Goal: Task Accomplishment & Management: Manage account settings

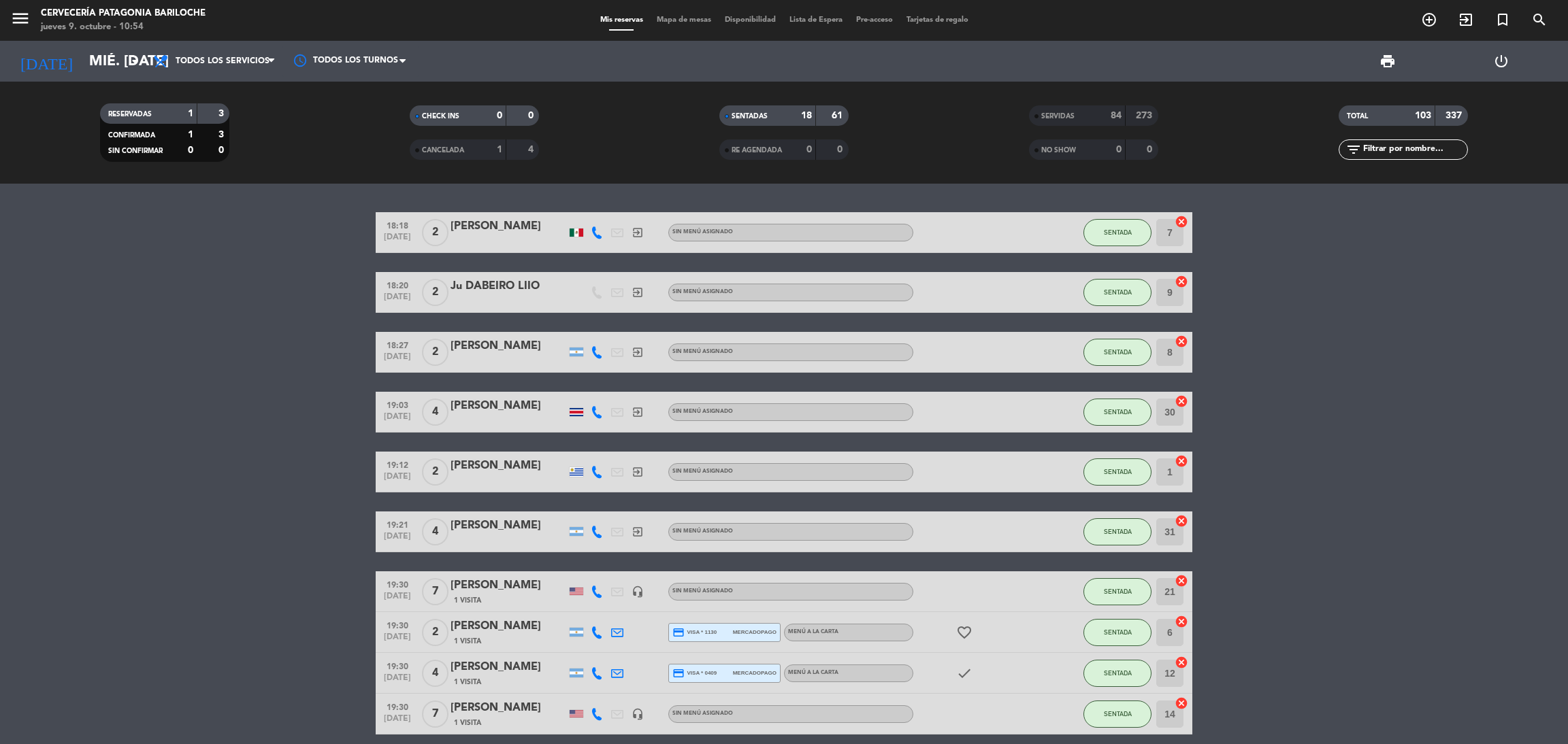
click at [1260, 314] on bookings-row "18:18 [DATE] 2 [PERSON_NAME] exit_to_app Sin menú asignado SENTADA 7 cancel 18:…" at bounding box center [784, 714] width 1568 height 1004
click at [696, 15] on div "Mis reservas Mapa de mesas Disponibilidad Lista de Espera Pre-acceso Tarjetas d…" at bounding box center [784, 21] width 382 height 12
click at [695, 21] on span "Mapa de mesas" at bounding box center [683, 21] width 68 height 8
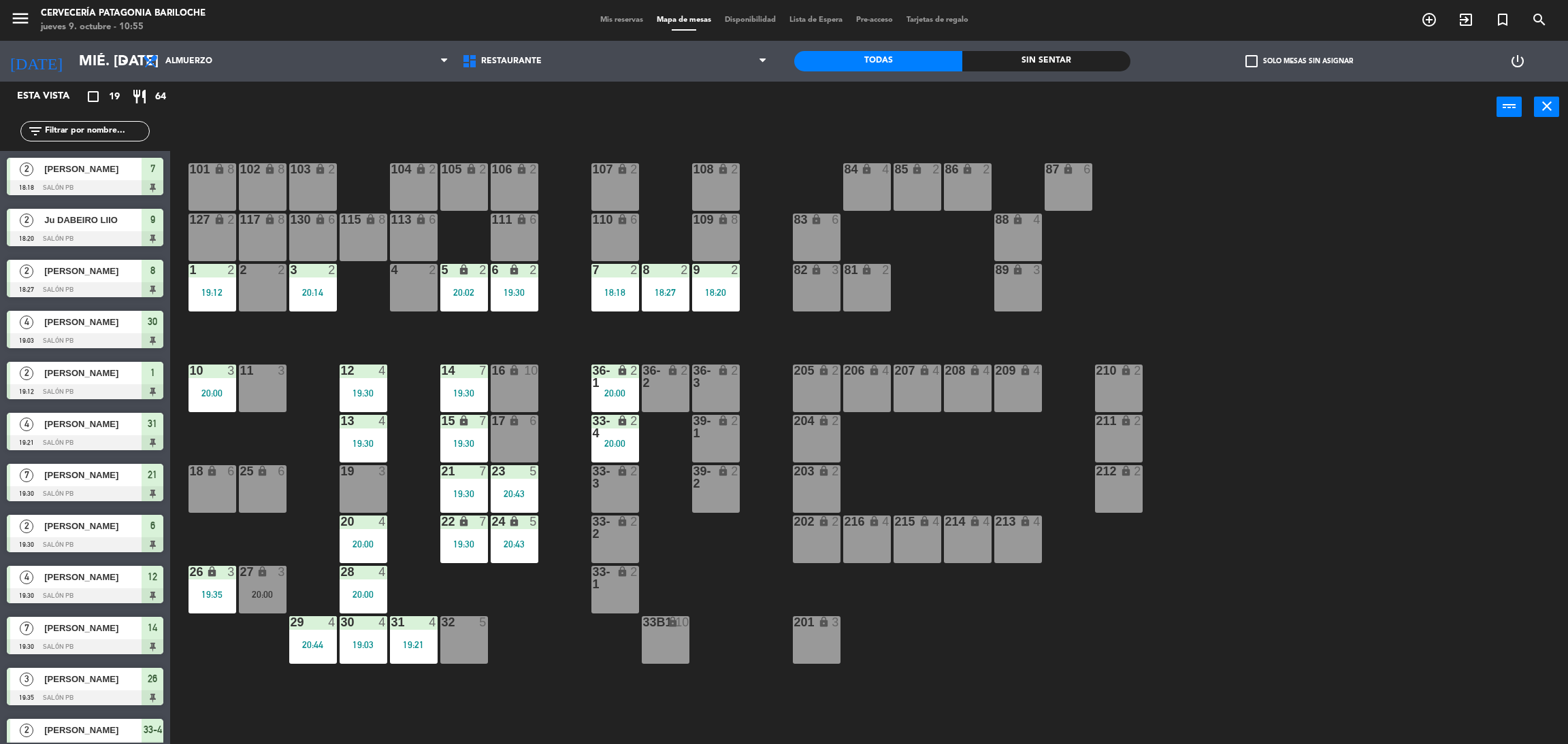
click at [766, 337] on div "101 lock 8 102 lock 8 104 lock 2 105 lock 2 106 lock 2 103 lock 2 107 lock 2 10…" at bounding box center [877, 445] width 1382 height 612
click at [87, 62] on input "mié. [DATE]" at bounding box center [165, 61] width 187 height 31
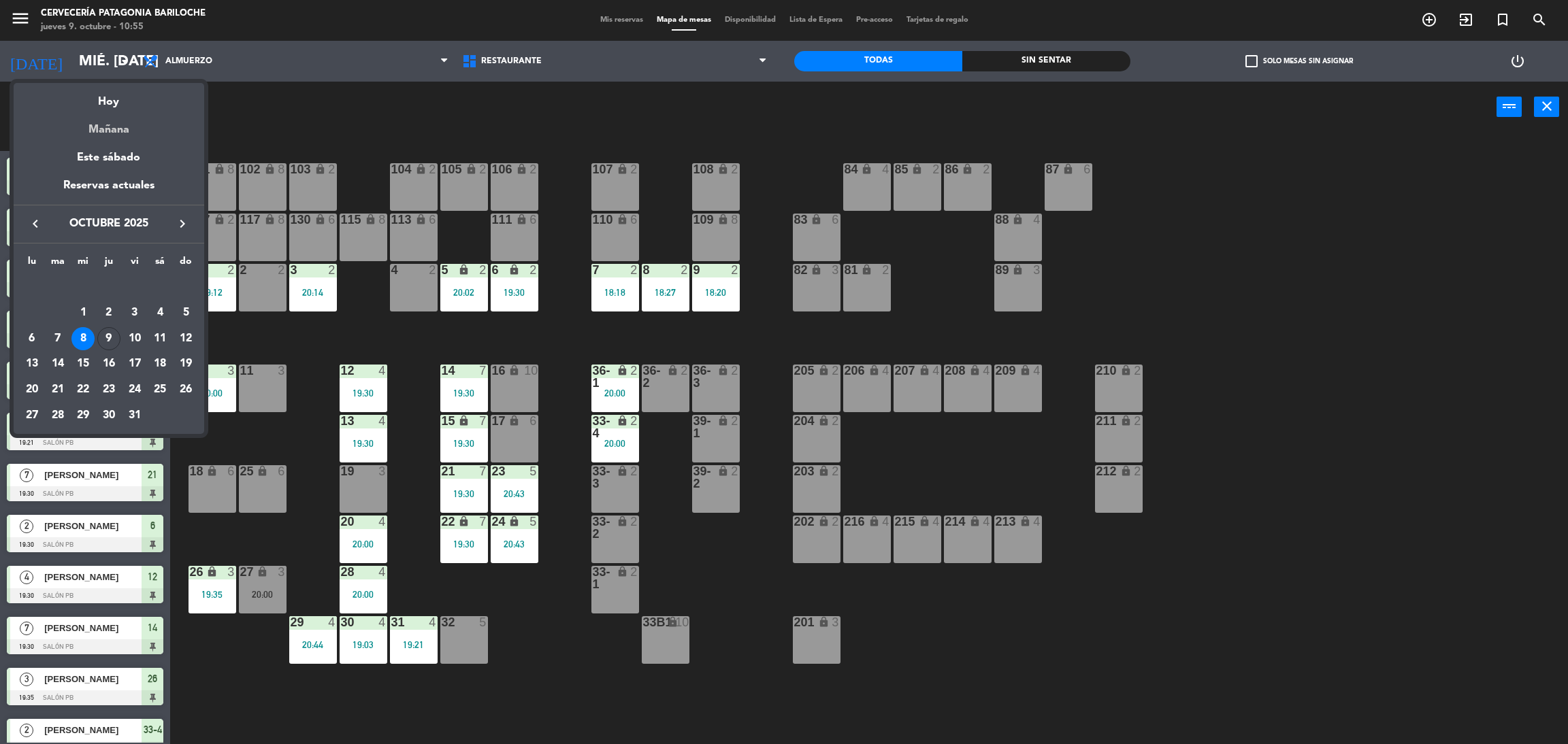
click at [113, 127] on div "Mañana" at bounding box center [109, 125] width 191 height 28
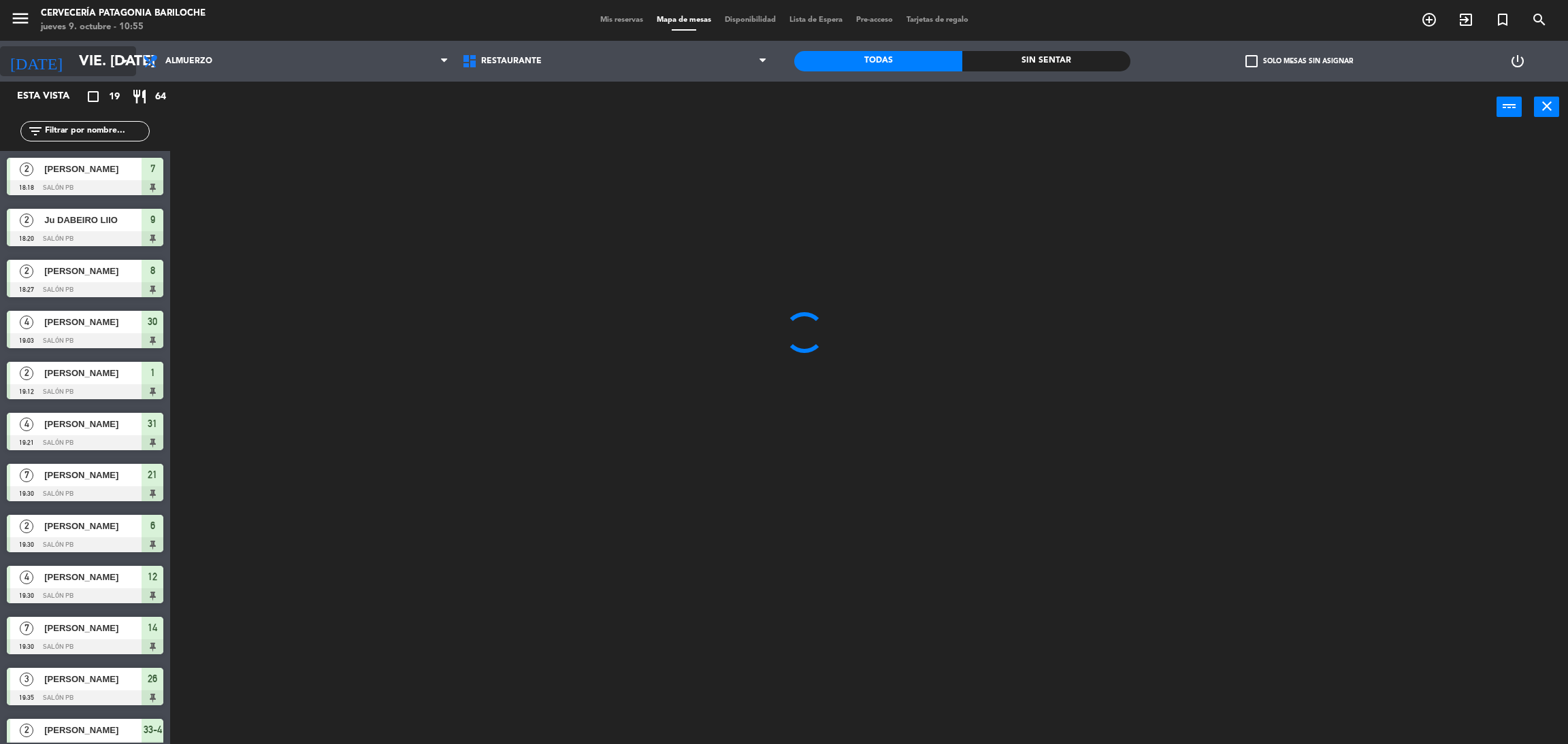
click at [87, 65] on input "vie. [DATE]" at bounding box center [165, 61] width 187 height 31
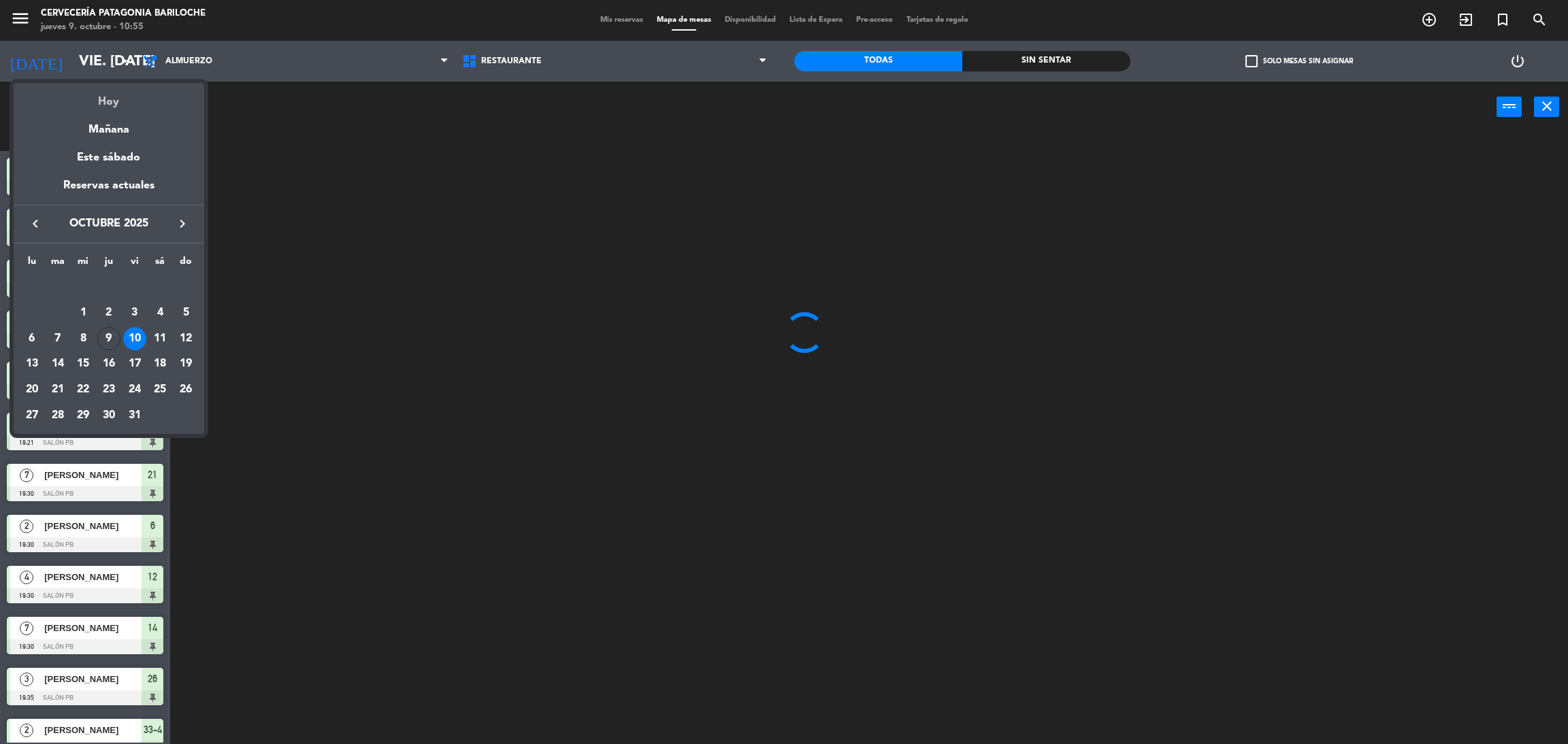
click at [97, 95] on div "Hoy" at bounding box center [109, 96] width 191 height 28
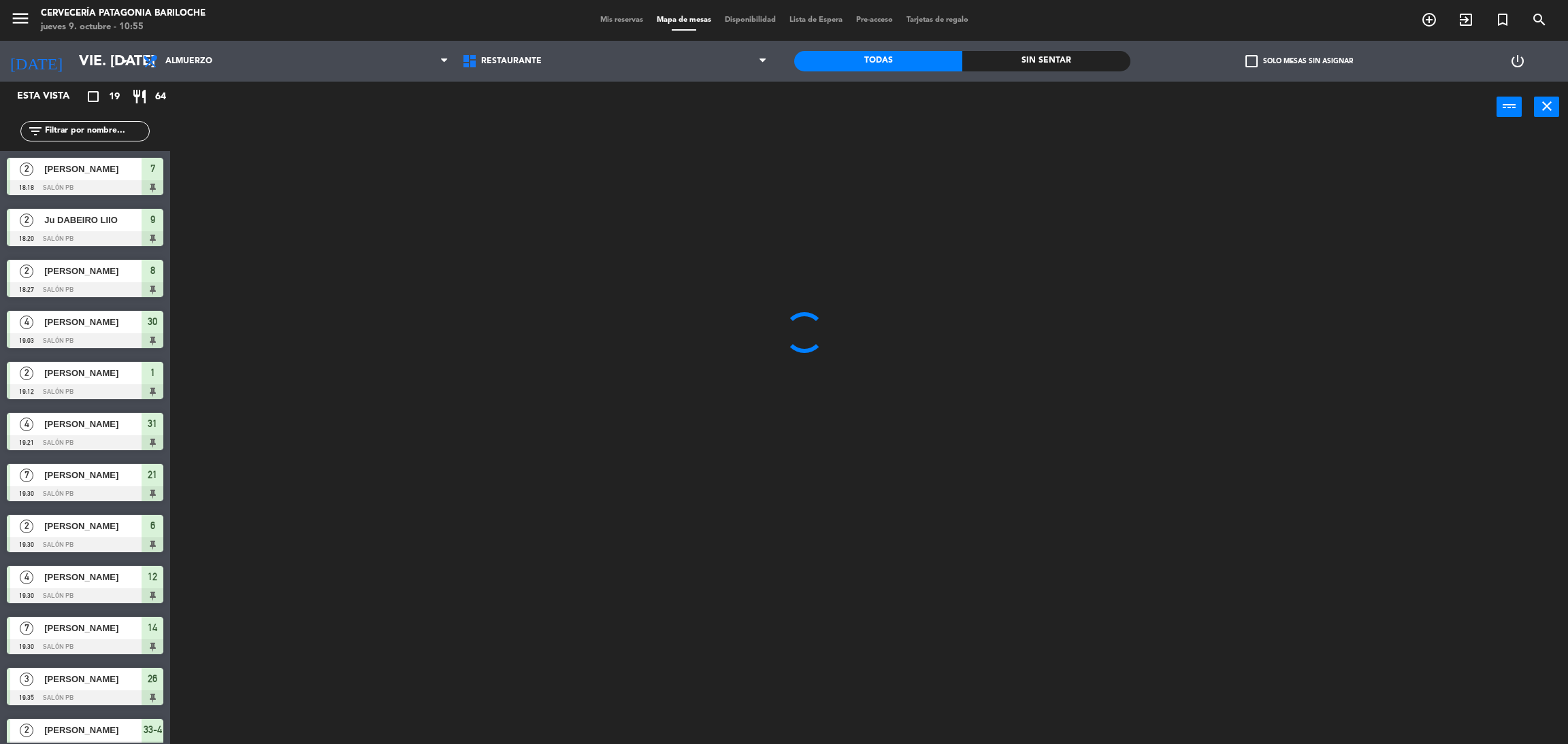
type input "[DEMOGRAPHIC_DATA] [DATE]"
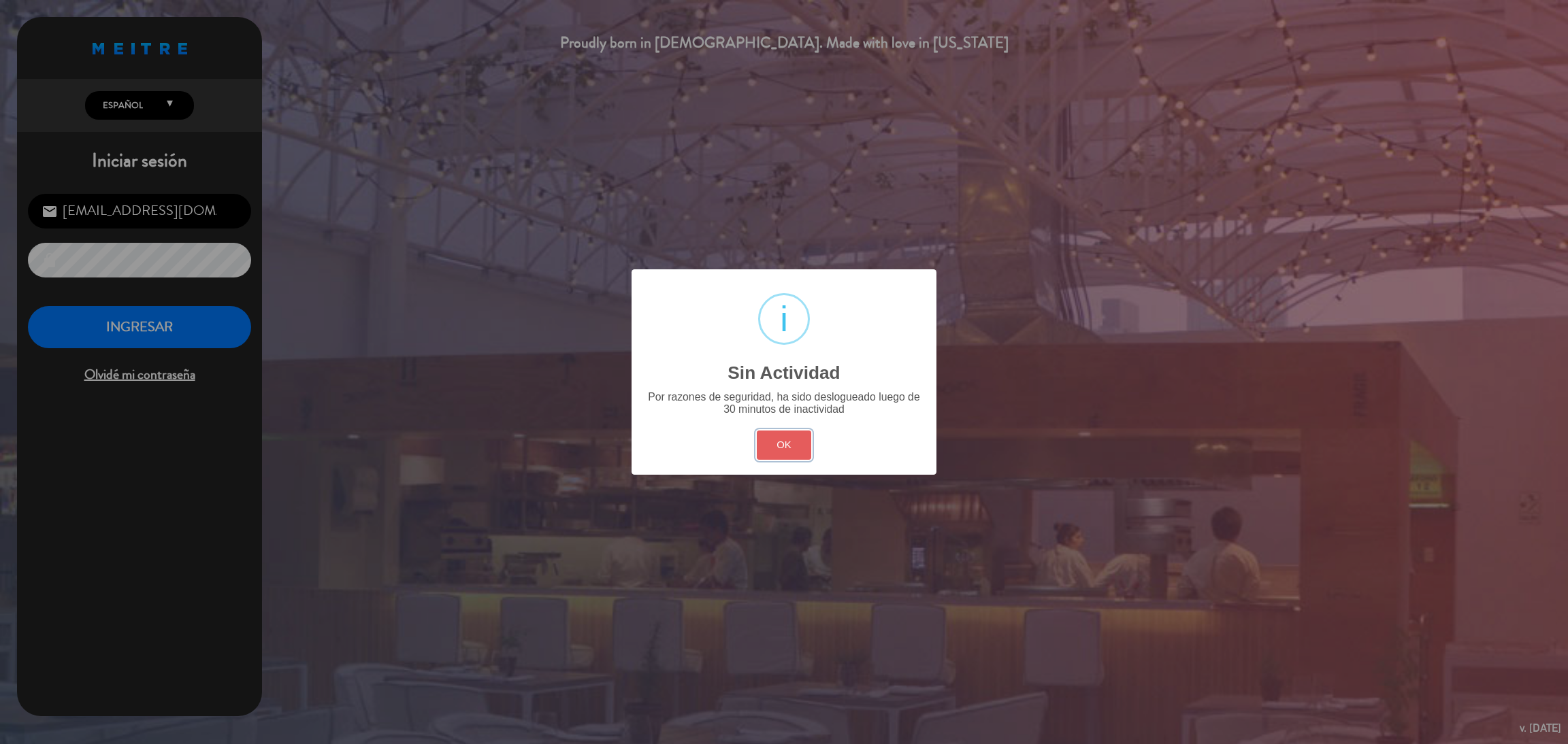
click at [792, 445] on button "OK" at bounding box center [784, 446] width 55 height 30
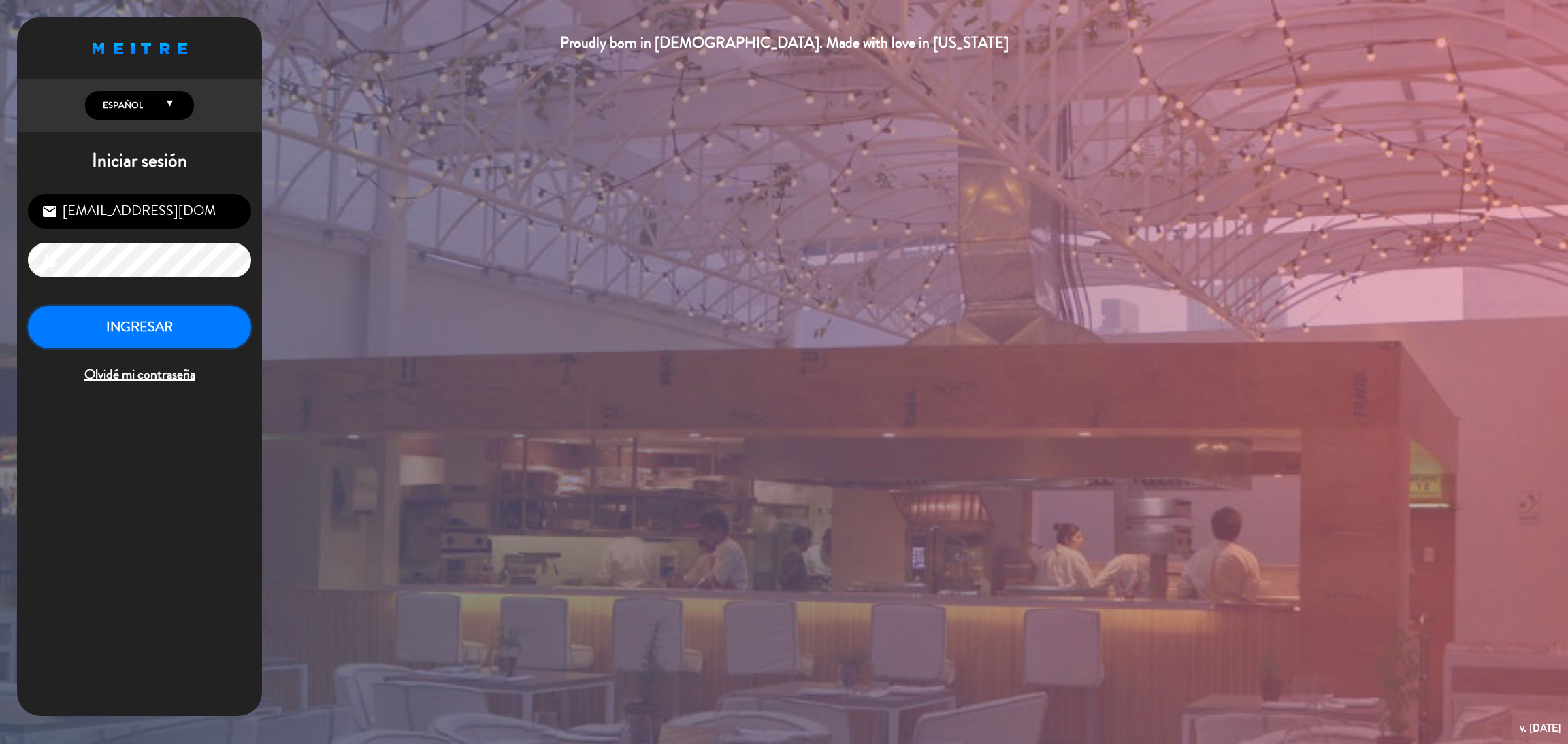
click at [241, 341] on button "INGRESAR" at bounding box center [139, 328] width 223 height 43
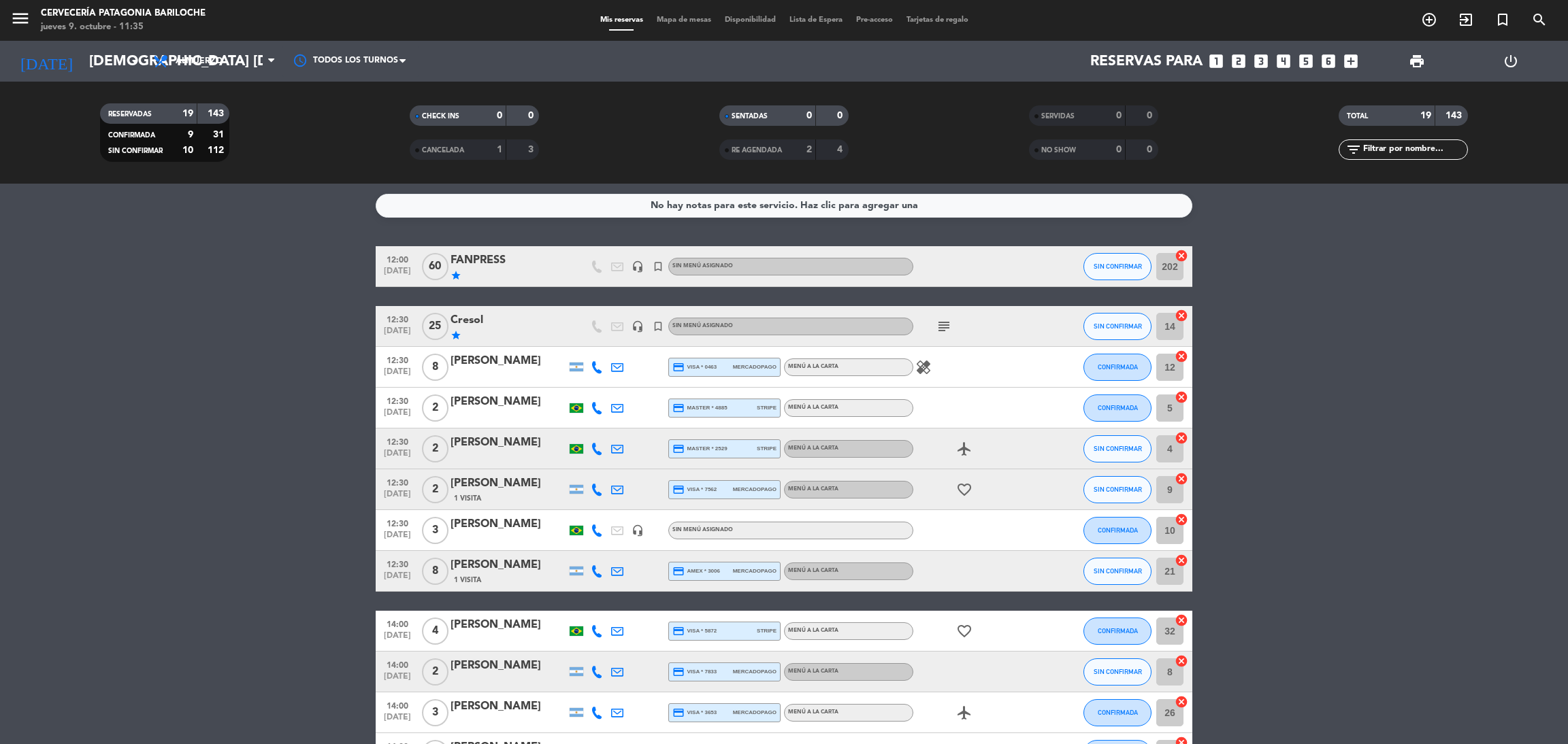
click at [680, 17] on span "Mapa de mesas" at bounding box center [683, 21] width 68 height 8
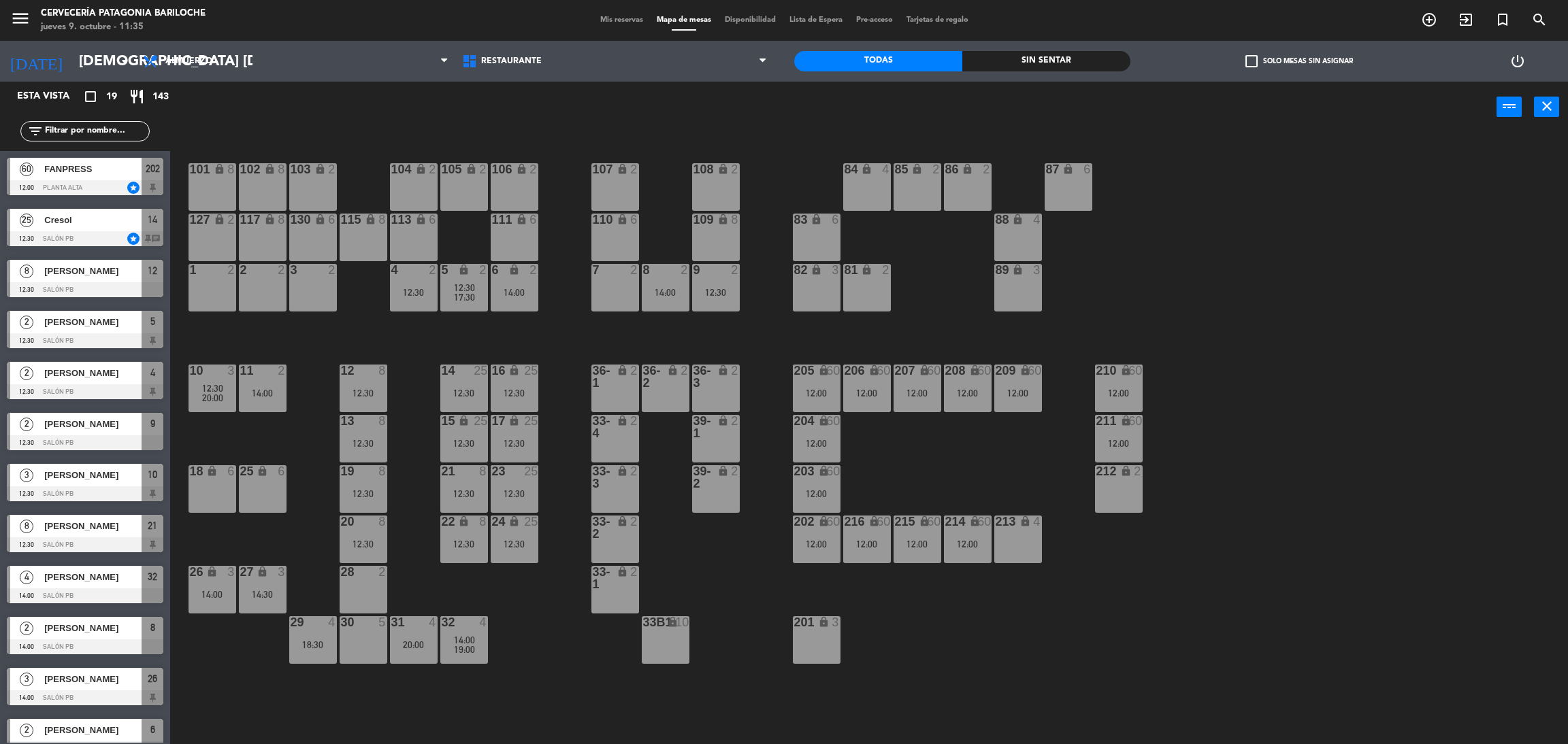
click at [561, 441] on div "101 lock 8 102 lock 8 104 lock 2 105 lock 2 106 lock 2 103 lock 2 107 lock 2 10…" at bounding box center [877, 445] width 1382 height 612
click at [484, 397] on div "12:30" at bounding box center [464, 394] width 47 height 10
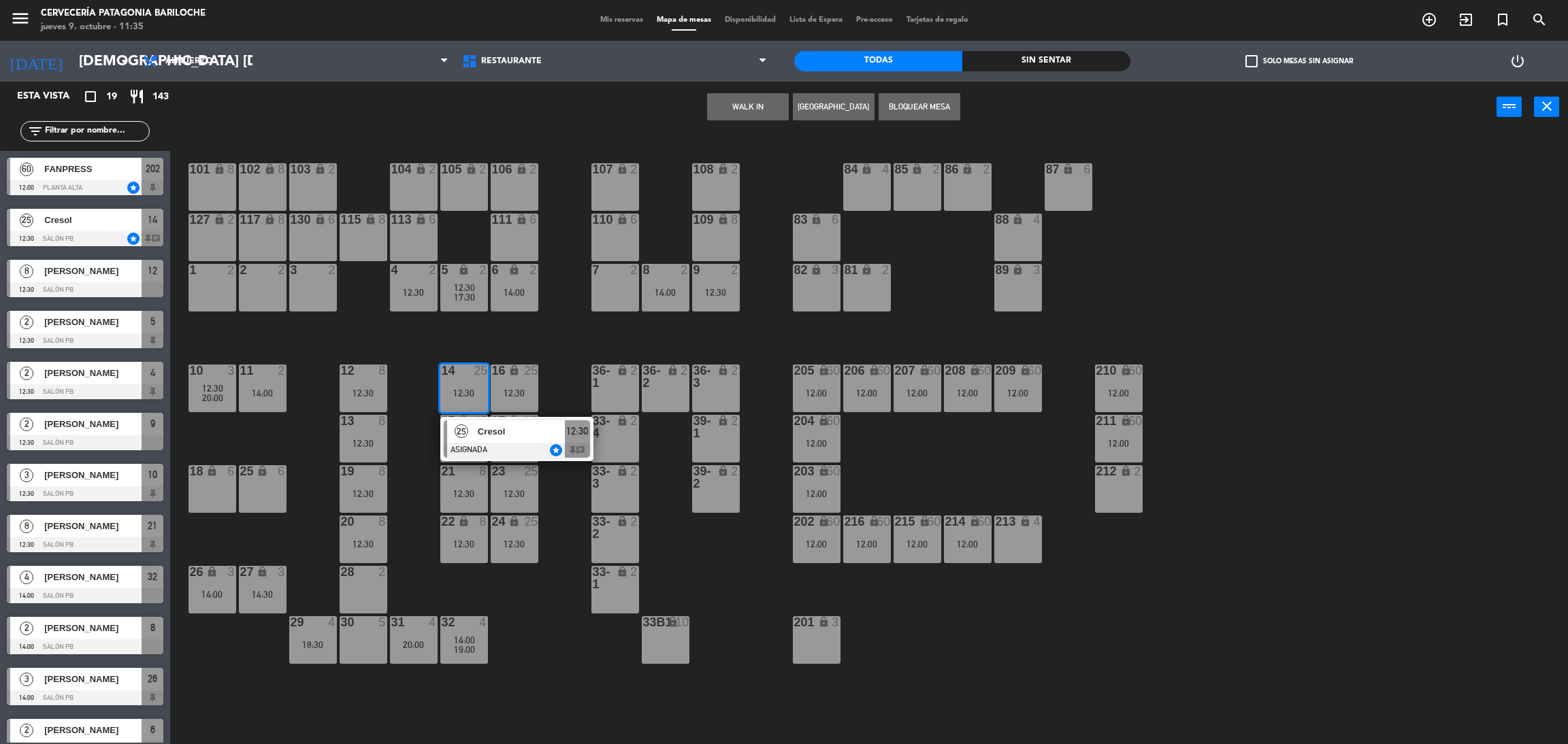
click at [526, 438] on span "Cresol" at bounding box center [521, 431] width 87 height 15
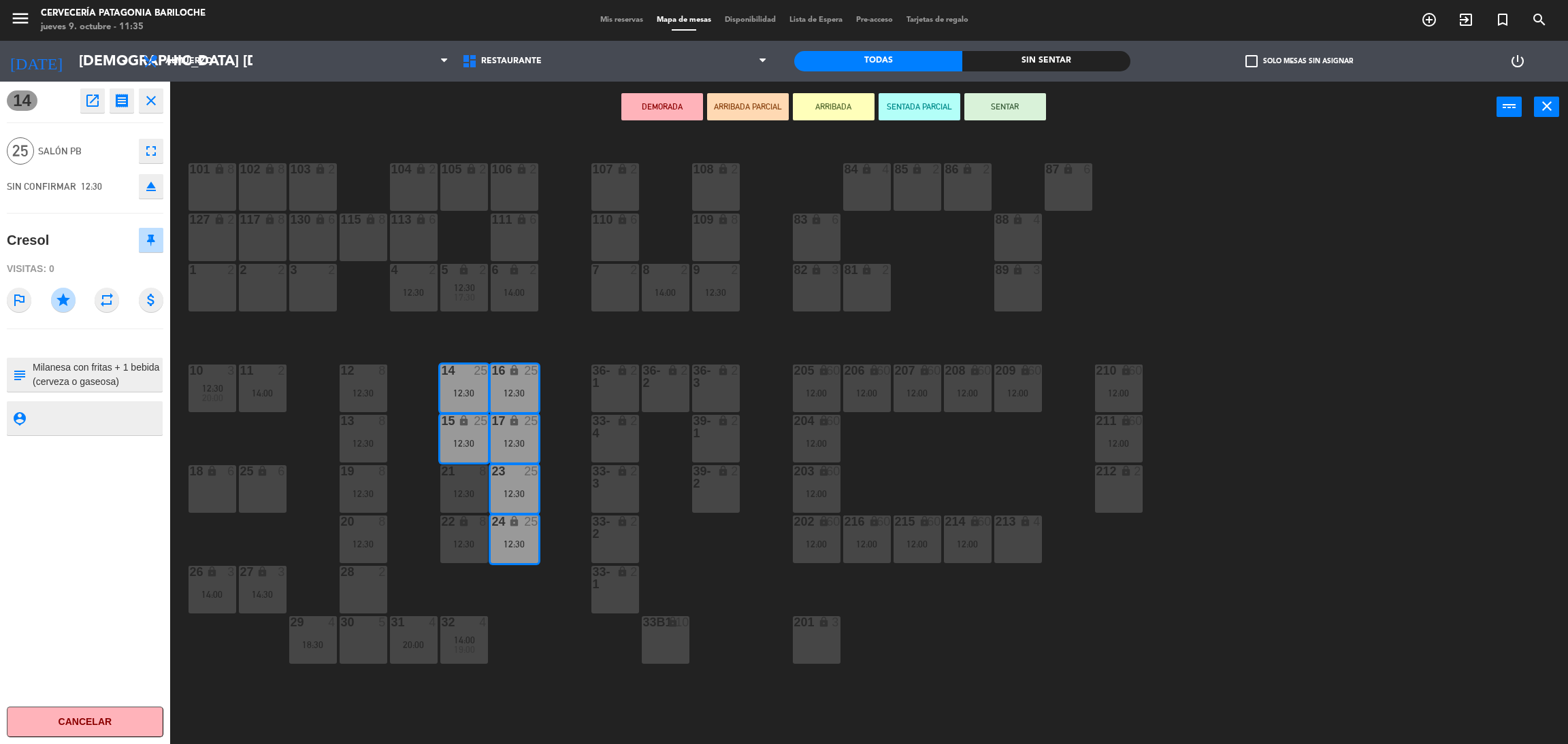
click at [417, 491] on div "101 lock 8 102 lock 8 104 lock 2 105 lock 2 106 lock 2 103 lock 2 107 lock 2 10…" at bounding box center [877, 445] width 1382 height 612
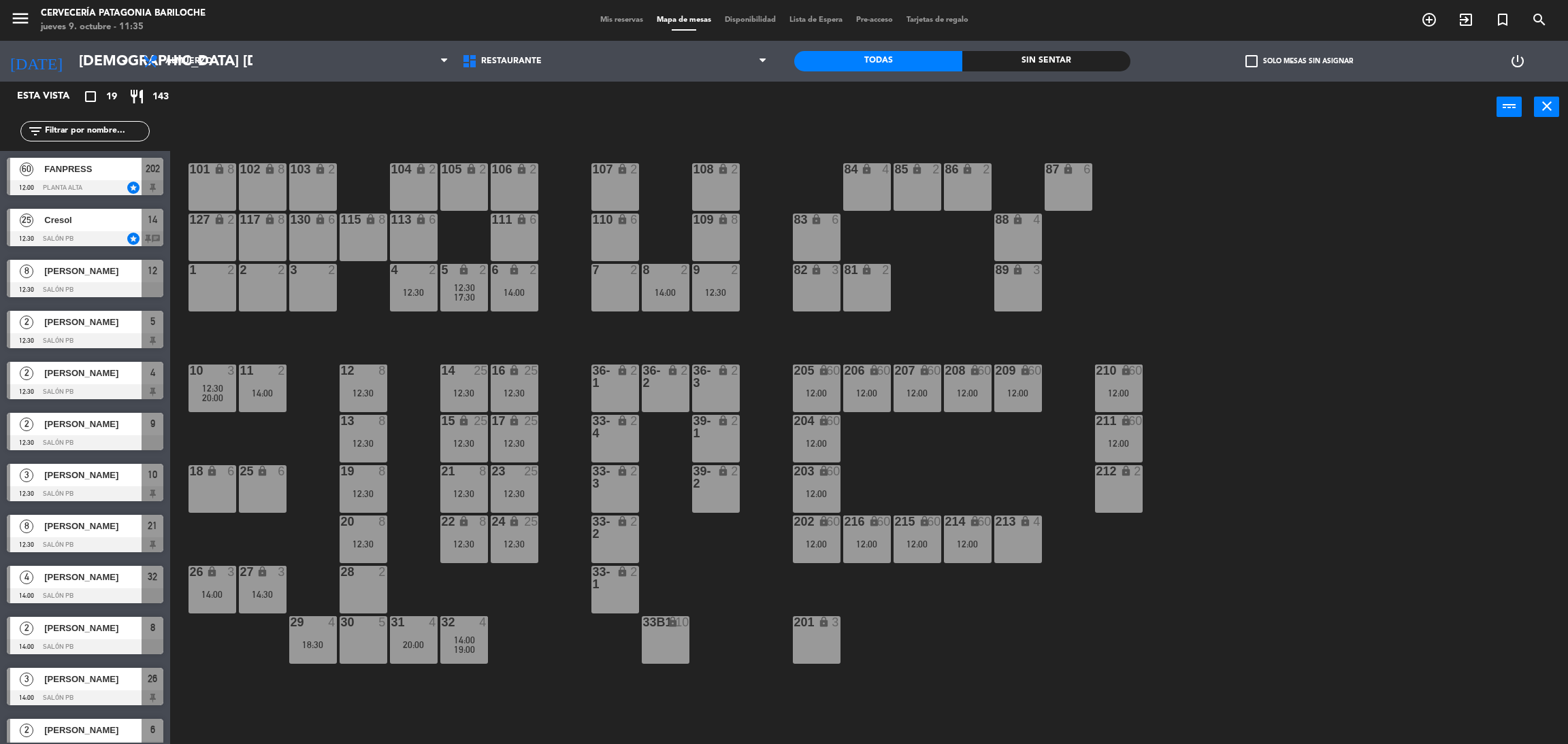
click at [573, 579] on div "101 lock 8 102 lock 8 104 lock 2 105 lock 2 106 lock 2 103 lock 2 107 lock 2 10…" at bounding box center [877, 445] width 1382 height 612
click at [899, 396] on div "12:00" at bounding box center [917, 394] width 47 height 10
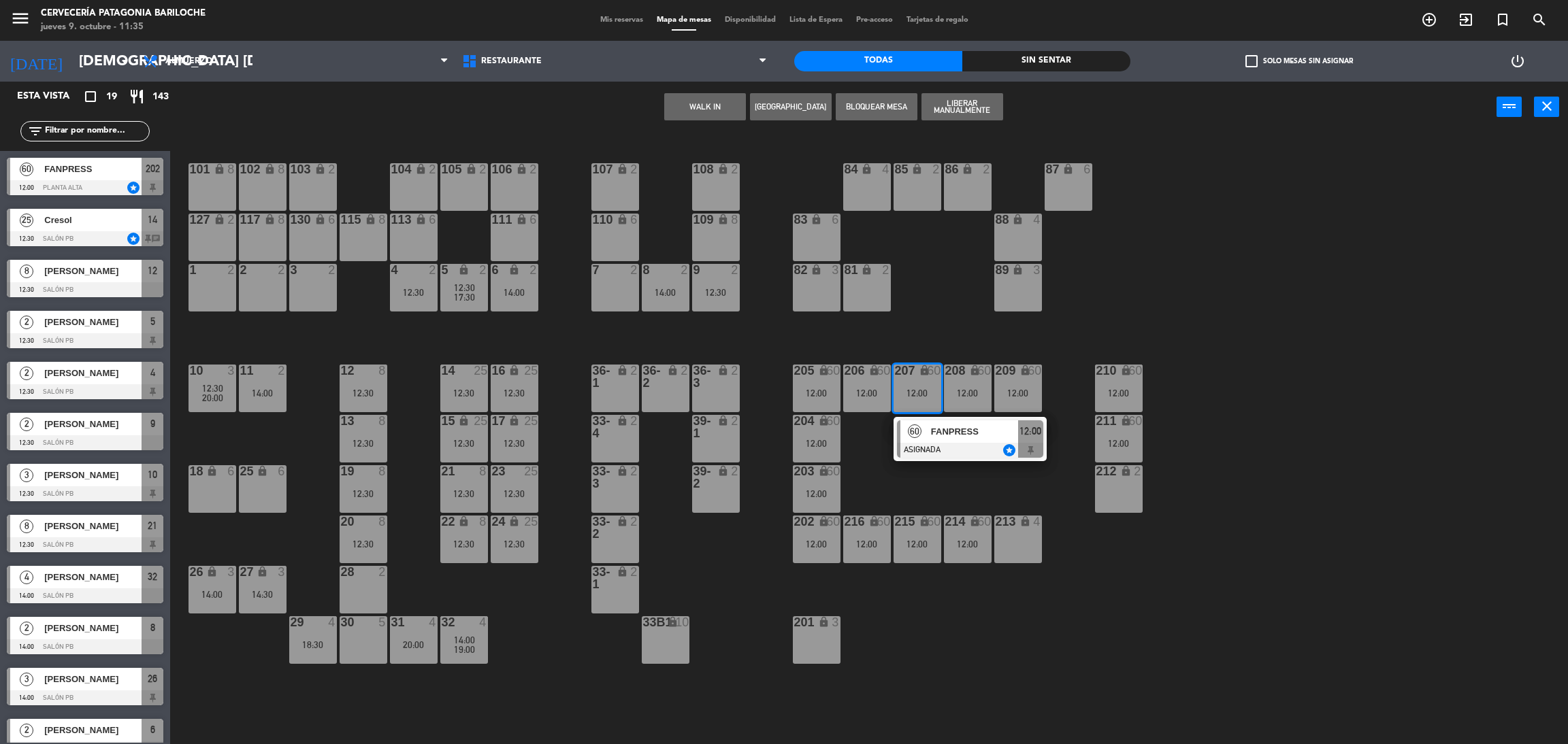
click at [913, 457] on div at bounding box center [970, 450] width 147 height 15
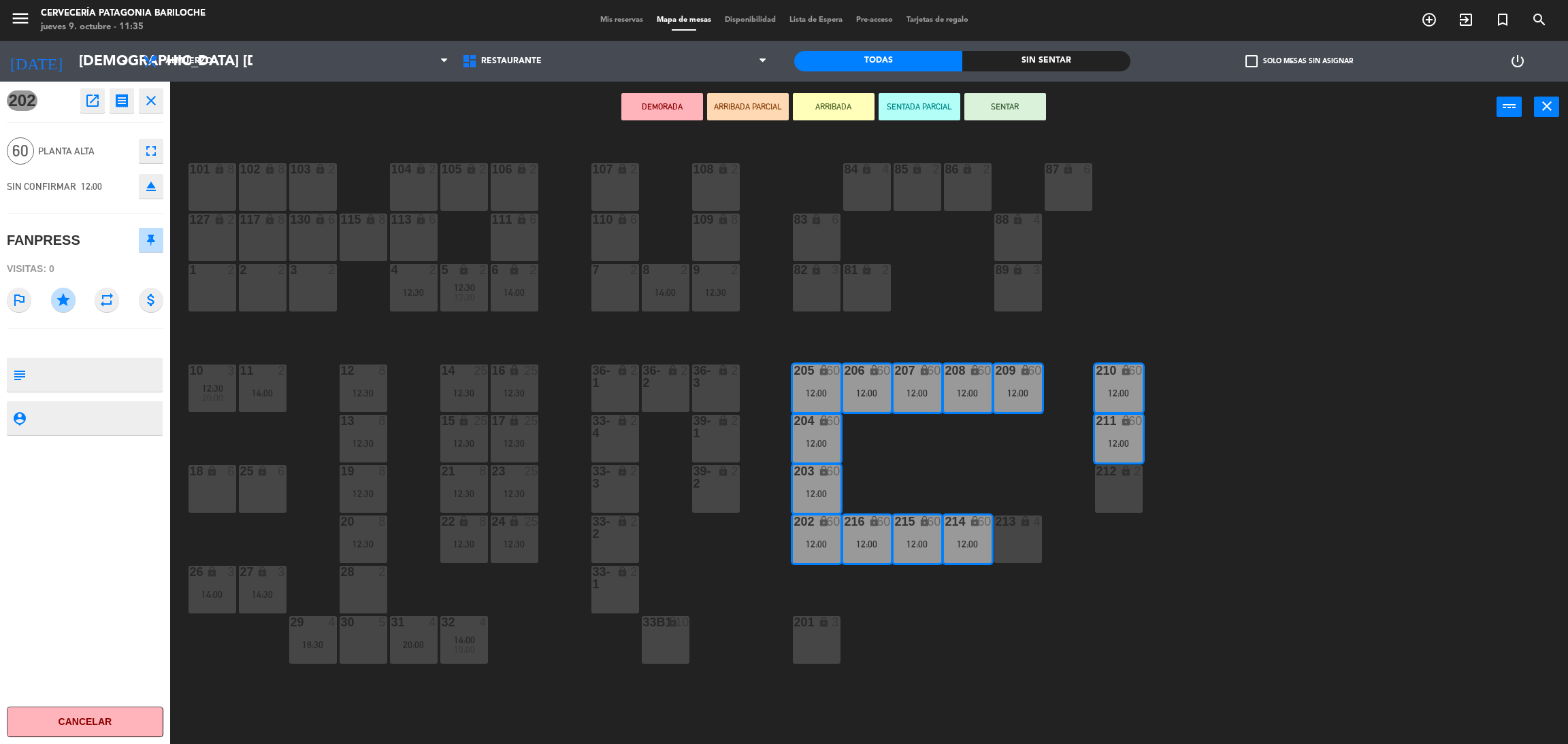
click at [581, 451] on div "101 lock 8 102 lock 8 104 lock 2 105 lock 2 106 lock 2 103 lock 2 107 lock 2 10…" at bounding box center [877, 445] width 1382 height 612
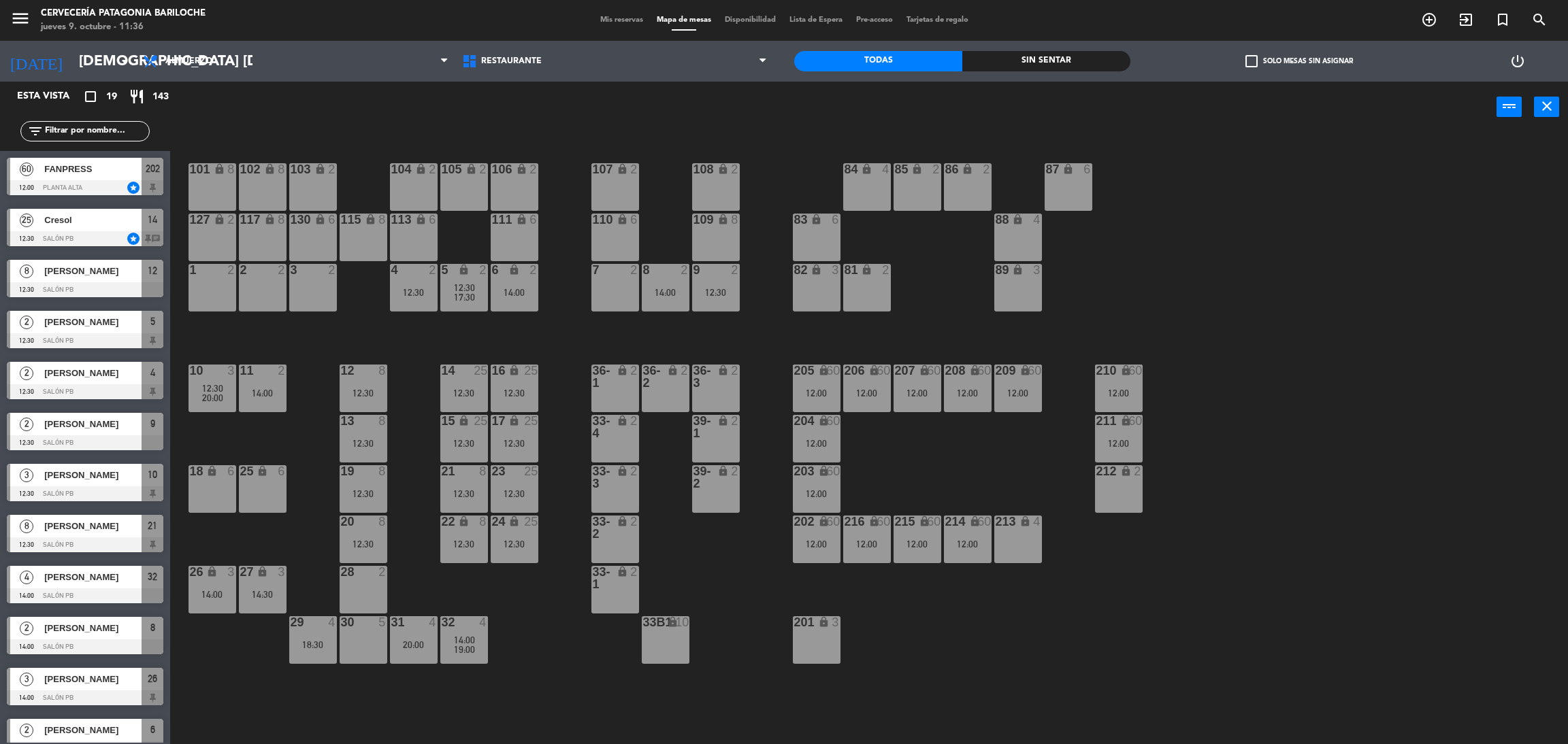
click at [396, 572] on div "2" at bounding box center [385, 572] width 23 height 12
click at [397, 527] on div "101 lock 8 102 lock 8 104 lock 2 105 lock 2 106 lock 2 103 lock 2 107 lock 2 10…" at bounding box center [877, 445] width 1382 height 612
click at [378, 494] on div "12:30" at bounding box center [363, 494] width 47 height 10
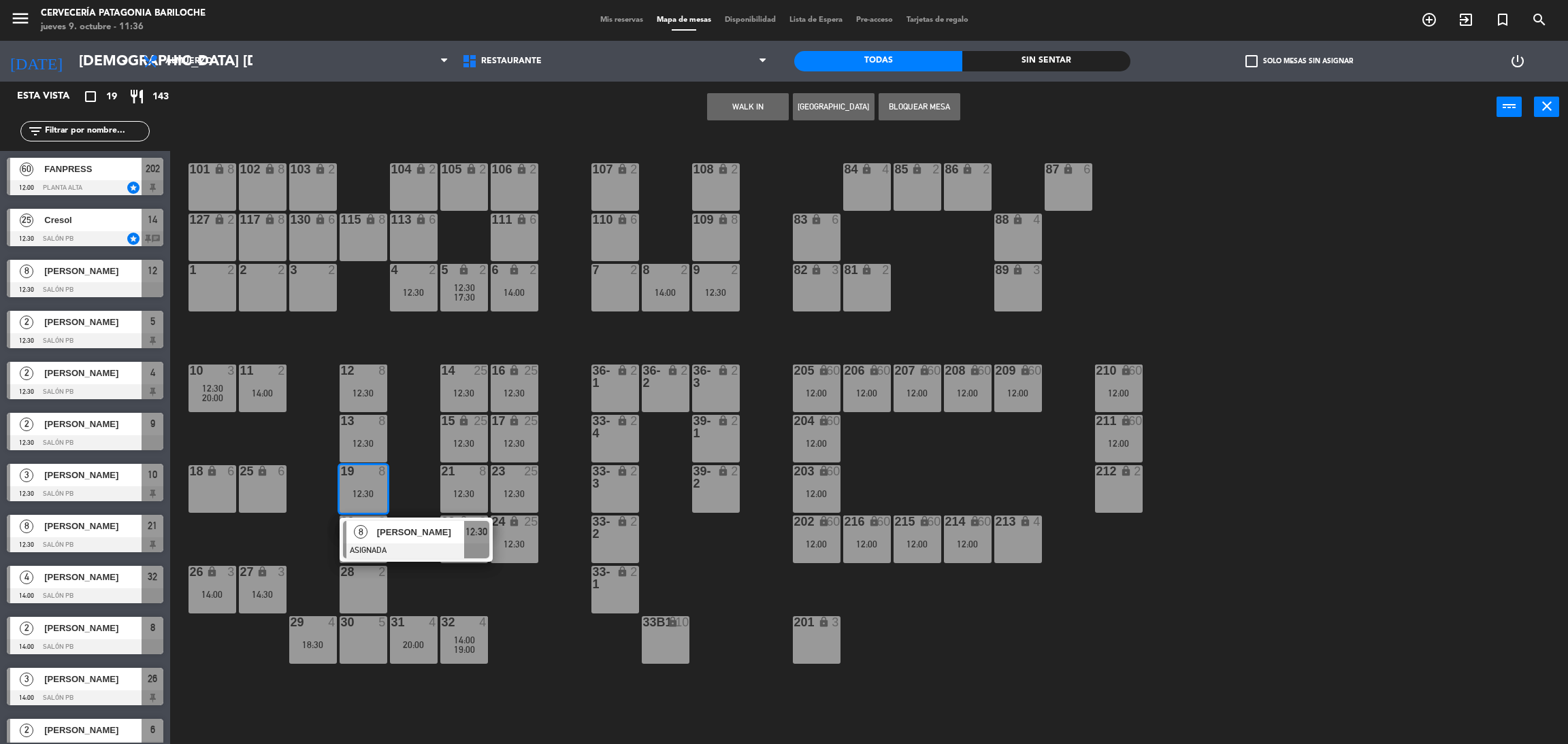
click at [408, 477] on div "101 lock 8 102 lock 8 104 lock 2 105 lock 2 106 lock 2 103 lock 2 107 lock 2 10…" at bounding box center [877, 445] width 1382 height 612
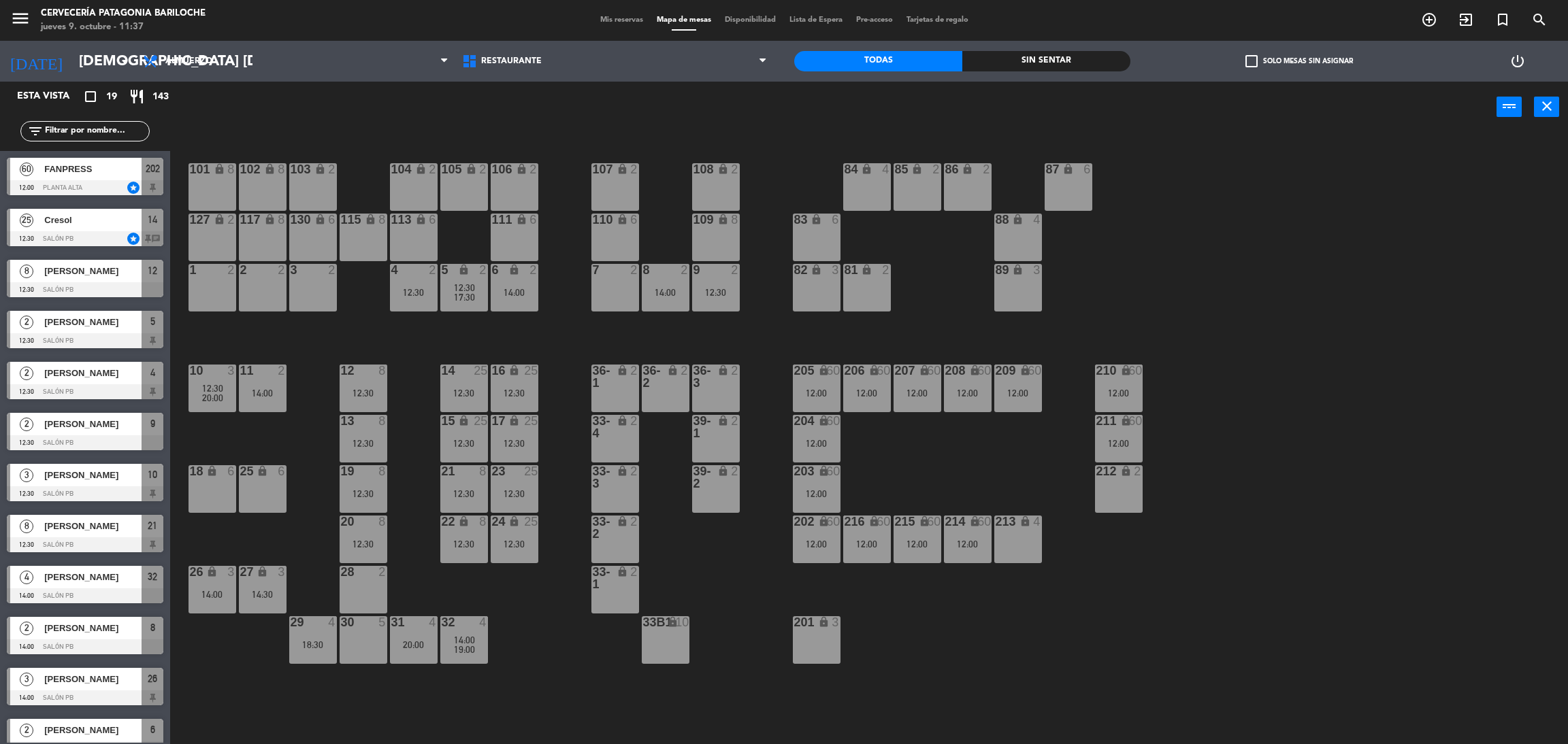
click at [264, 545] on div "101 lock 8 102 lock 8 104 lock 2 105 lock 2 106 lock 2 103 lock 2 107 lock 2 10…" at bounding box center [877, 445] width 1382 height 612
click at [316, 466] on div "101 lock 8 102 lock 8 104 lock 2 105 lock 2 106 lock 2 103 lock 2 107 lock 2 10…" at bounding box center [877, 445] width 1382 height 612
click at [218, 597] on div "14:00" at bounding box center [212, 594] width 47 height 10
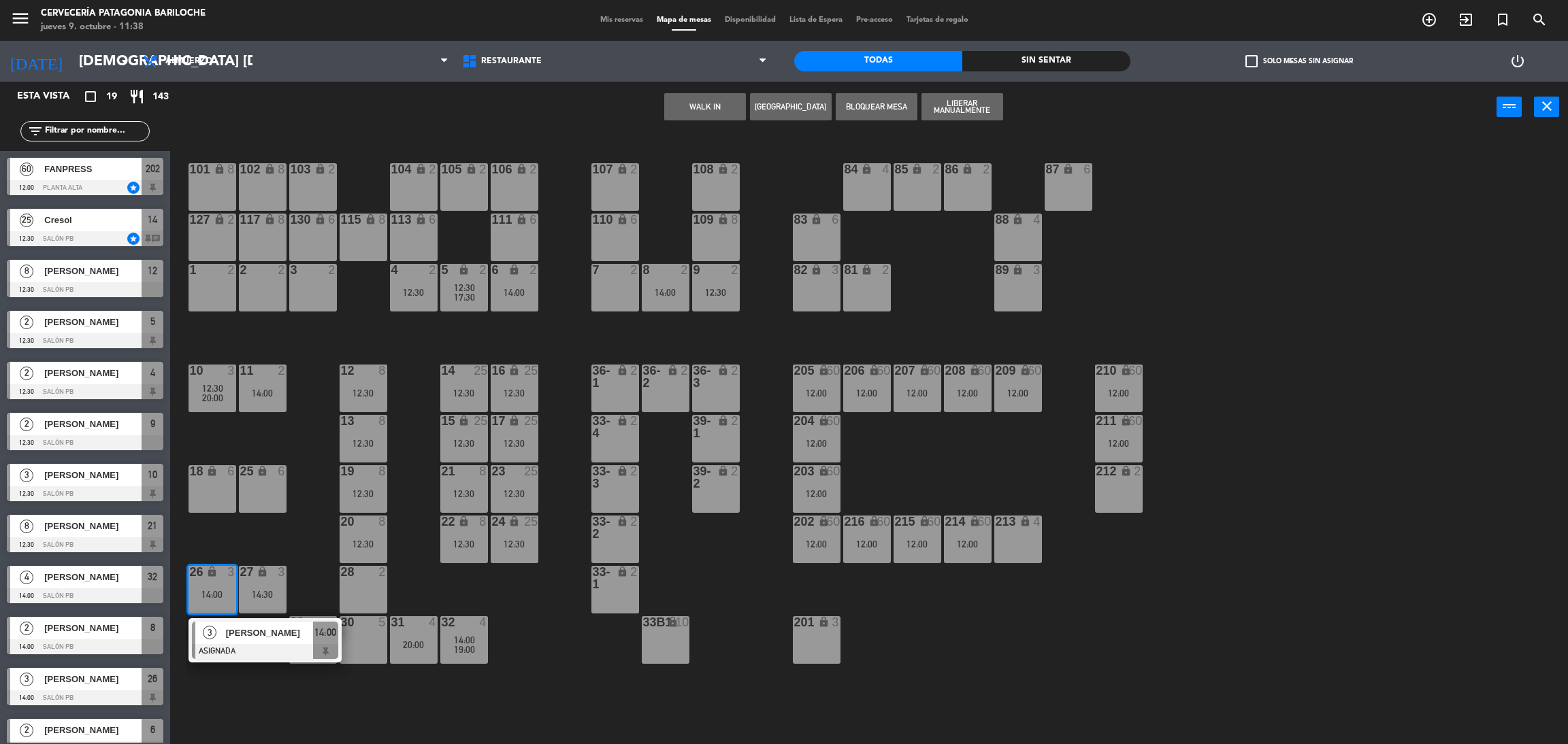
click at [250, 597] on div "14:30" at bounding box center [263, 594] width 47 height 10
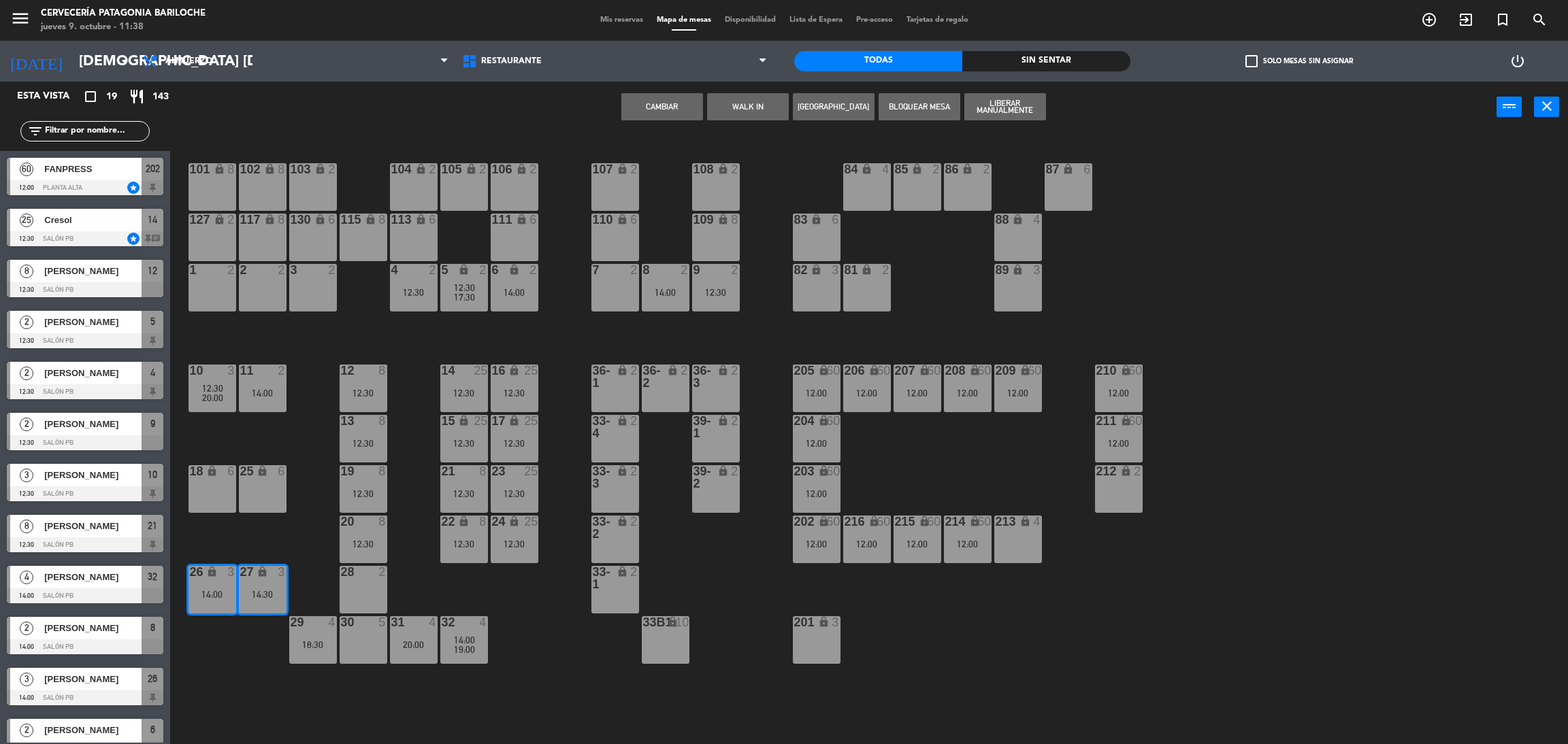
click at [748, 93] on button "WALK IN" at bounding box center [747, 107] width 82 height 28
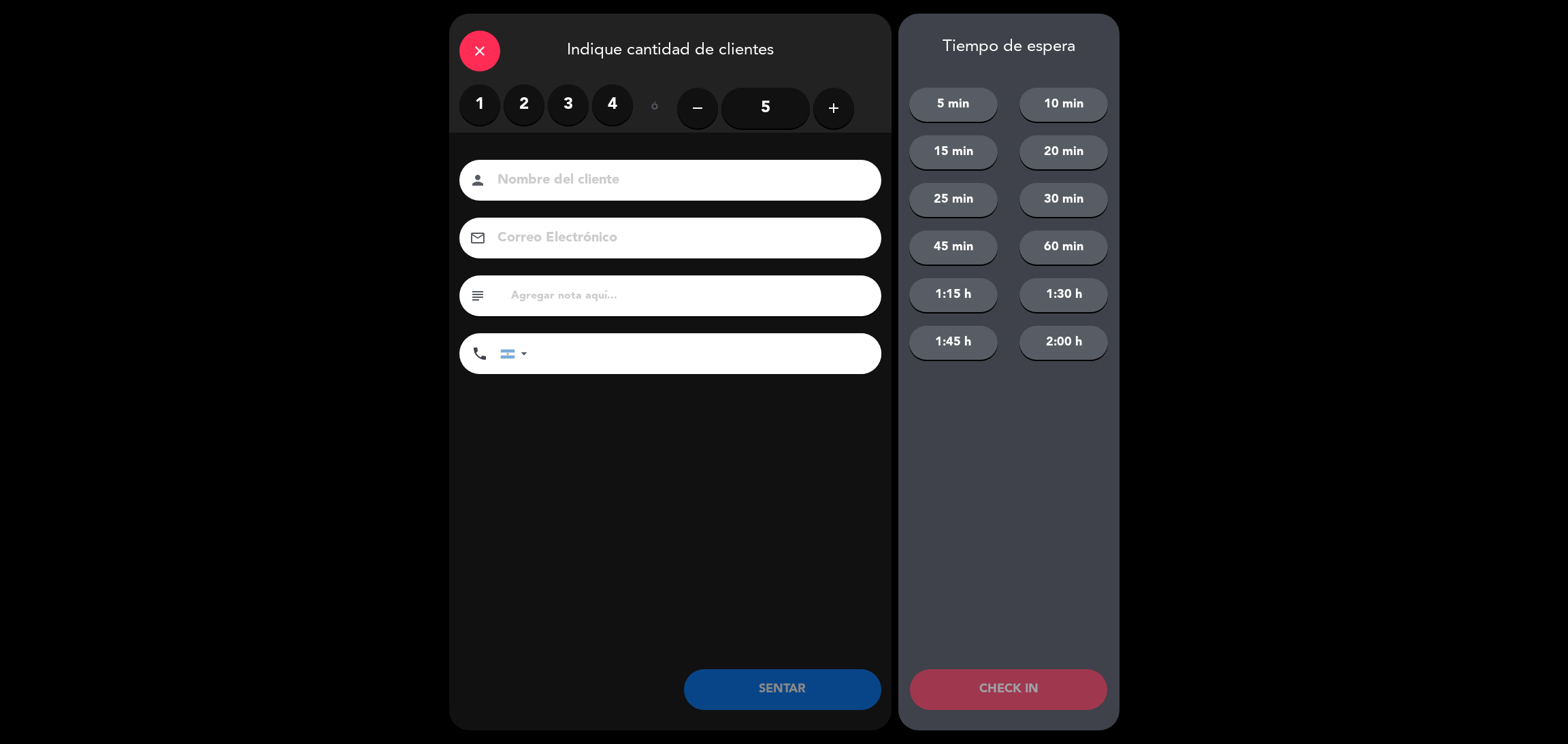
click at [827, 110] on icon "add" at bounding box center [834, 108] width 17 height 17
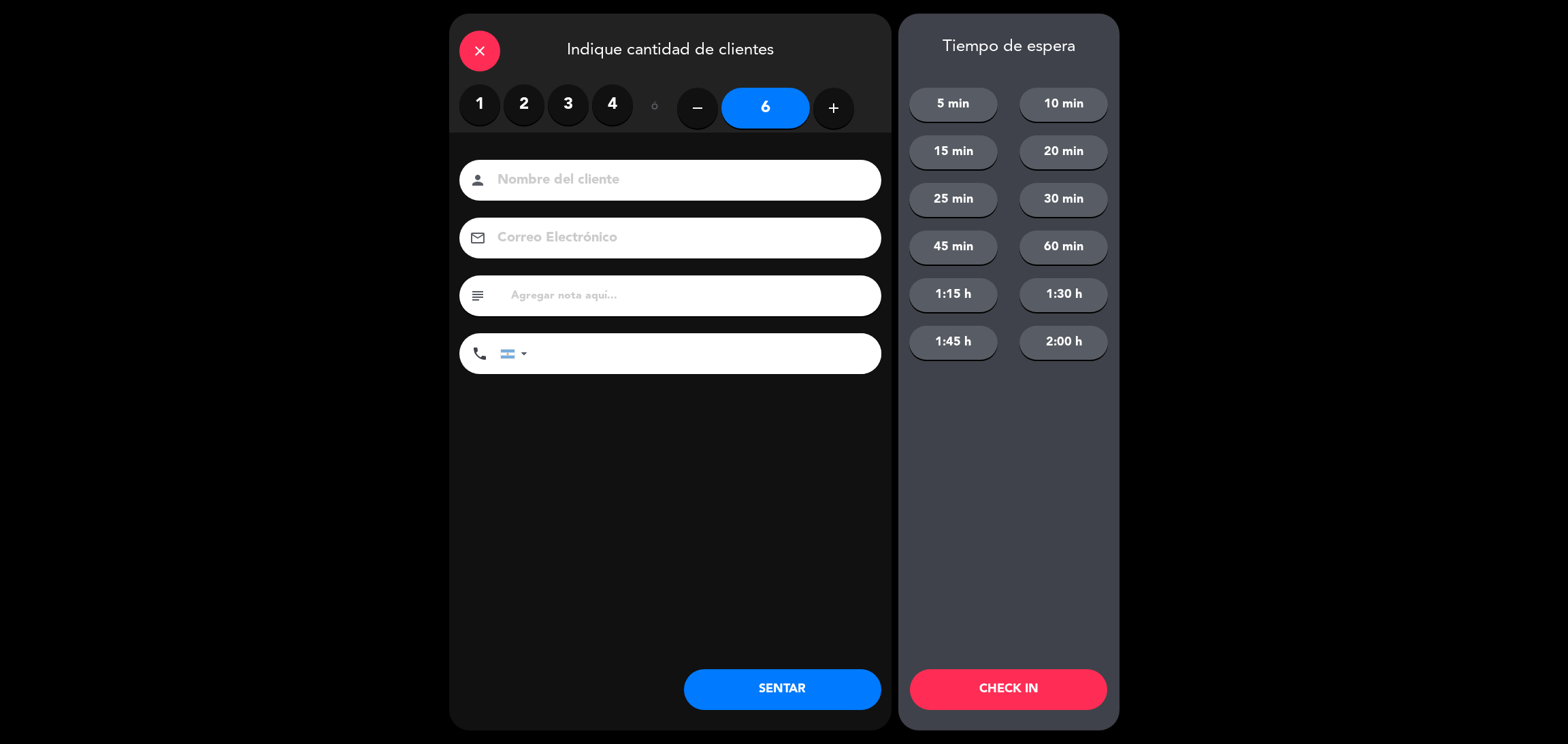
click at [733, 180] on input at bounding box center [679, 180] width 367 height 24
type input "N"
type input "[PERSON_NAME]"
click at [619, 348] on input "tel" at bounding box center [712, 353] width 341 height 40
type input "[PHONE_NUMBER]"
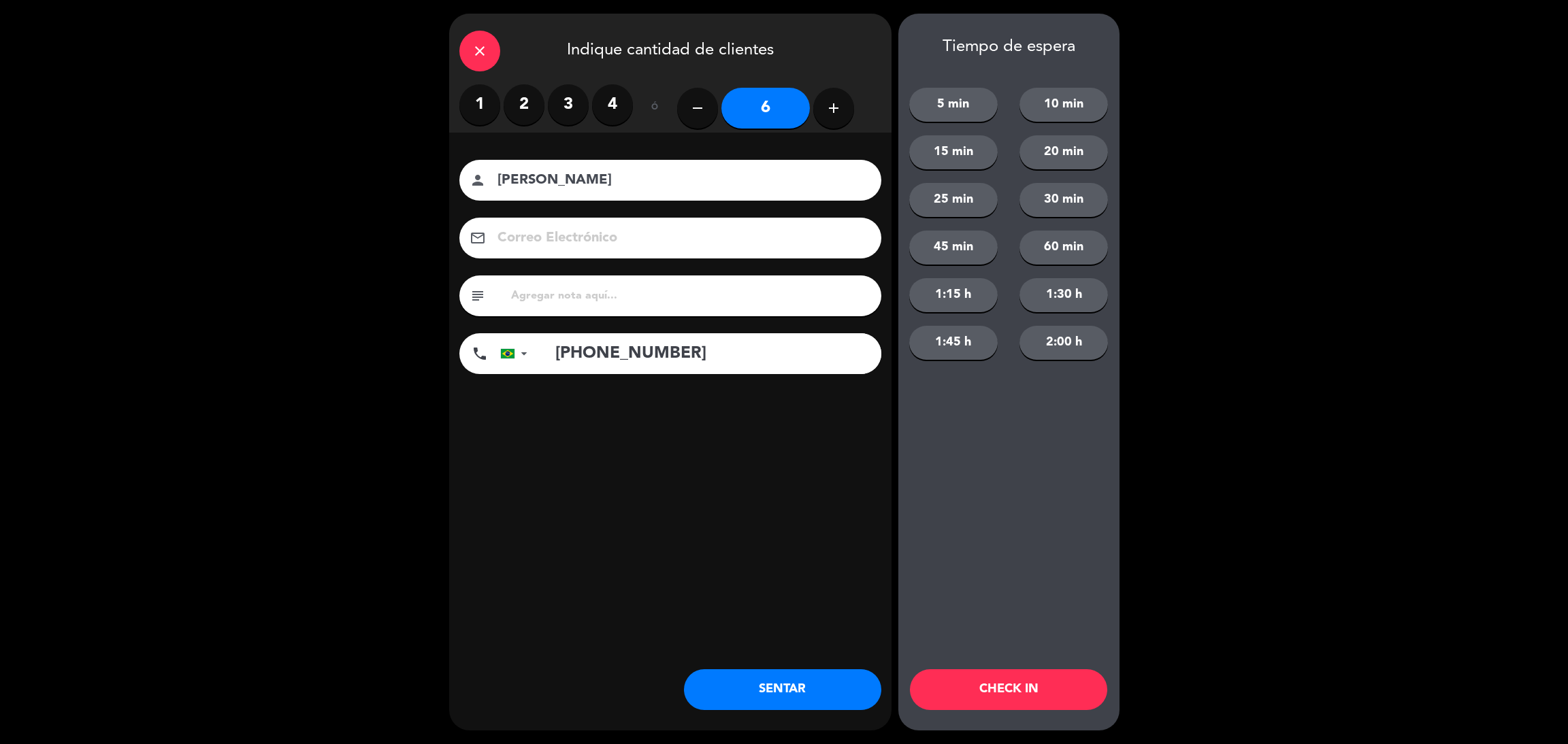
click at [954, 209] on button "25 min" at bounding box center [954, 200] width 89 height 34
click at [1027, 702] on button "CHECK IN" at bounding box center [1008, 689] width 197 height 40
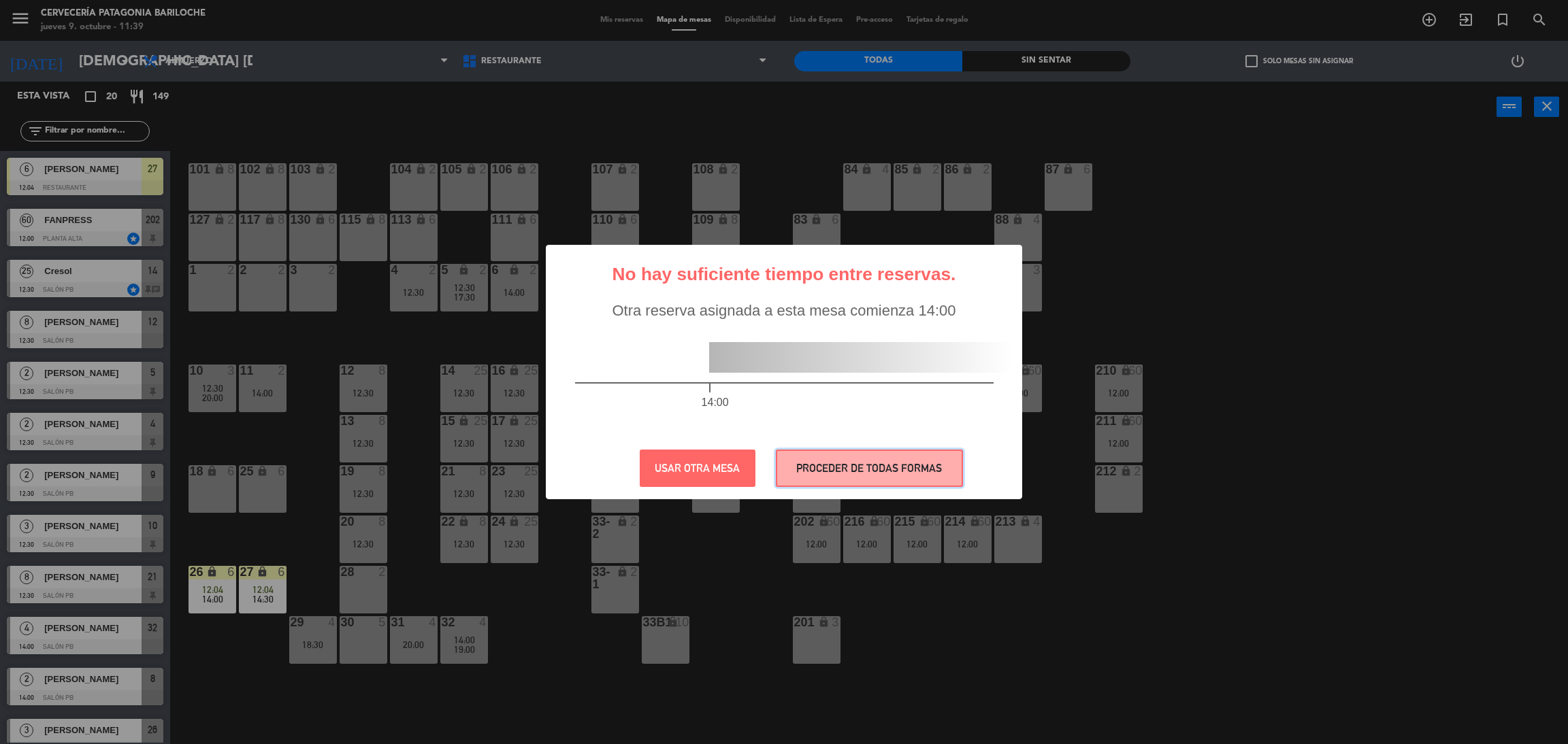
click at [815, 467] on button "PROCEDER DE TODAS FORMAS" at bounding box center [869, 468] width 187 height 37
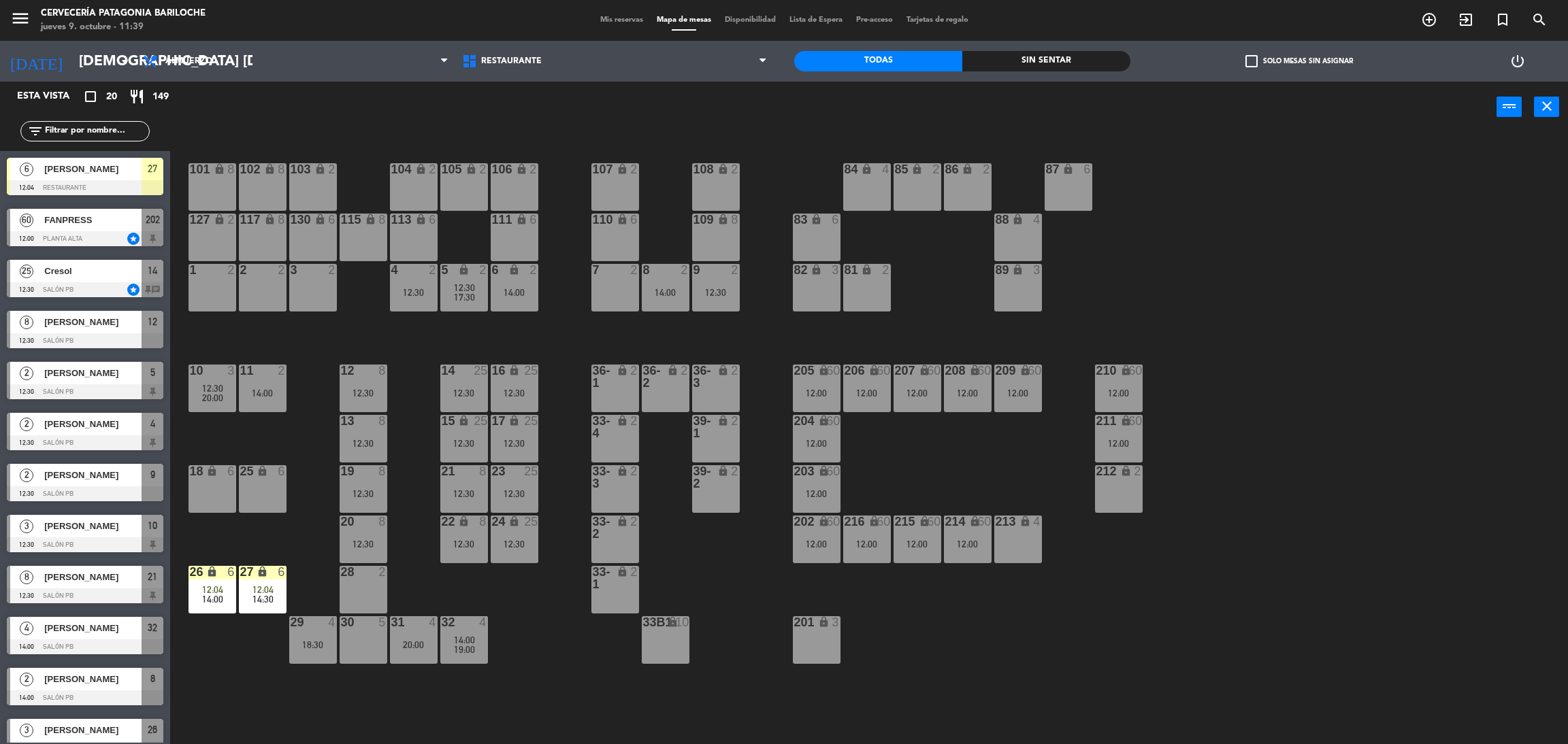
click at [312, 553] on div "101 lock 8 102 lock 8 104 lock 2 105 lock 2 106 lock 2 103 lock 2 107 lock 2 10…" at bounding box center [877, 445] width 1382 height 612
click at [1122, 627] on div "101 lock 8 102 lock 8 104 lock 2 105 lock 2 106 lock 2 103 lock 2 107 lock 2 10…" at bounding box center [877, 445] width 1382 height 612
click at [427, 351] on div "101 lock 8 102 lock 8 104 lock 2 105 lock 2 106 lock 2 103 lock 2 107 lock 2 10…" at bounding box center [877, 445] width 1382 height 612
click at [769, 337] on div "101 lock 8 102 lock 8 104 lock 2 105 lock 2 106 lock 2 103 lock 2 107 lock 2 10…" at bounding box center [877, 445] width 1382 height 612
click at [756, 351] on div "101 lock 8 102 lock 8 104 lock 2 105 lock 2 106 lock 2 103 lock 2 107 lock 2 10…" at bounding box center [877, 445] width 1382 height 612
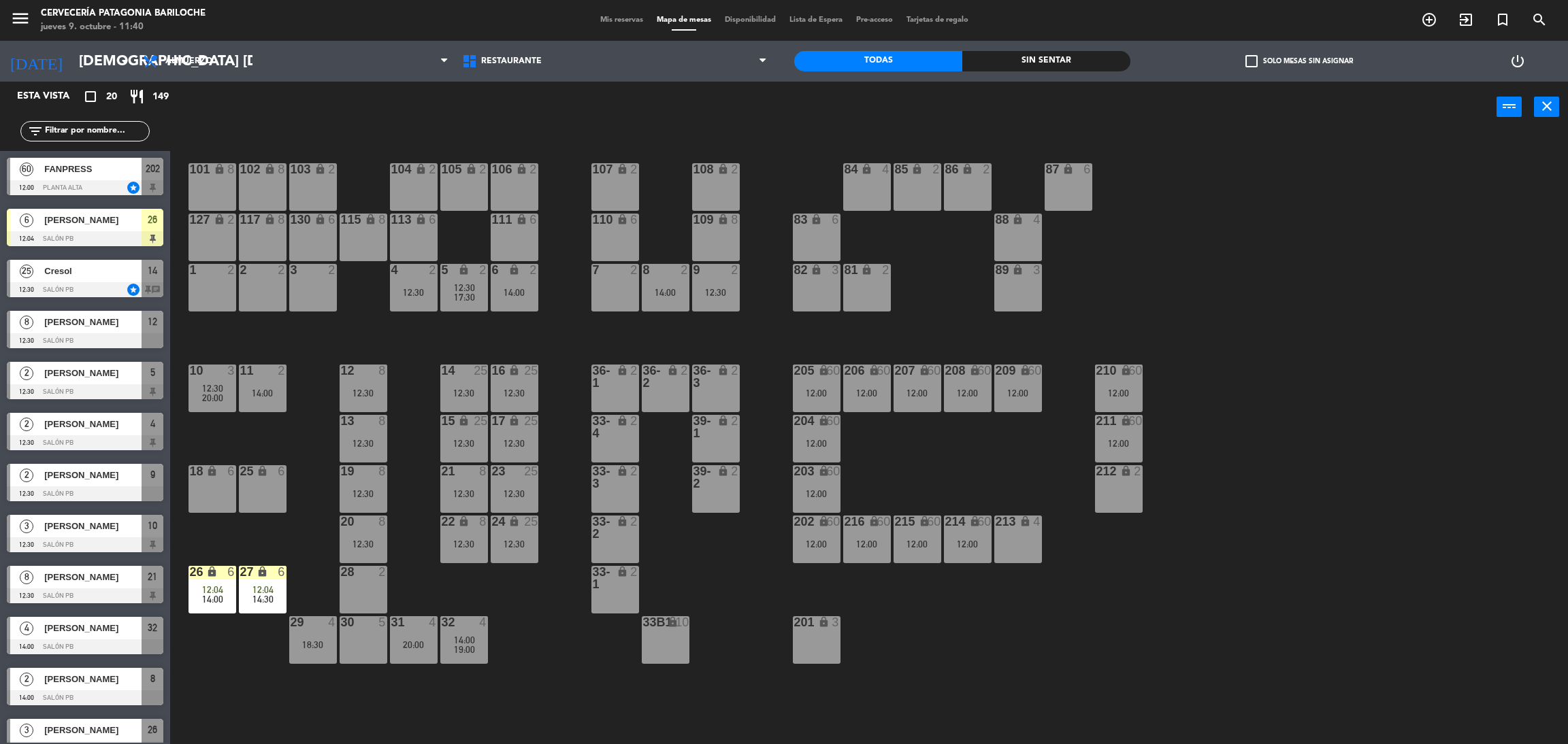
click at [781, 351] on div "101 lock 8 102 lock 8 104 lock 2 105 lock 2 106 lock 2 103 lock 2 107 lock 2 10…" at bounding box center [877, 445] width 1382 height 612
click at [277, 530] on div "101 lock 8 102 lock 8 104 lock 2 105 lock 2 106 lock 2 103 lock 2 107 lock 2 10…" at bounding box center [877, 445] width 1382 height 612
click at [834, 437] on div "204 lock 60 12:00" at bounding box center [816, 439] width 47 height 47
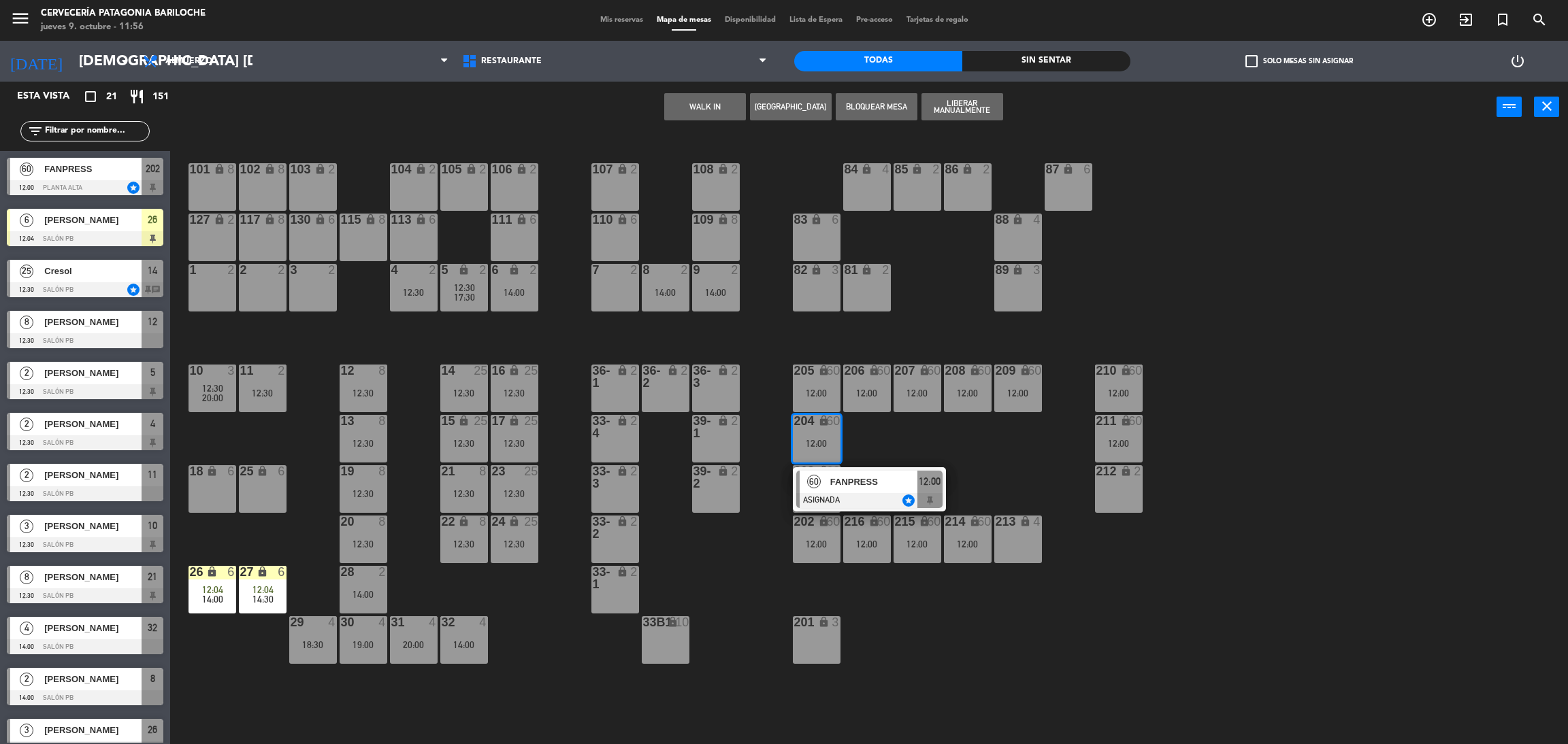
click at [832, 499] on div at bounding box center [869, 500] width 147 height 15
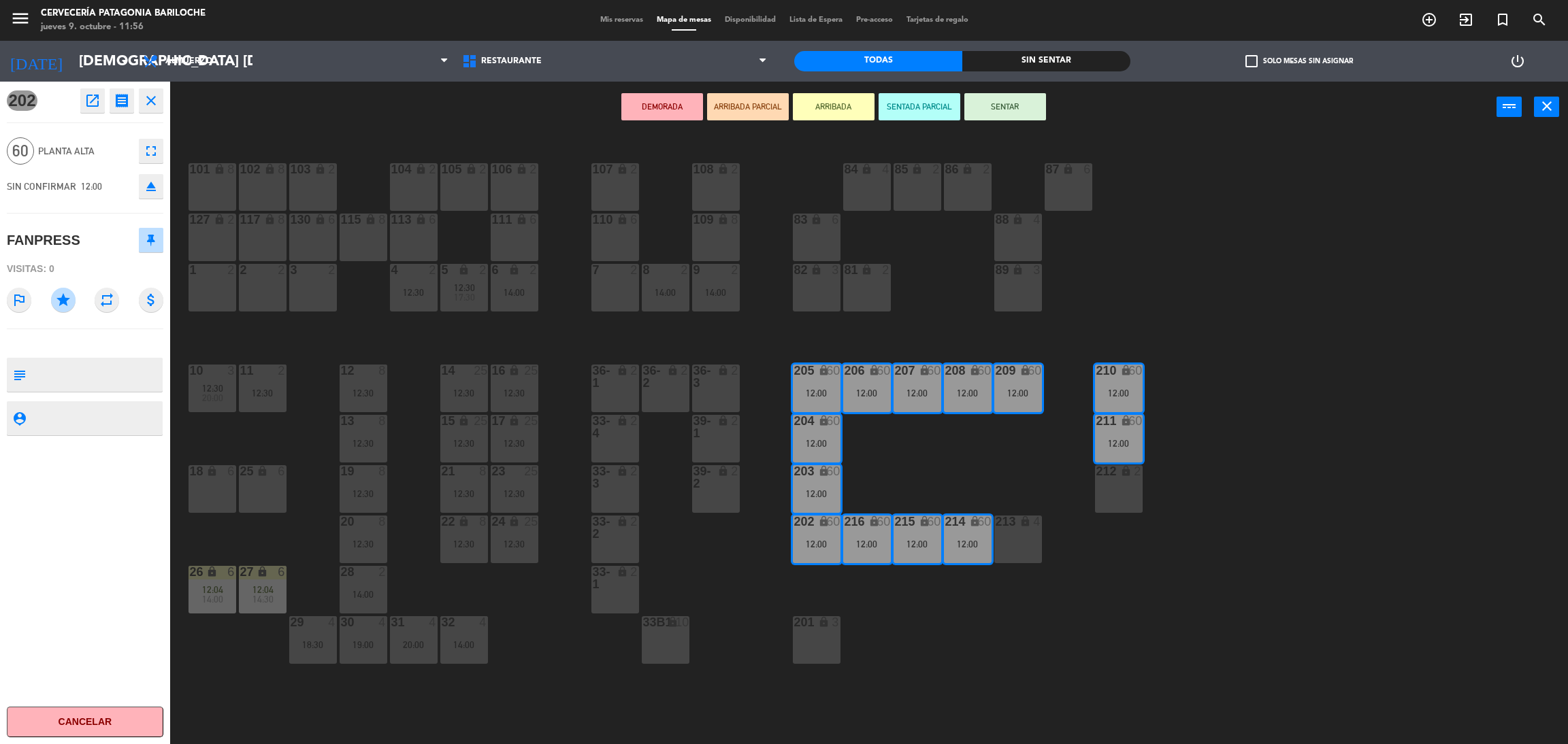
click at [809, 106] on button "ARRIBADA" at bounding box center [833, 107] width 82 height 28
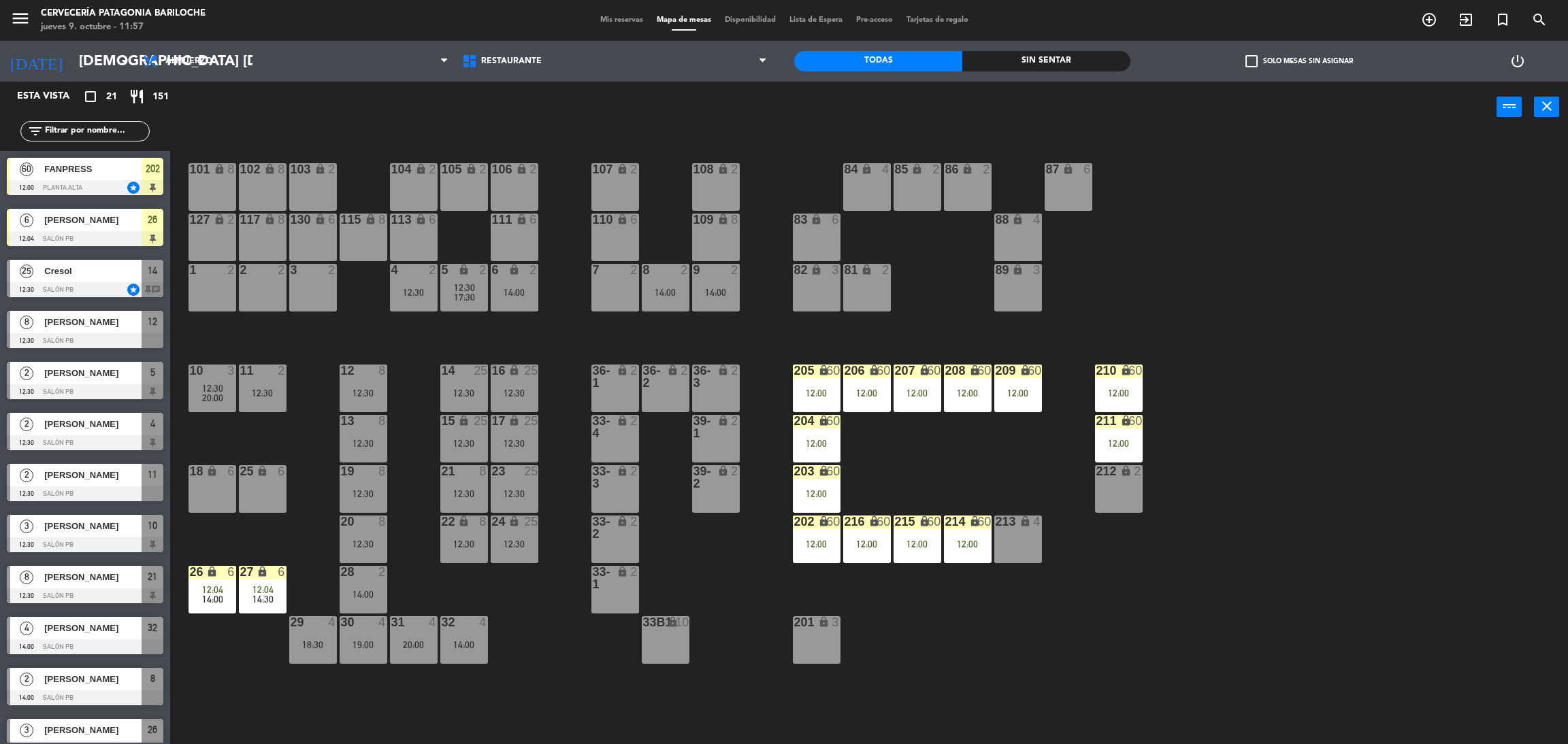
click at [1157, 332] on div "101 lock 8 102 lock 8 104 lock 2 105 lock 2 106 lock 2 103 lock 2 107 lock 2 10…" at bounding box center [877, 445] width 1382 height 612
click at [410, 347] on div "101 lock 8 102 lock 8 104 lock 2 105 lock 2 106 lock 2 103 lock 2 107 lock 2 10…" at bounding box center [877, 445] width 1382 height 612
click at [256, 586] on span "12:04" at bounding box center [262, 589] width 21 height 11
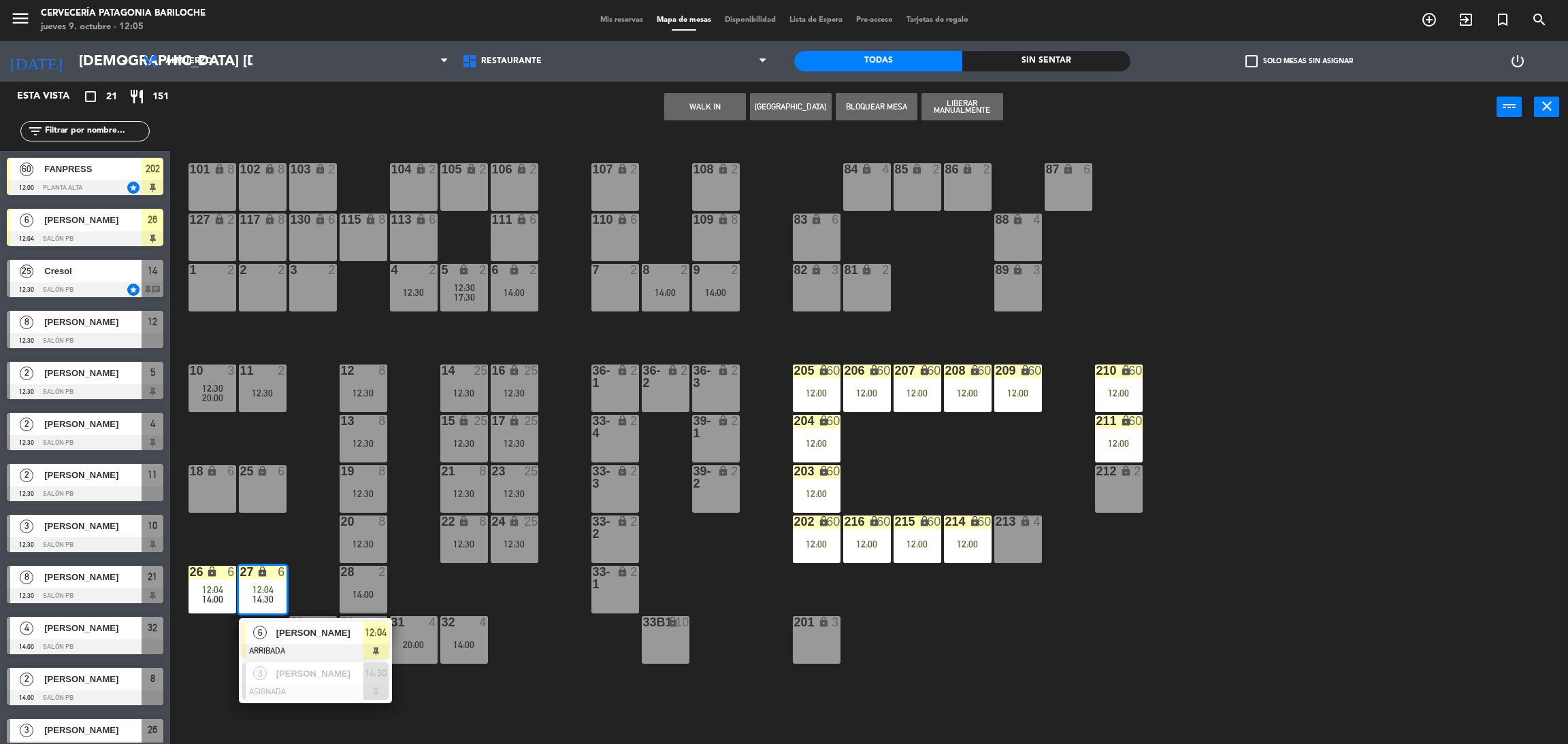
click at [303, 572] on div "101 lock 8 102 lock 8 104 lock 2 105 lock 2 106 lock 2 103 lock 2 107 lock 2 10…" at bounding box center [877, 445] width 1382 height 612
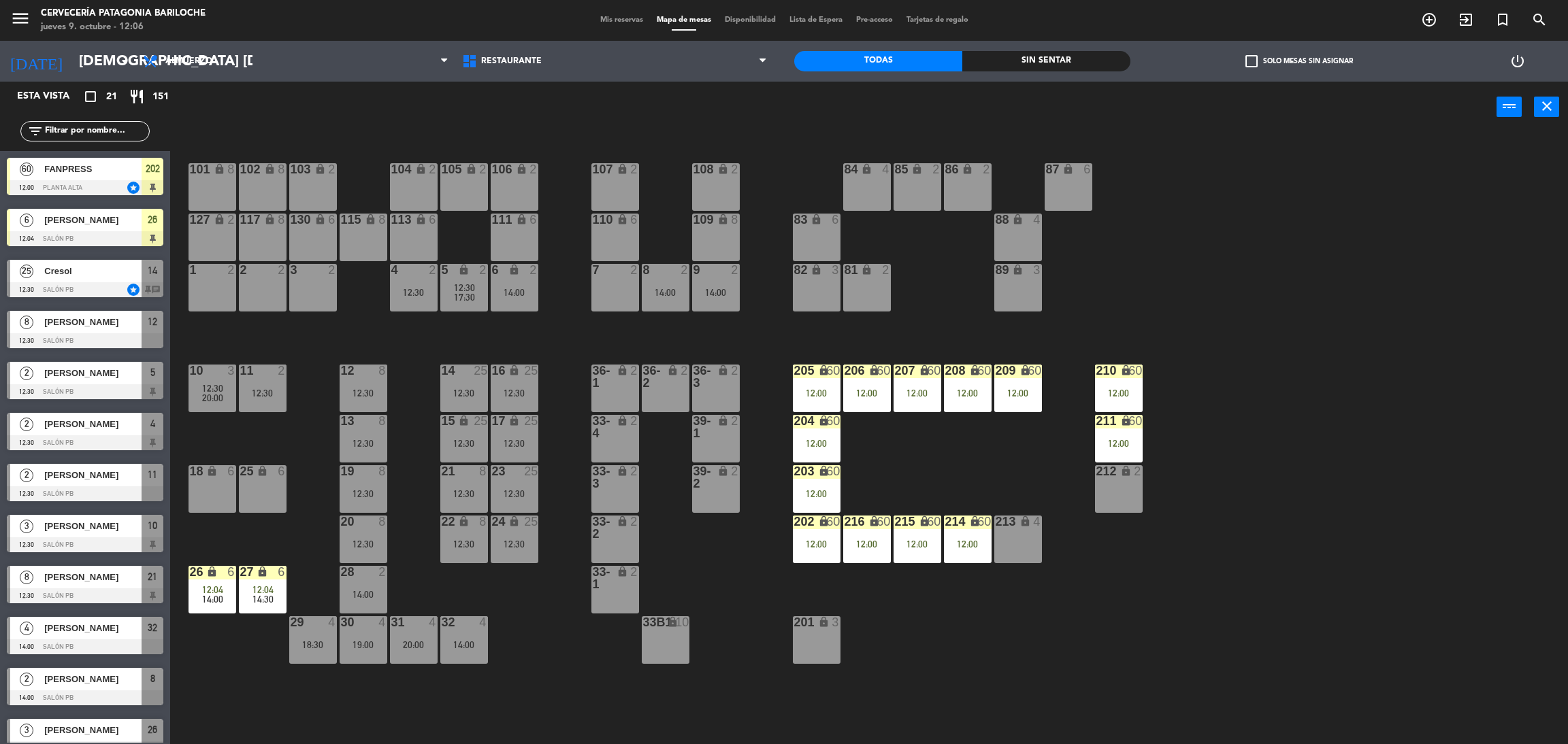
click at [137, 130] on input "text" at bounding box center [95, 131] width 105 height 15
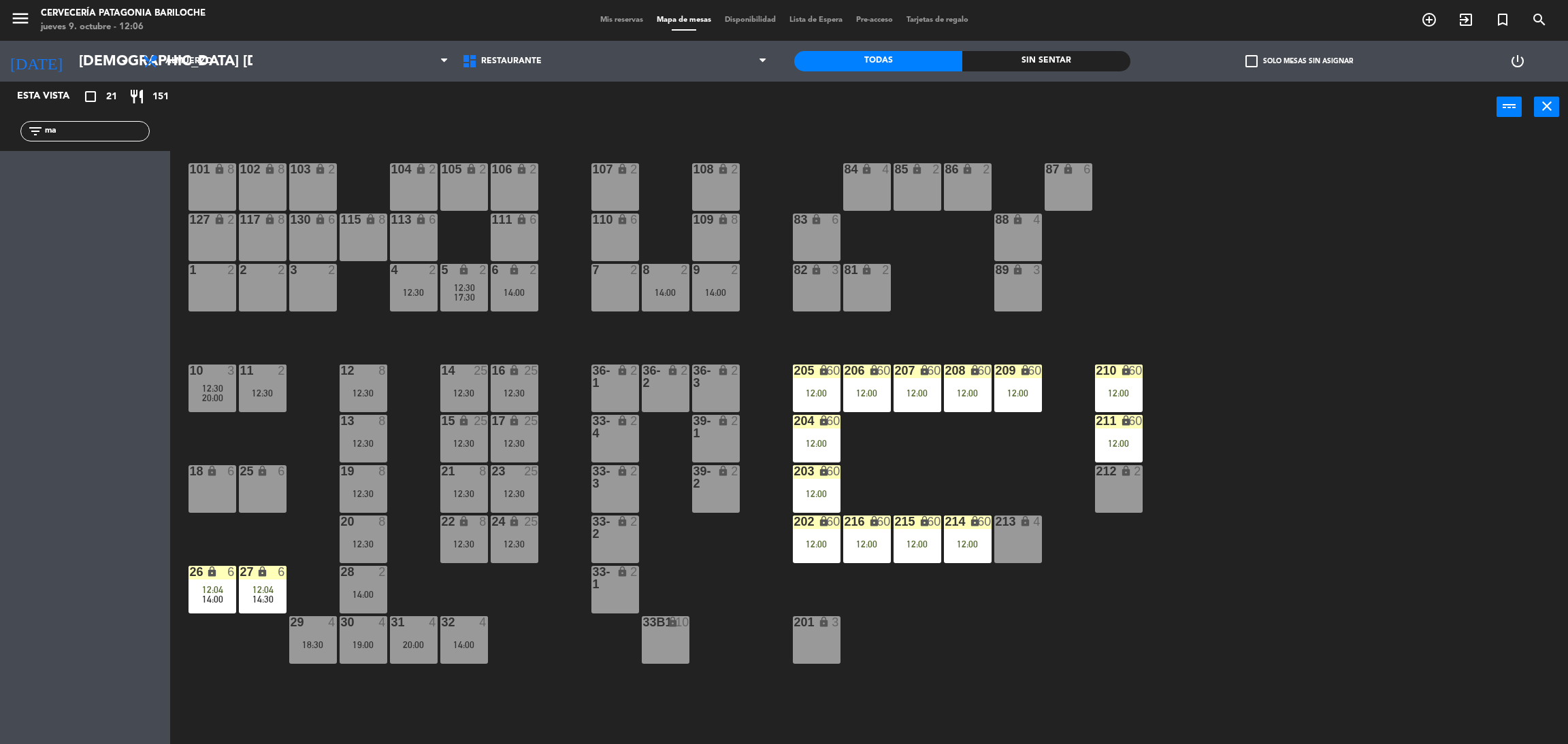
type input "m"
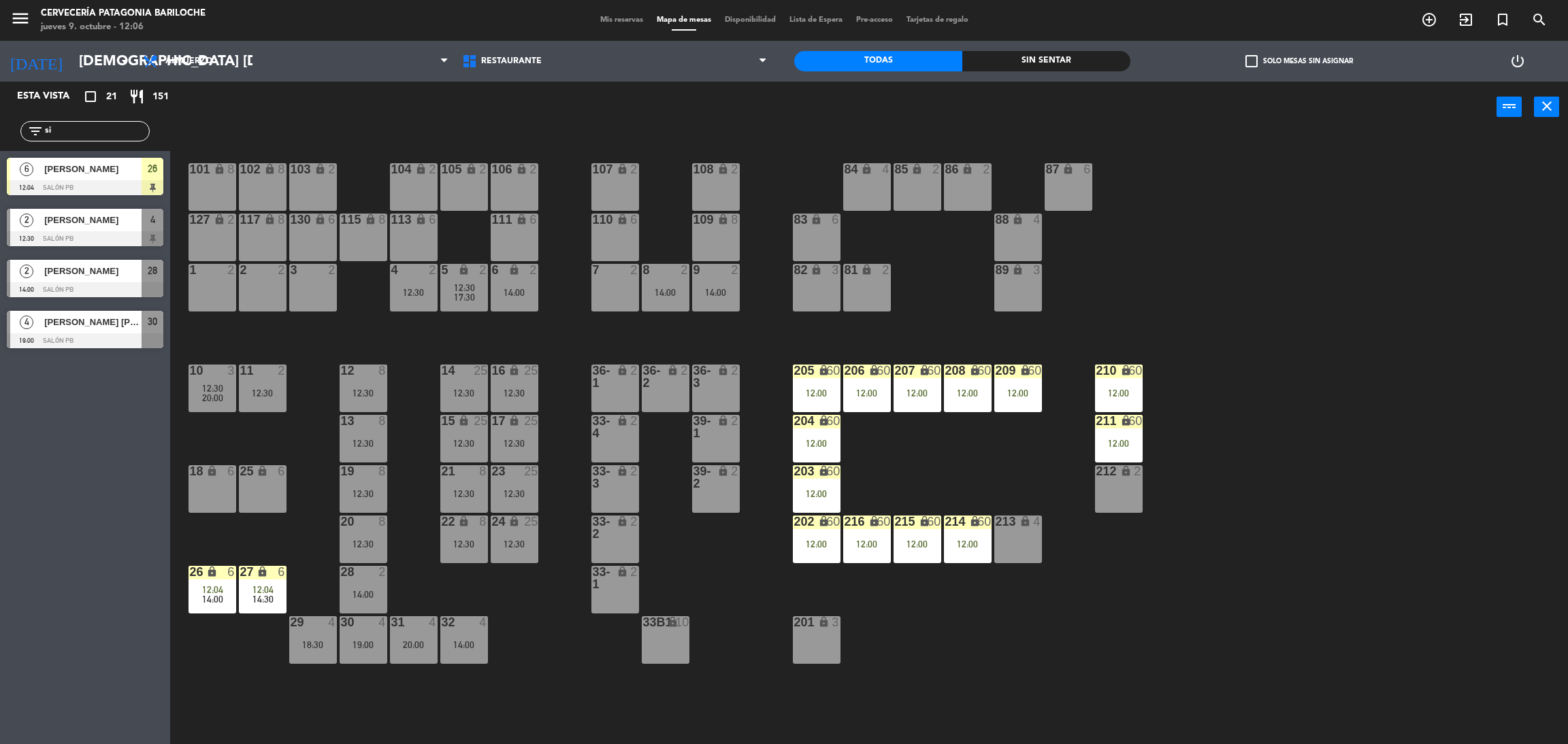
click at [31, 455] on div "Esta vista crop_square 21 restaurant 151 filter_list si 6 [PERSON_NAME] 12:04 S…" at bounding box center [85, 412] width 170 height 662
click at [102, 127] on input "si" at bounding box center [95, 131] width 105 height 15
type input "s"
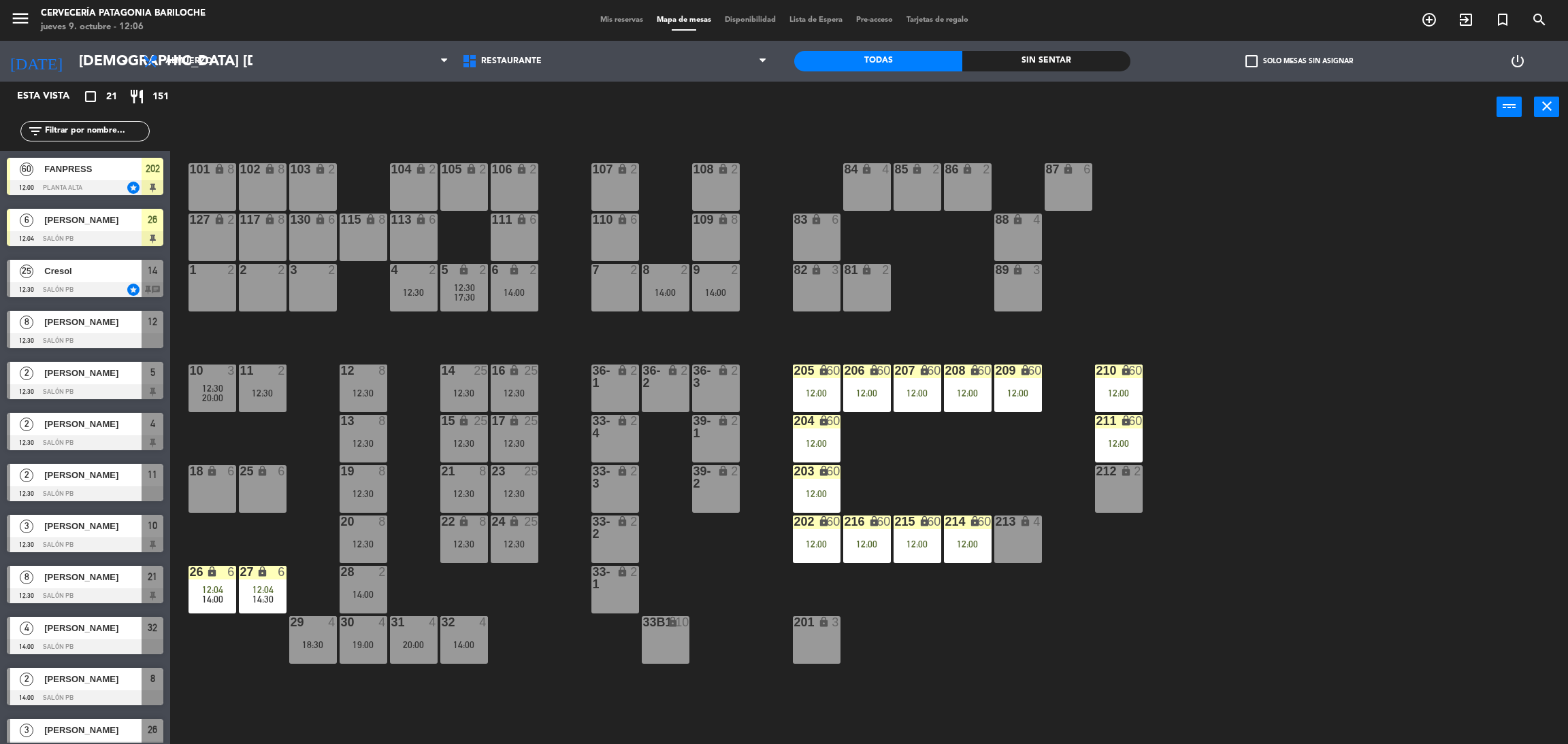
click at [321, 300] on div "3 2" at bounding box center [313, 287] width 47 height 47
click at [726, 109] on button "WALK IN" at bounding box center [747, 107] width 82 height 28
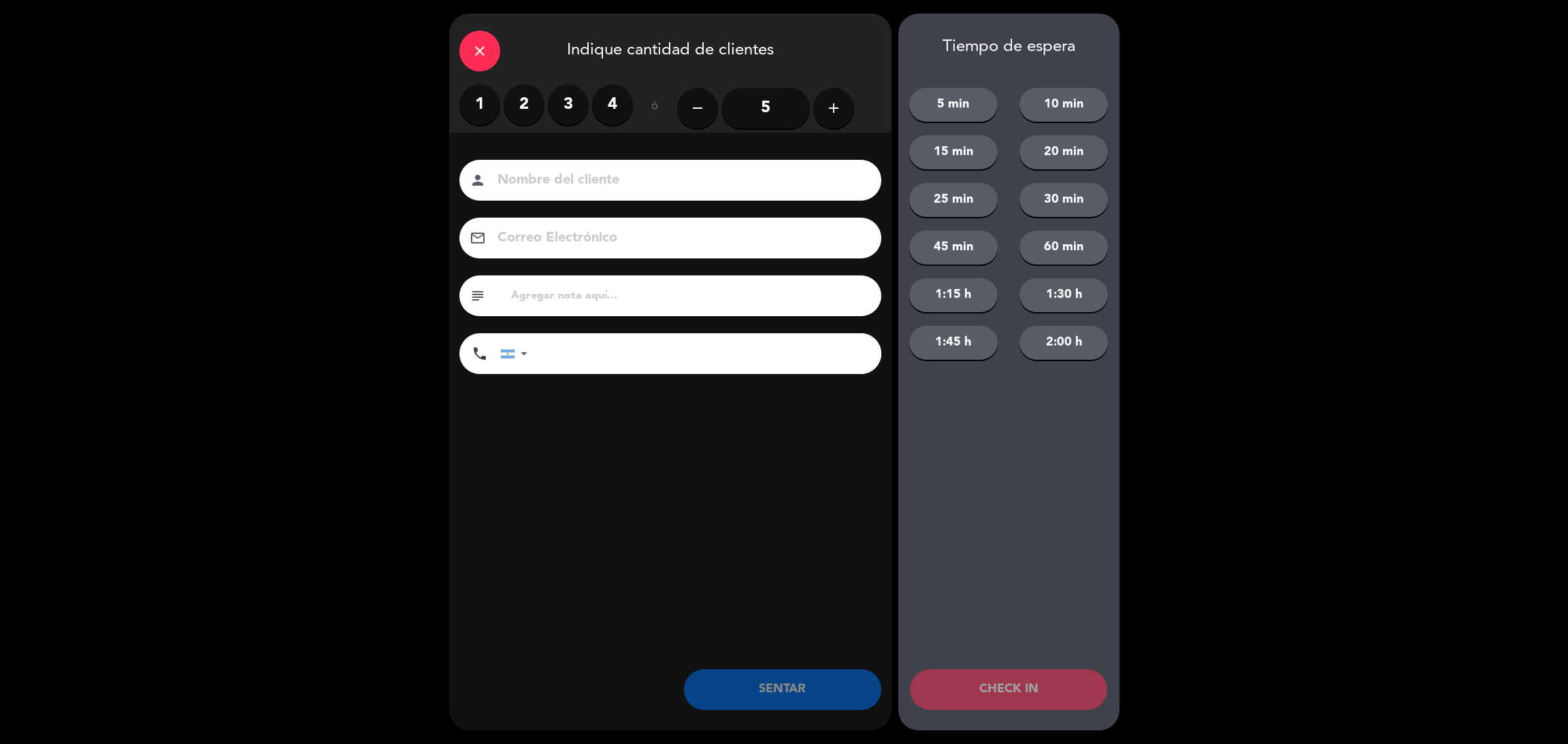
click at [1054, 337] on button "2:00 h" at bounding box center [1064, 342] width 89 height 34
click at [557, 173] on input at bounding box center [679, 180] width 367 height 24
click at [485, 45] on icon "close" at bounding box center [479, 51] width 17 height 17
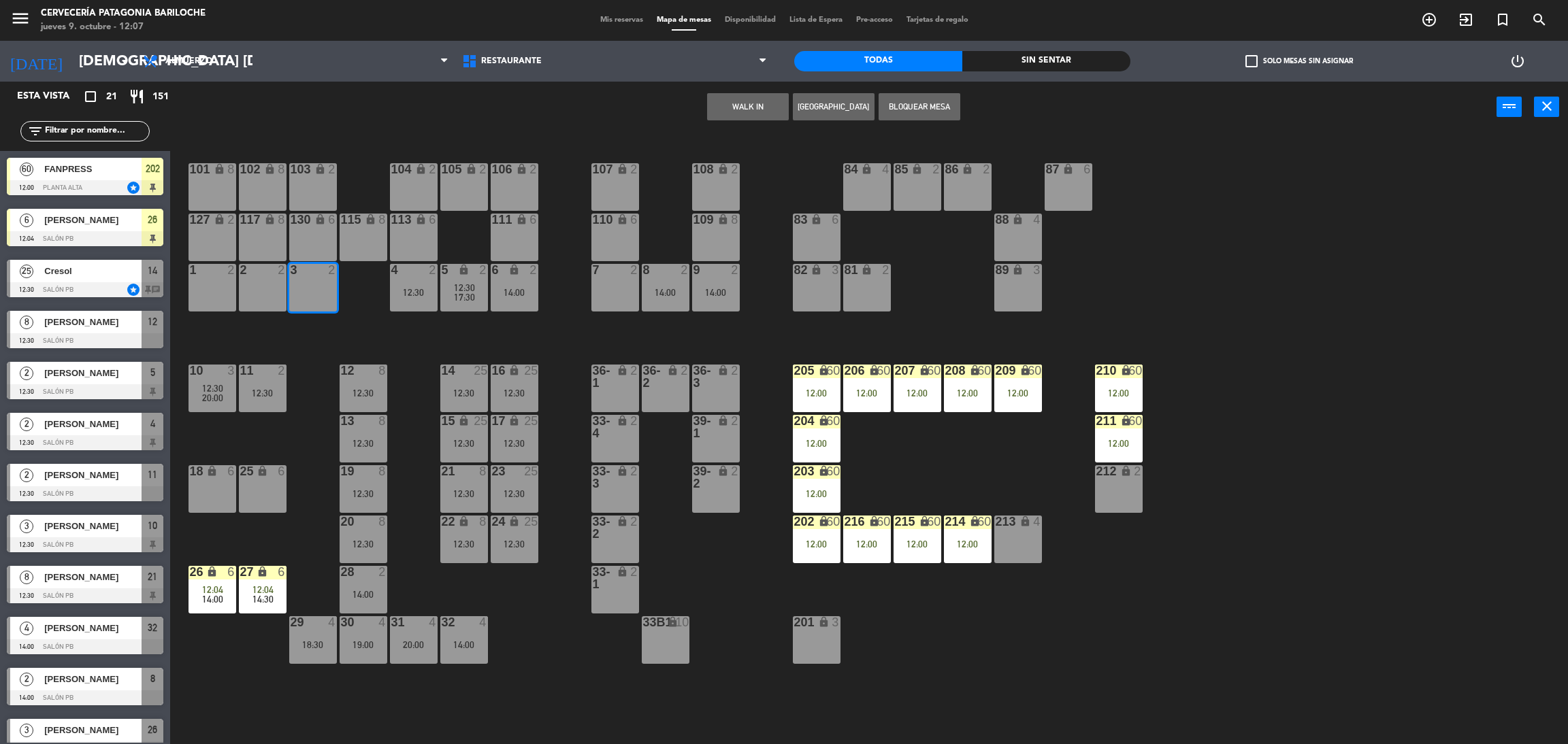
click at [539, 328] on div "101 lock 8 102 lock 8 104 lock 2 105 lock 2 106 lock 2 103 lock 2 107 lock 2 10…" at bounding box center [877, 445] width 1382 height 612
click at [314, 279] on div "3 2" at bounding box center [313, 287] width 47 height 47
click at [760, 108] on button "WALK IN" at bounding box center [747, 107] width 82 height 28
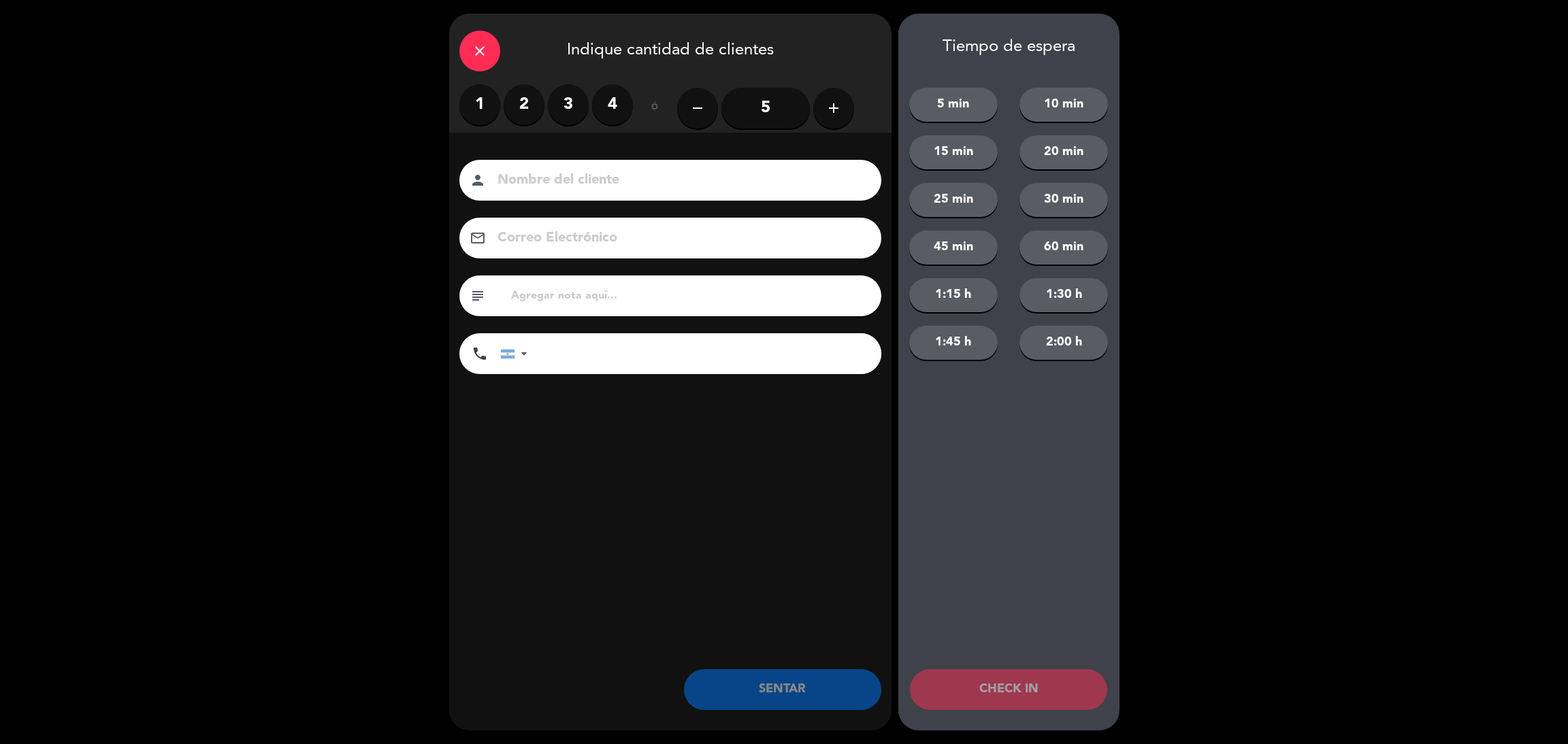
drag, startPoint x: 506, startPoint y: 110, endPoint x: 517, endPoint y: 107, distance: 11.4
click at [510, 109] on label "2" at bounding box center [524, 104] width 40 height 40
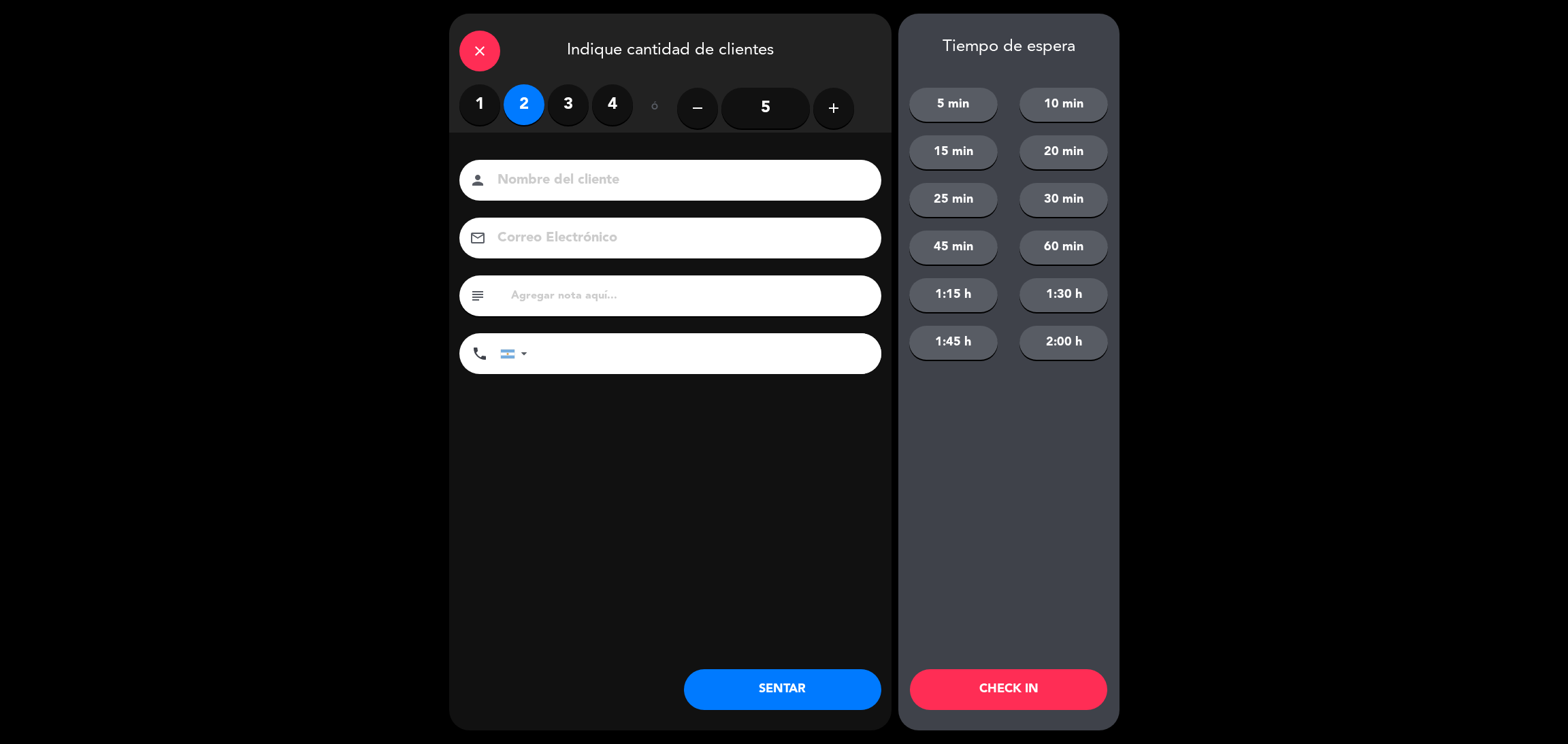
drag, startPoint x: 1052, startPoint y: 296, endPoint x: 1044, endPoint y: 301, distance: 9.4
click at [1055, 297] on button "1:30 h" at bounding box center [1064, 295] width 89 height 34
click at [615, 175] on input at bounding box center [679, 180] width 367 height 24
type input "[PERSON_NAME]"
click at [632, 352] on input "tel" at bounding box center [712, 353] width 341 height 40
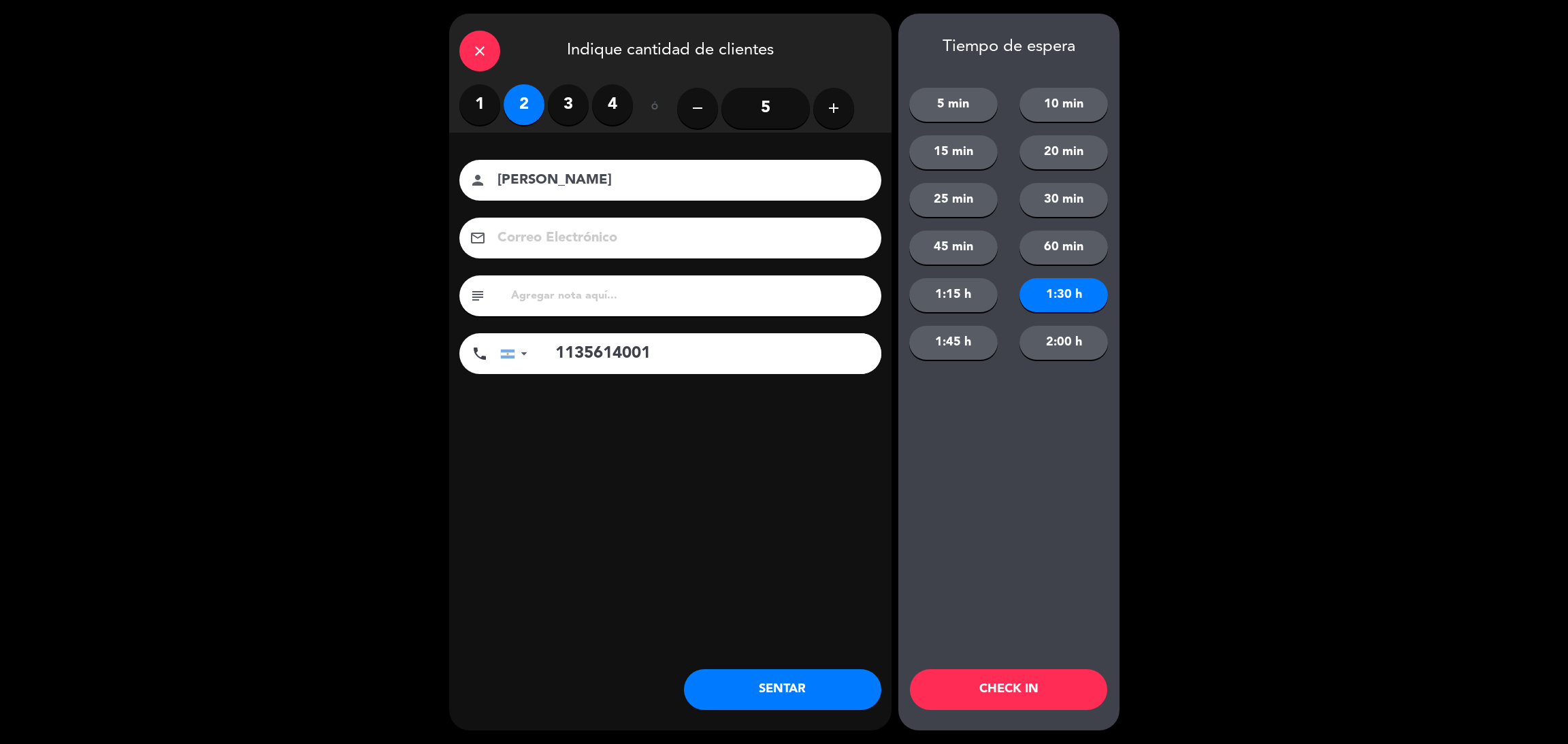
type input "1135614001"
click at [1011, 688] on button "CHECK IN" at bounding box center [1008, 689] width 197 height 40
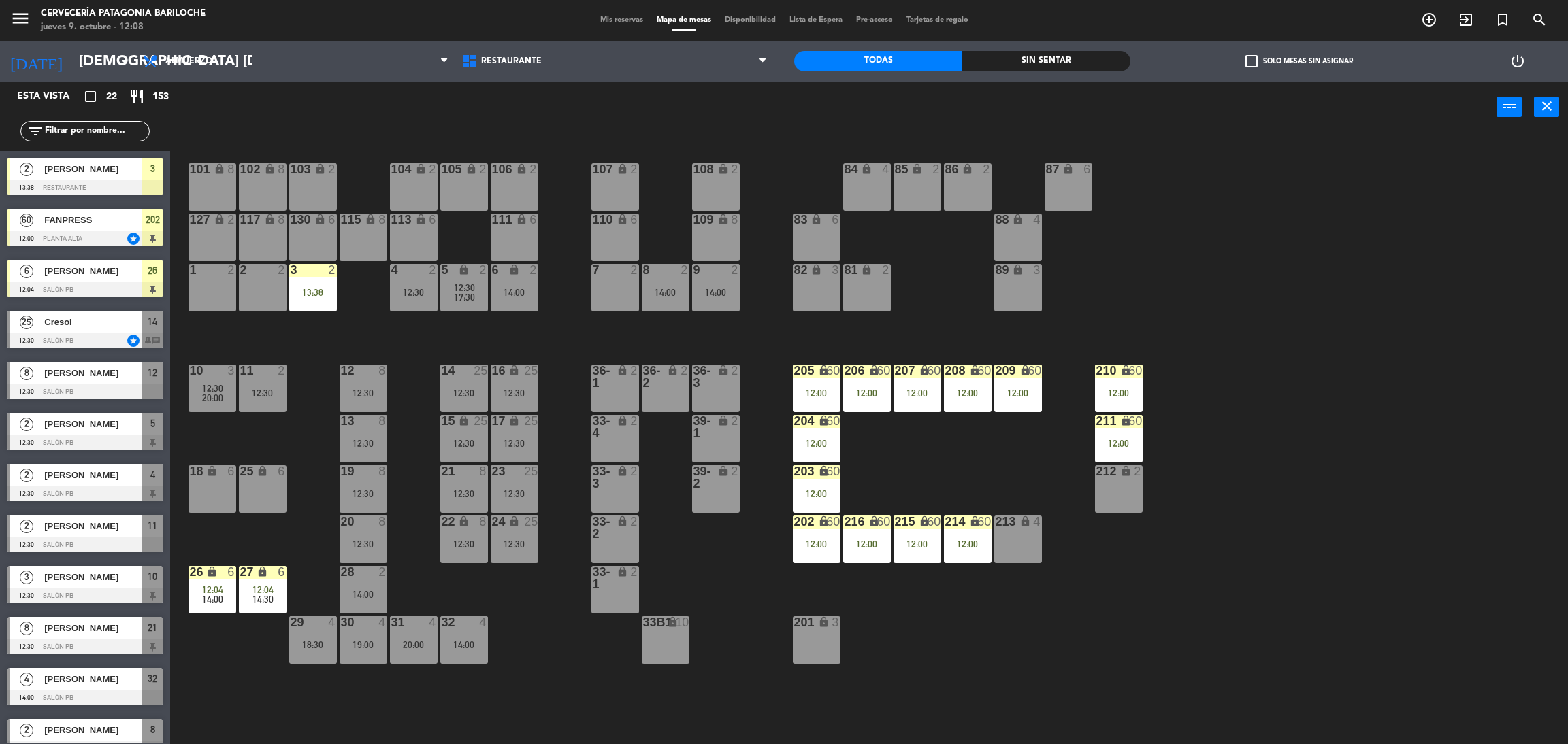
click at [75, 131] on input "text" at bounding box center [95, 131] width 105 height 15
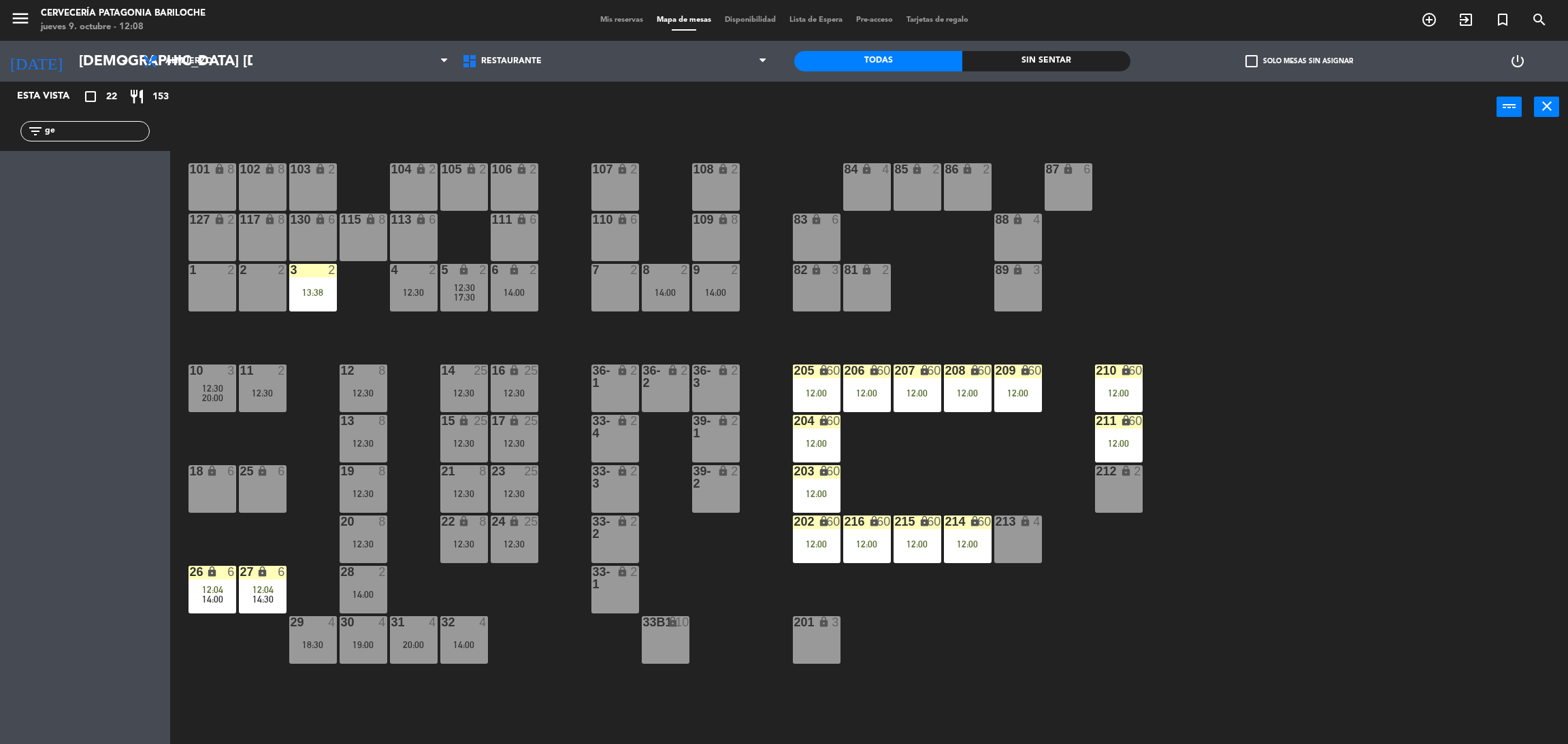
type input "g"
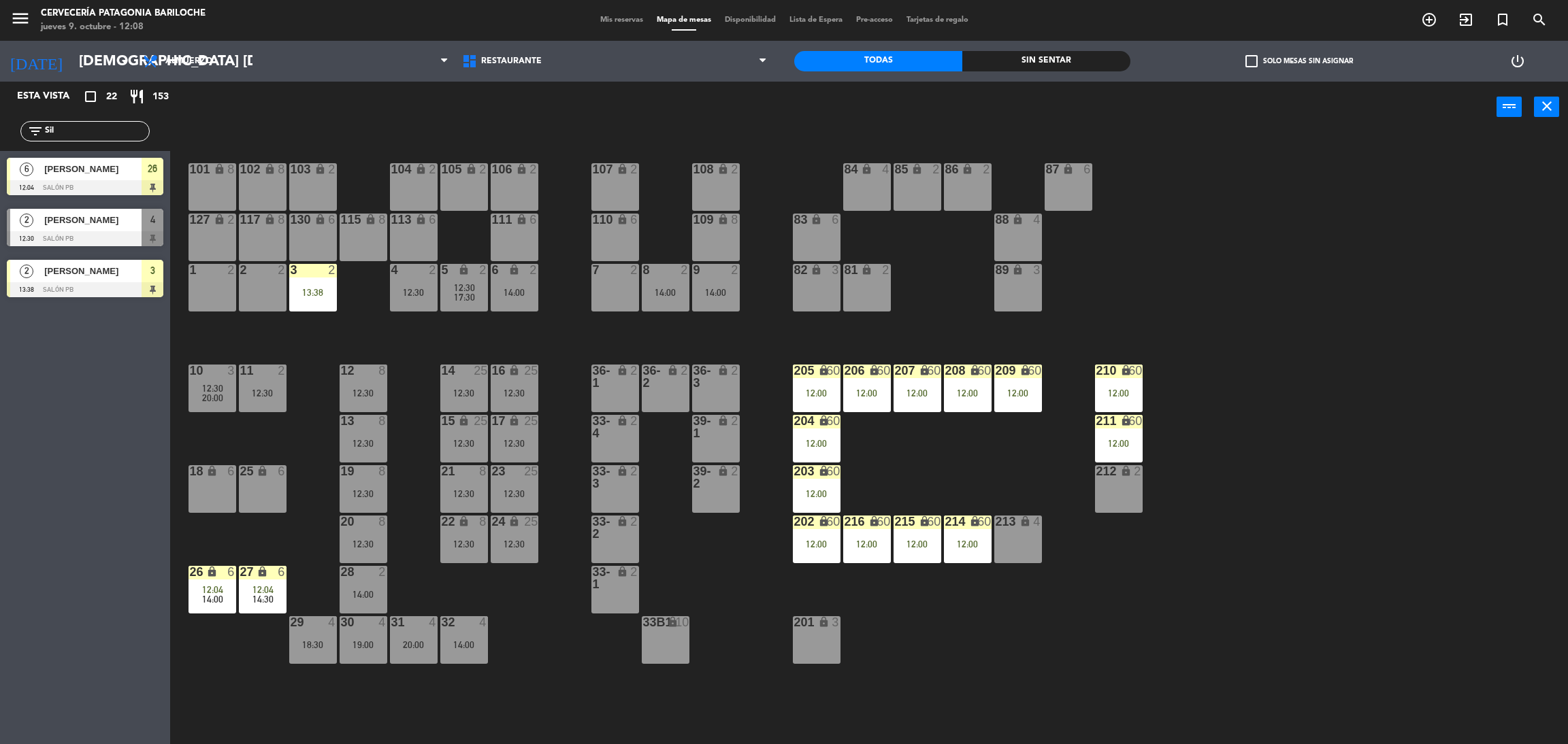
type input "Sil"
click at [115, 469] on div "Esta vista crop_square 22 restaurant 153 filter_list Sil 6 [PERSON_NAME] 12:04 …" at bounding box center [85, 412] width 170 height 662
click at [121, 233] on div at bounding box center [85, 238] width 157 height 15
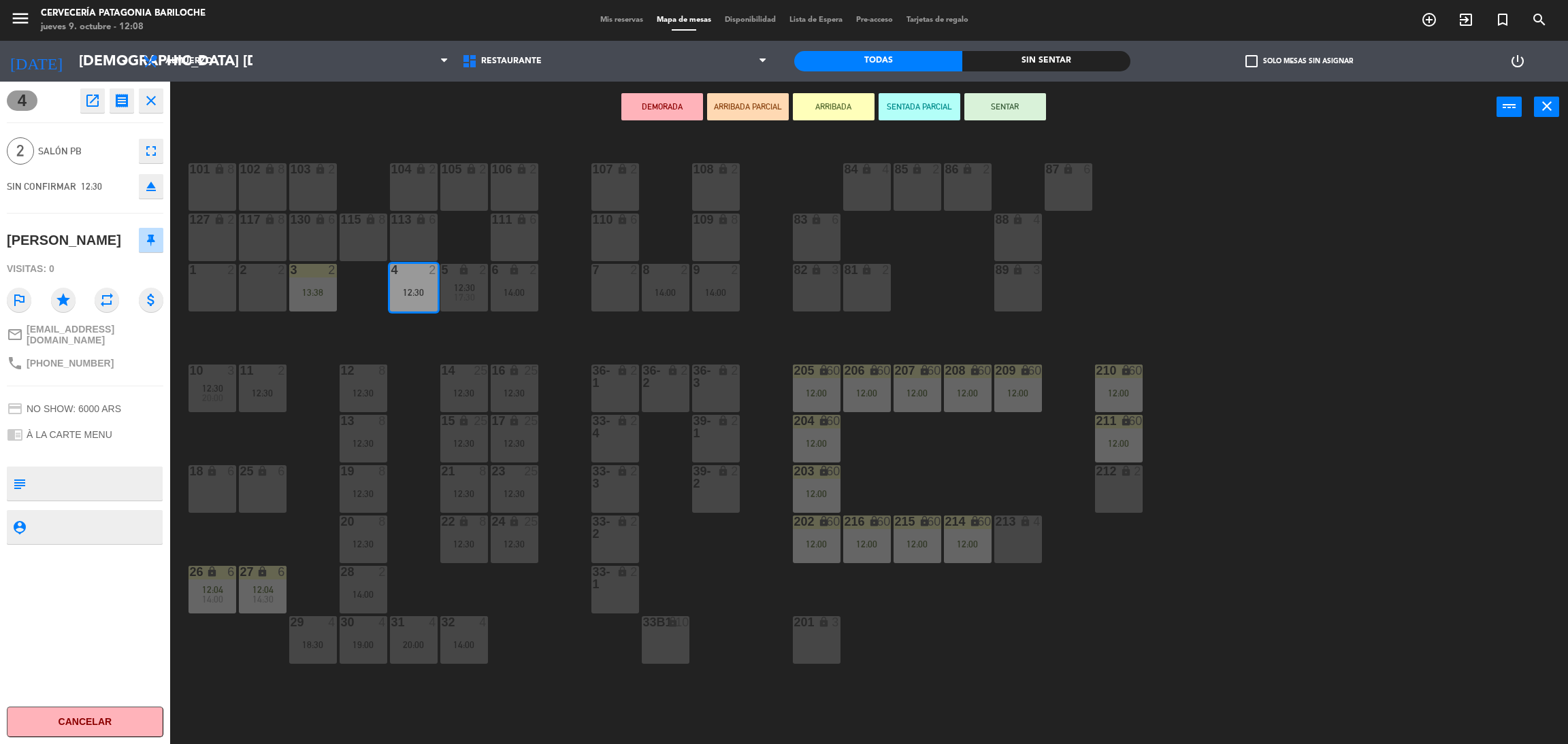
click at [828, 116] on button "ARRIBADA" at bounding box center [833, 107] width 82 height 28
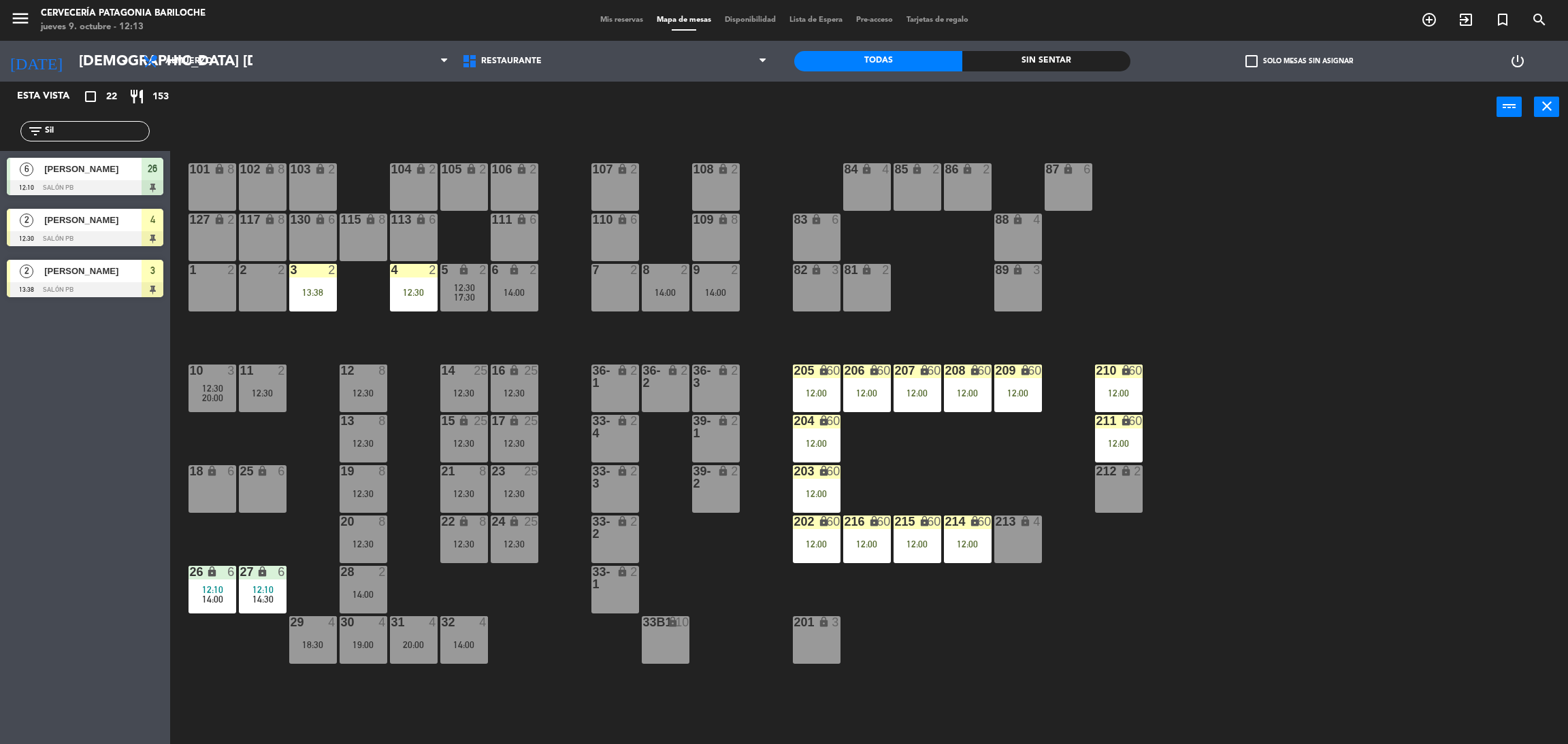
click at [131, 136] on input "Sil" at bounding box center [95, 131] width 105 height 15
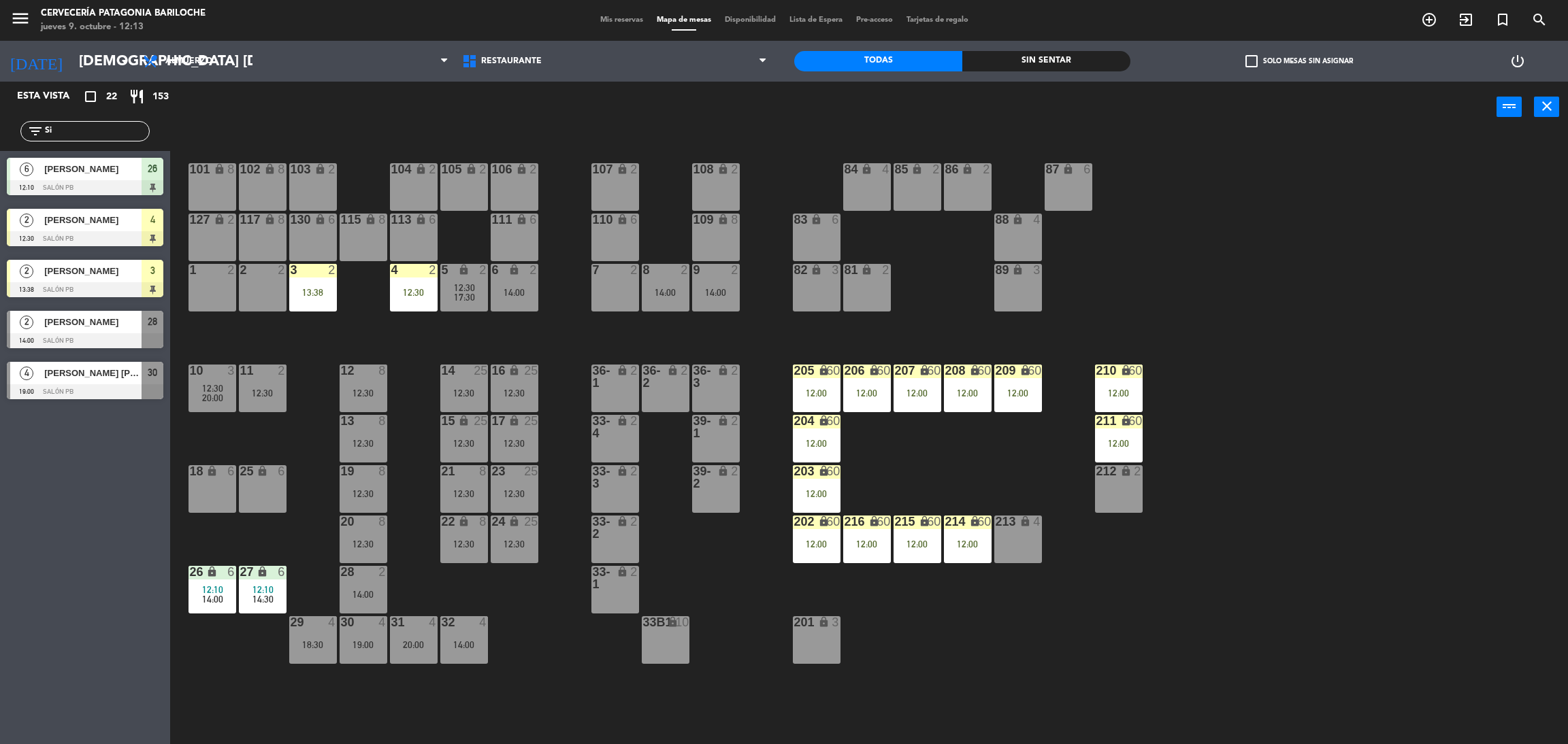
type input "S"
type input "r"
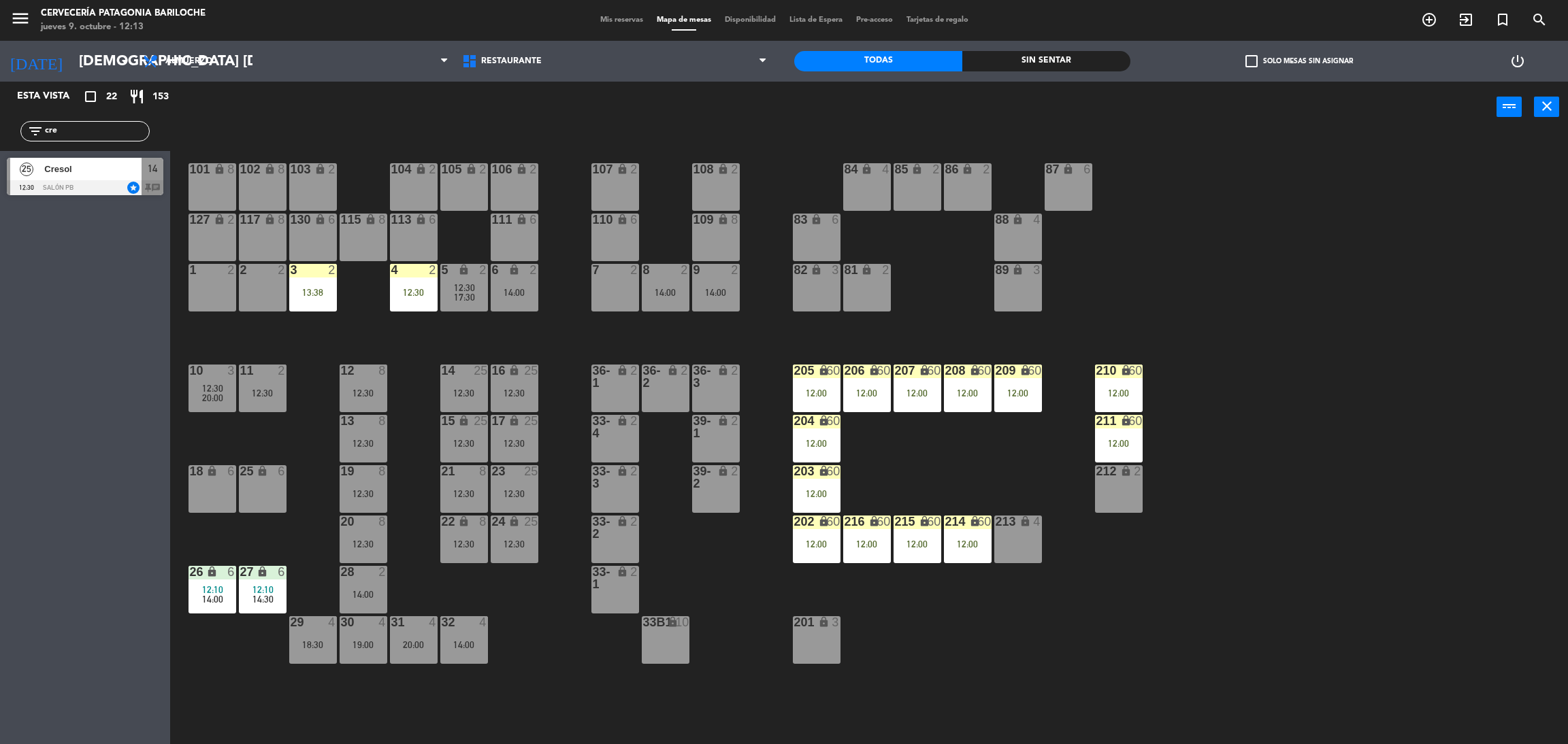
type input "cre"
click at [85, 180] on div at bounding box center [85, 187] width 157 height 15
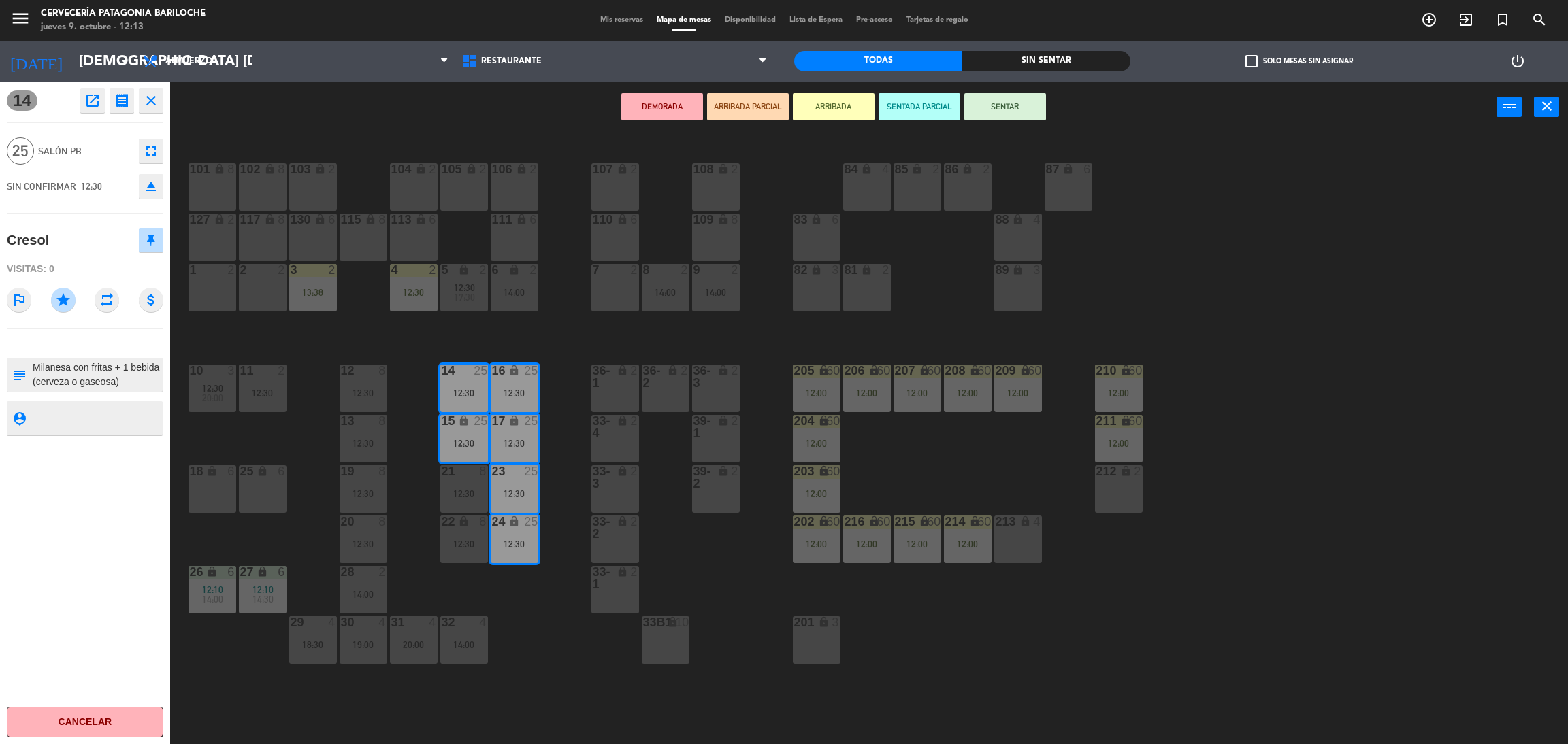
click at [847, 110] on button "ARRIBADA" at bounding box center [833, 107] width 82 height 28
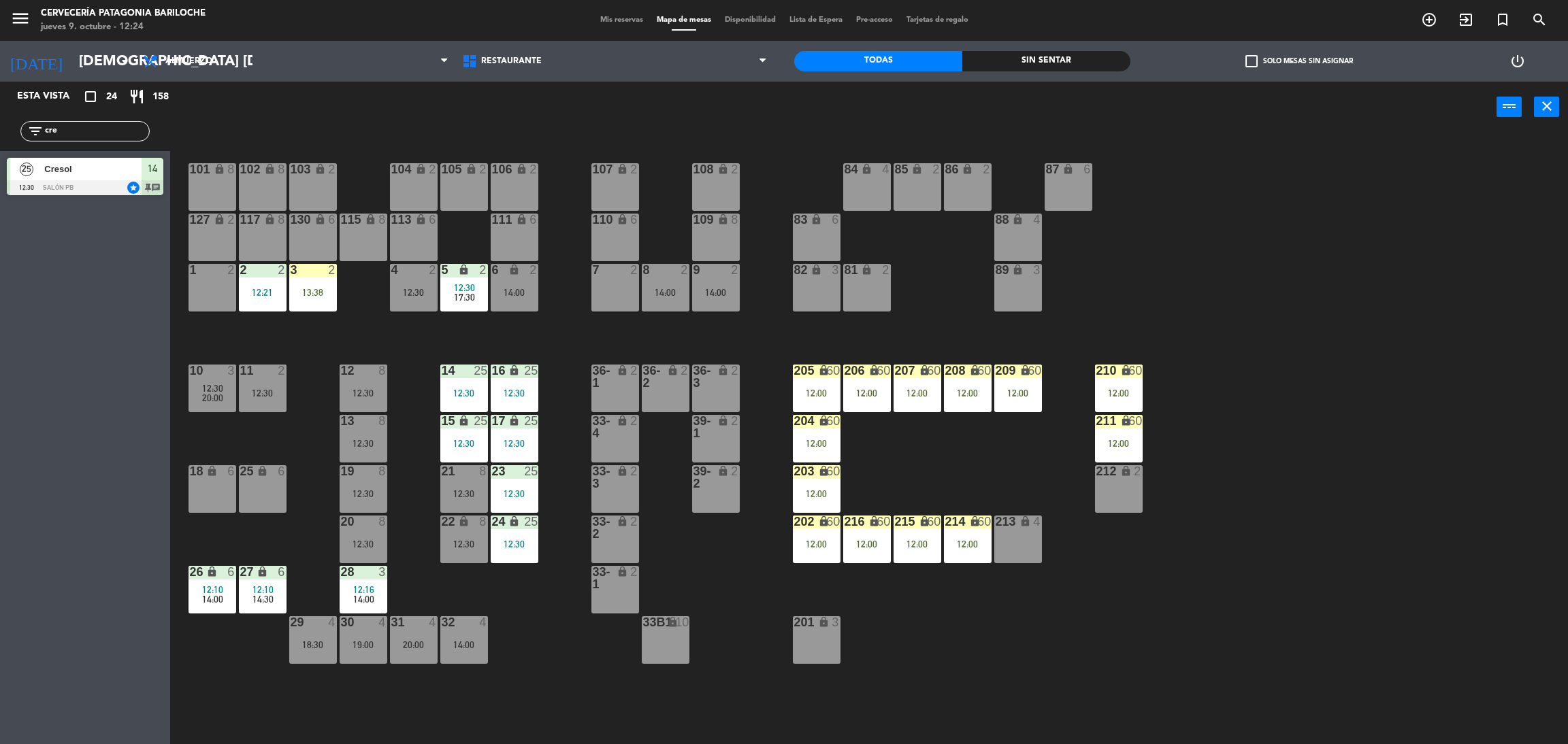
click at [74, 134] on input "cre" at bounding box center [95, 131] width 105 height 15
type input "hen"
click at [58, 180] on div at bounding box center [85, 187] width 157 height 15
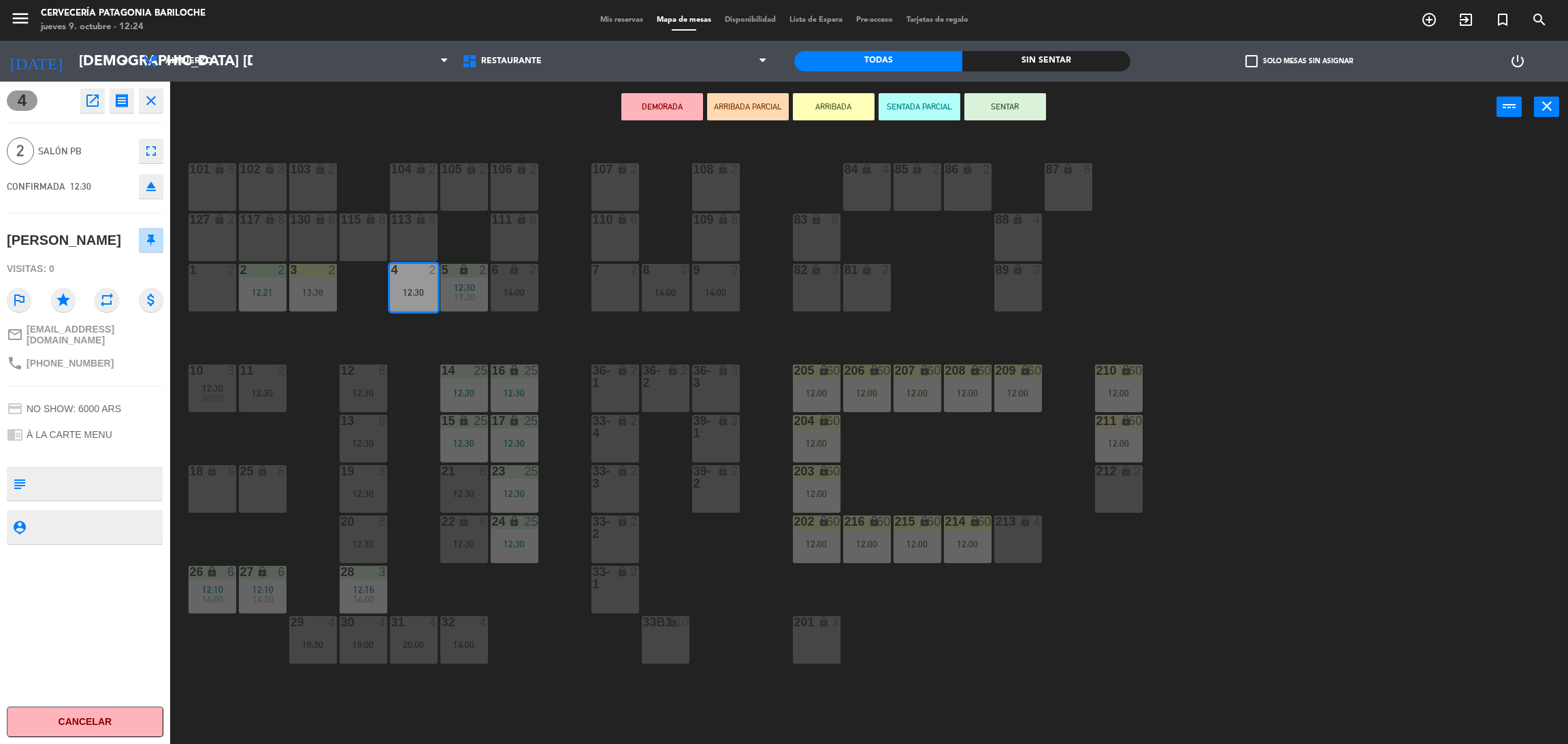
click at [839, 108] on button "ARRIBADA" at bounding box center [833, 107] width 82 height 28
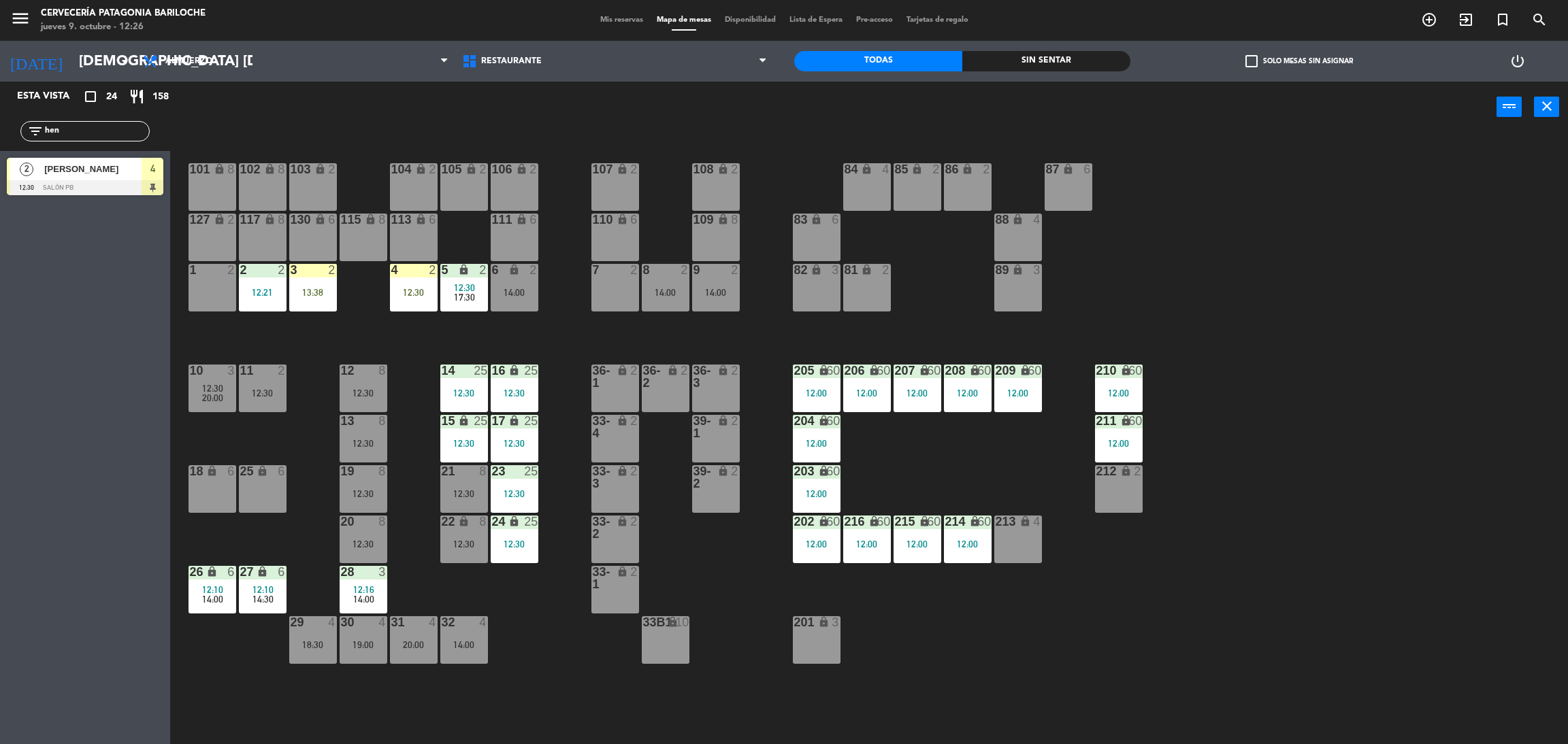
click at [125, 131] on input "hen" at bounding box center [95, 131] width 105 height 15
type input "h"
type input "mur"
click at [101, 175] on span "[PERSON_NAME]" at bounding box center [93, 169] width 97 height 15
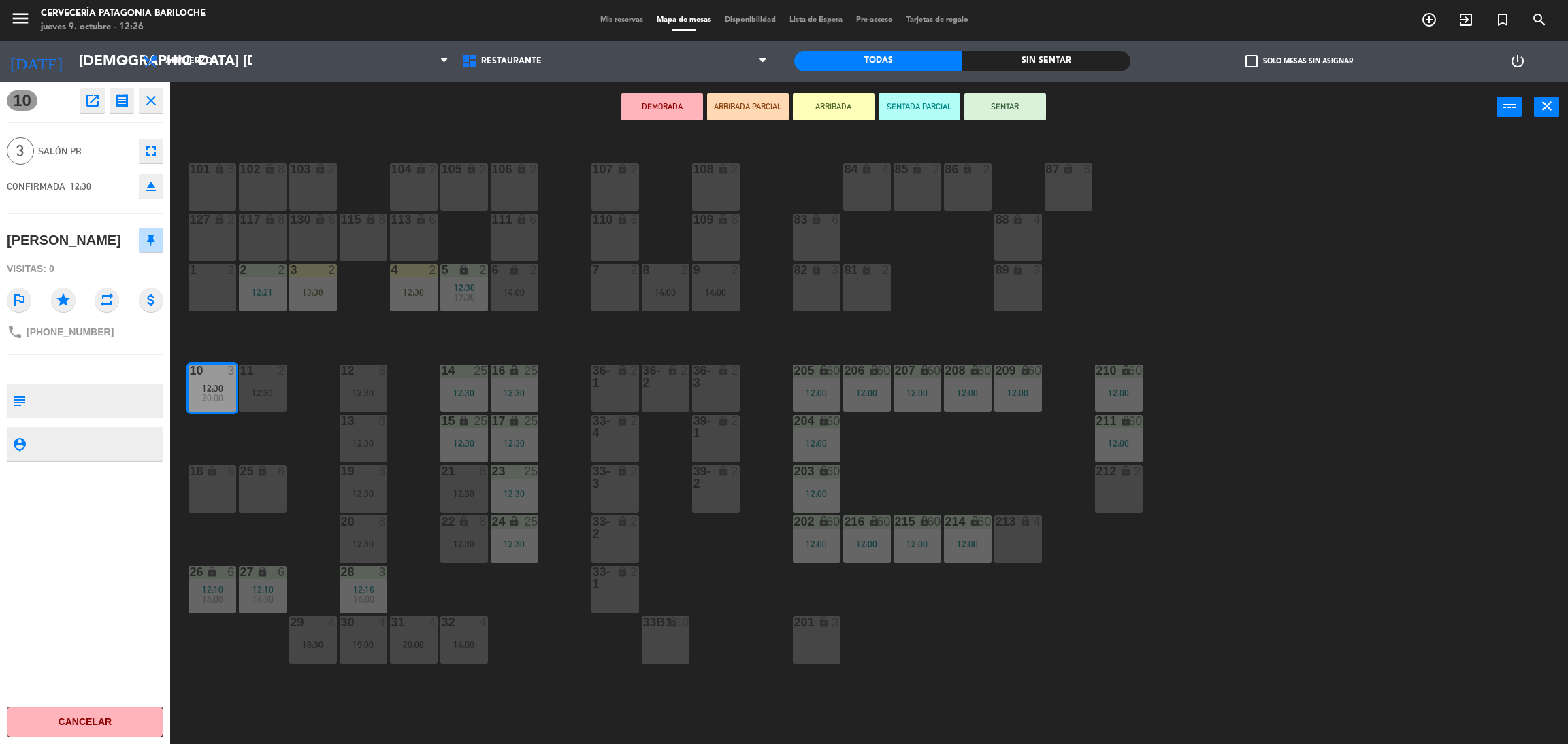
click at [809, 106] on button "ARRIBADA" at bounding box center [833, 107] width 82 height 28
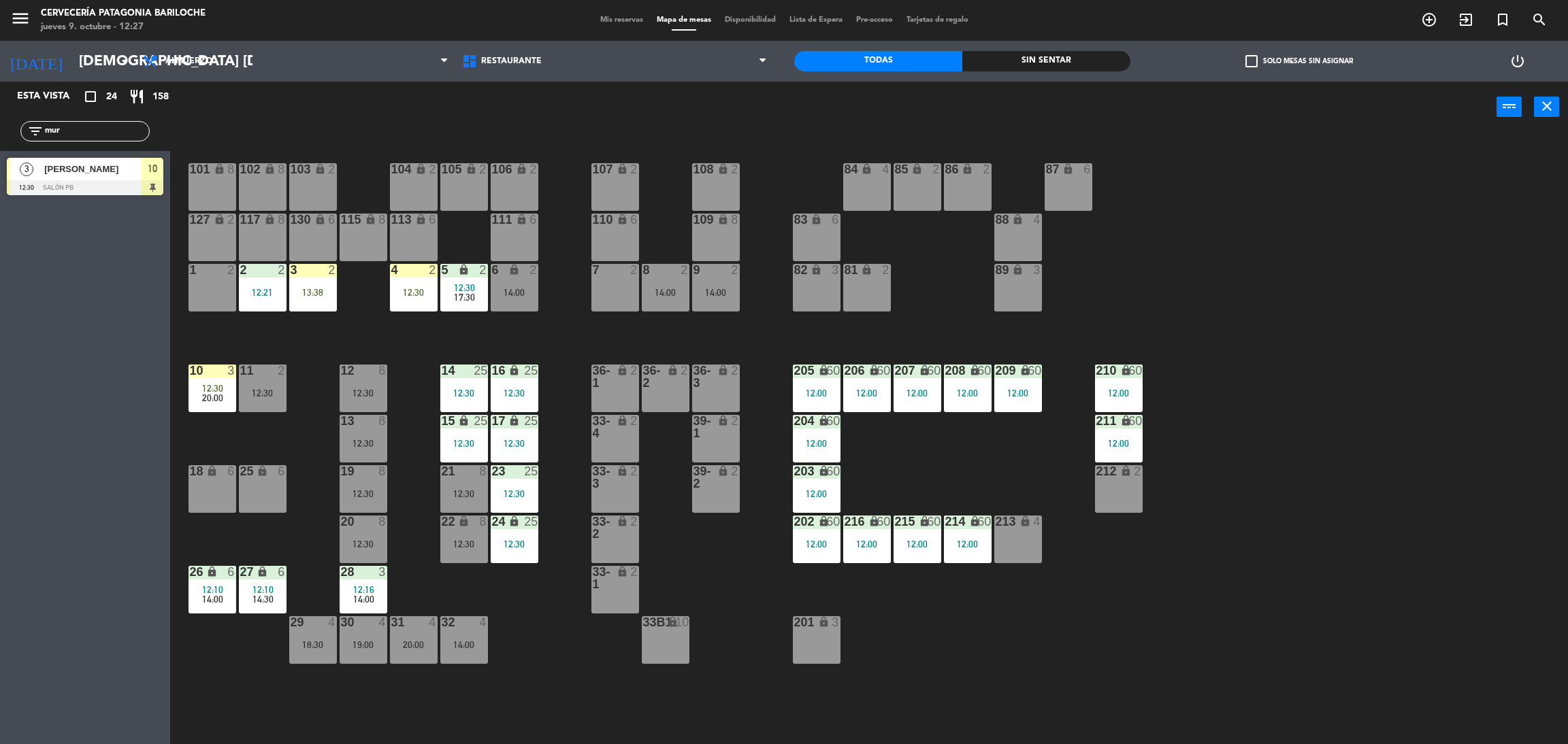
click at [136, 129] on input "mur" at bounding box center [95, 131] width 105 height 15
type input "m"
click at [107, 348] on div "Esta vista crop_square 24 restaurant 158 filter_list fer 2 [PERSON_NAME] 14:00 …" at bounding box center [85, 412] width 170 height 662
click at [87, 131] on input "fer" at bounding box center [95, 131] width 105 height 15
type input "f"
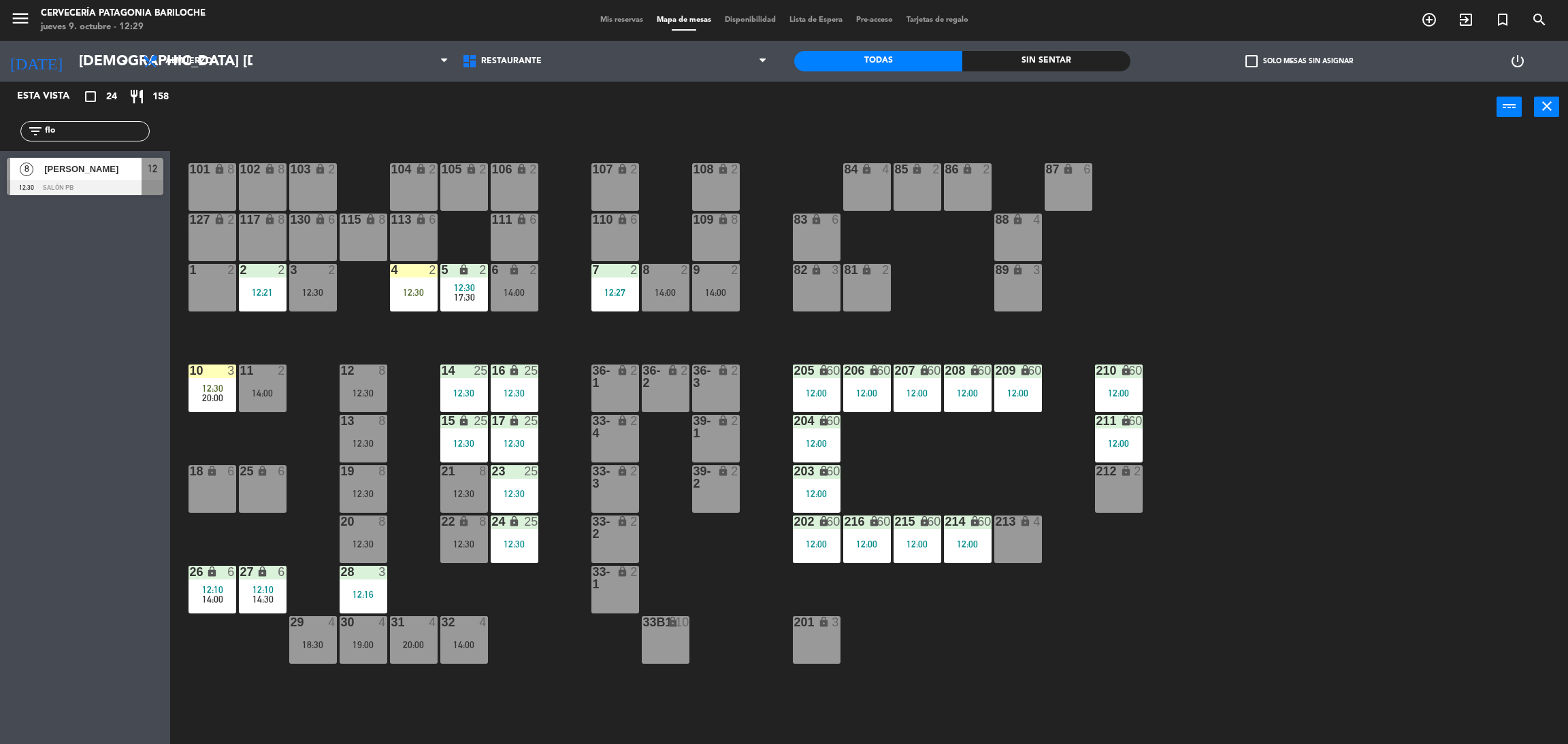
type input "flo"
click at [52, 204] on div "Esta vista crop_square 24 restaurant 158 filter_list flo 8 [PERSON_NAME] 12:30 …" at bounding box center [85, 412] width 170 height 662
click at [70, 185] on div at bounding box center [85, 187] width 157 height 15
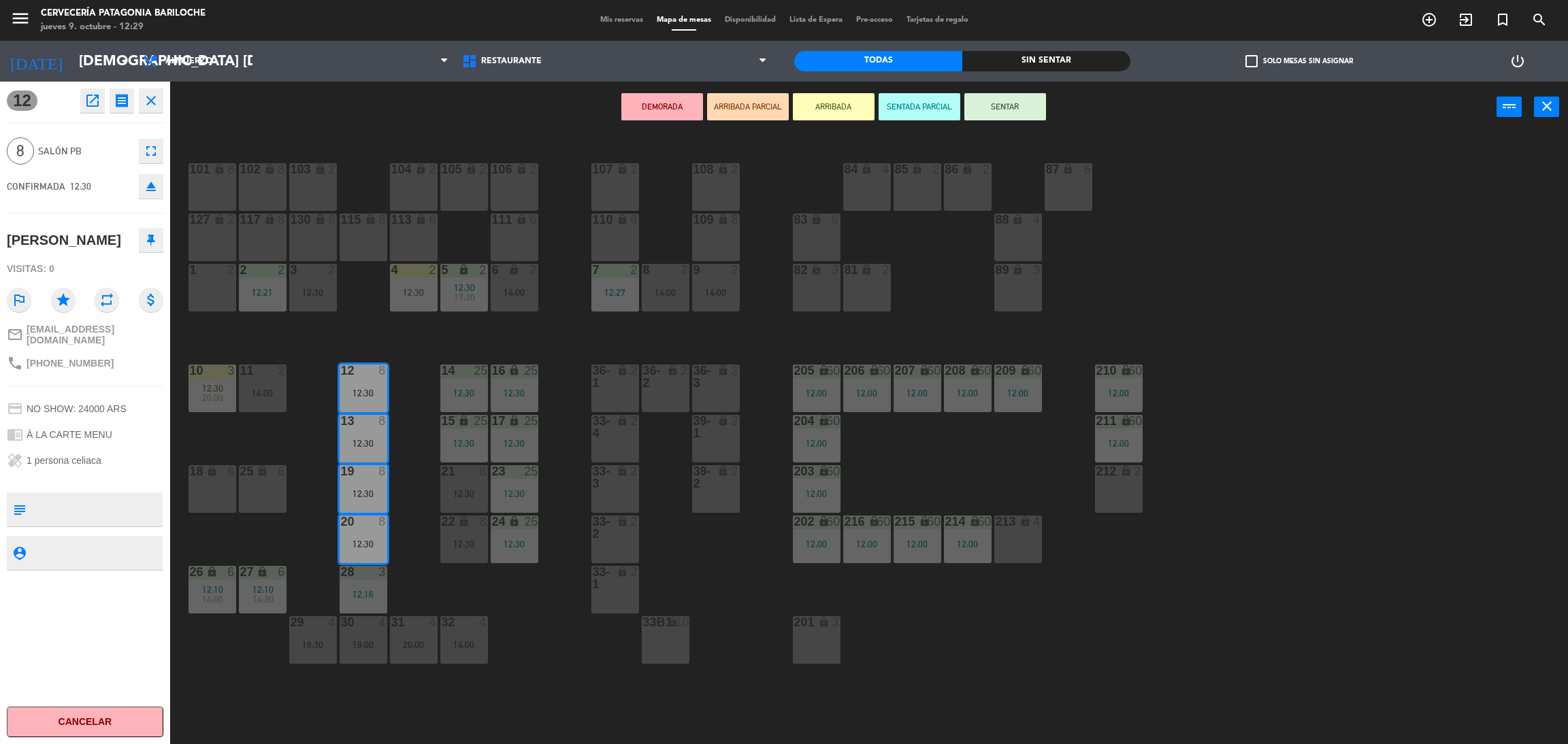
click at [841, 103] on button "ARRIBADA" at bounding box center [833, 107] width 82 height 28
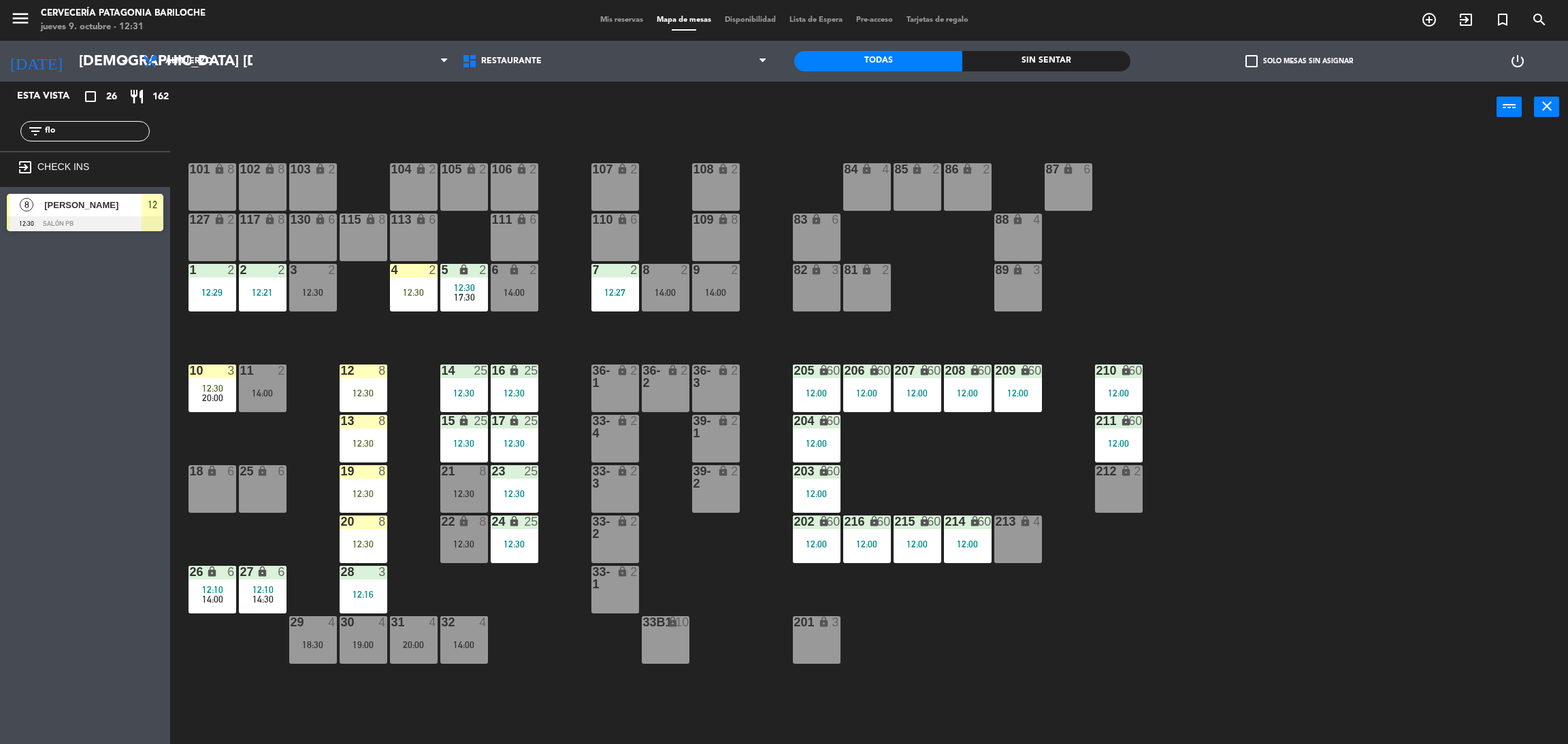
drag, startPoint x: 104, startPoint y: 129, endPoint x: 19, endPoint y: 10, distance: 146.2
click at [76, 122] on div "filter_list flo" at bounding box center [85, 131] width 129 height 21
type input "f"
type input "wa"
click at [96, 287] on div "Esta vista crop_square 26 restaurant 162 filter_list wa exit_to_app CHECK INS 2…" at bounding box center [85, 412] width 170 height 662
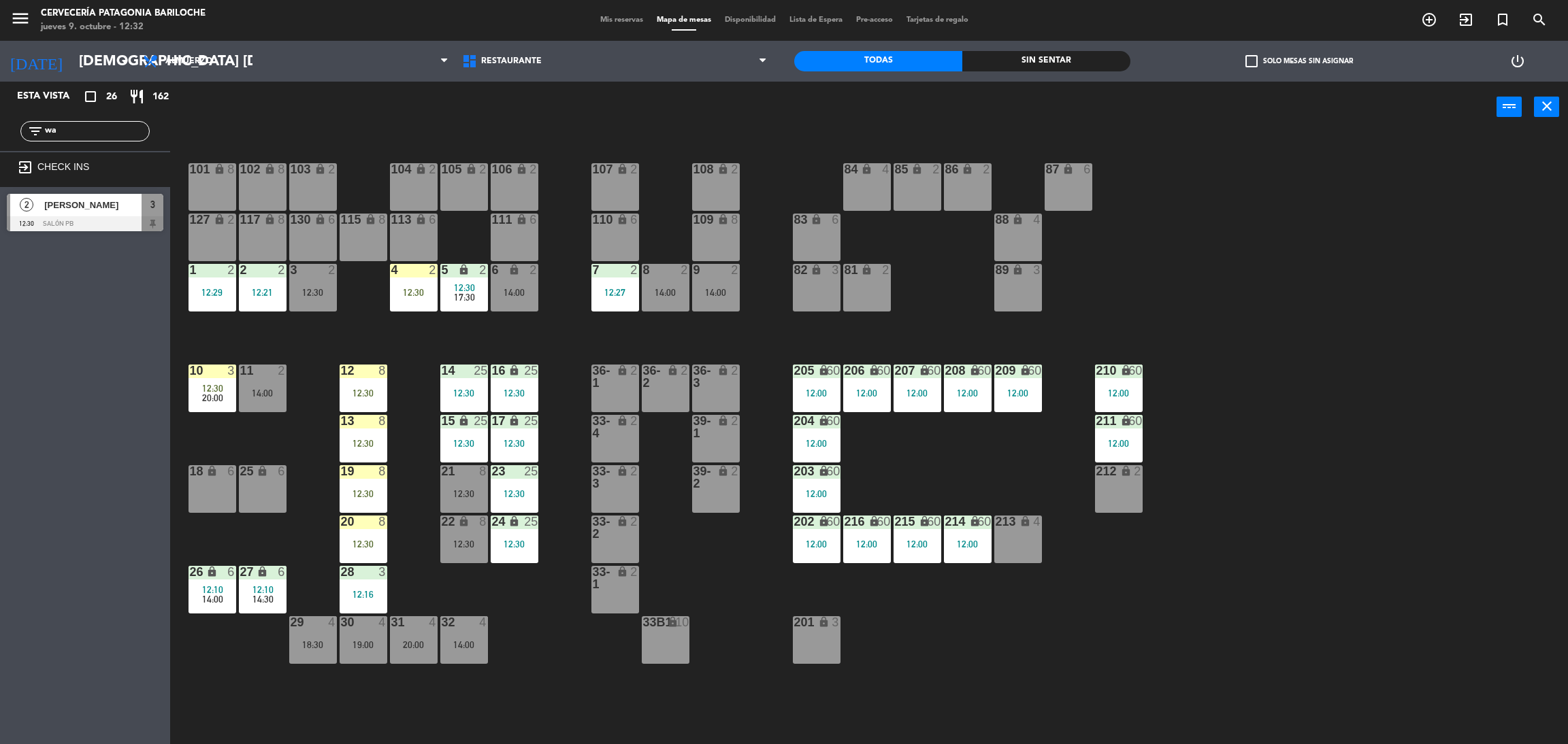
click at [107, 217] on div at bounding box center [85, 223] width 157 height 15
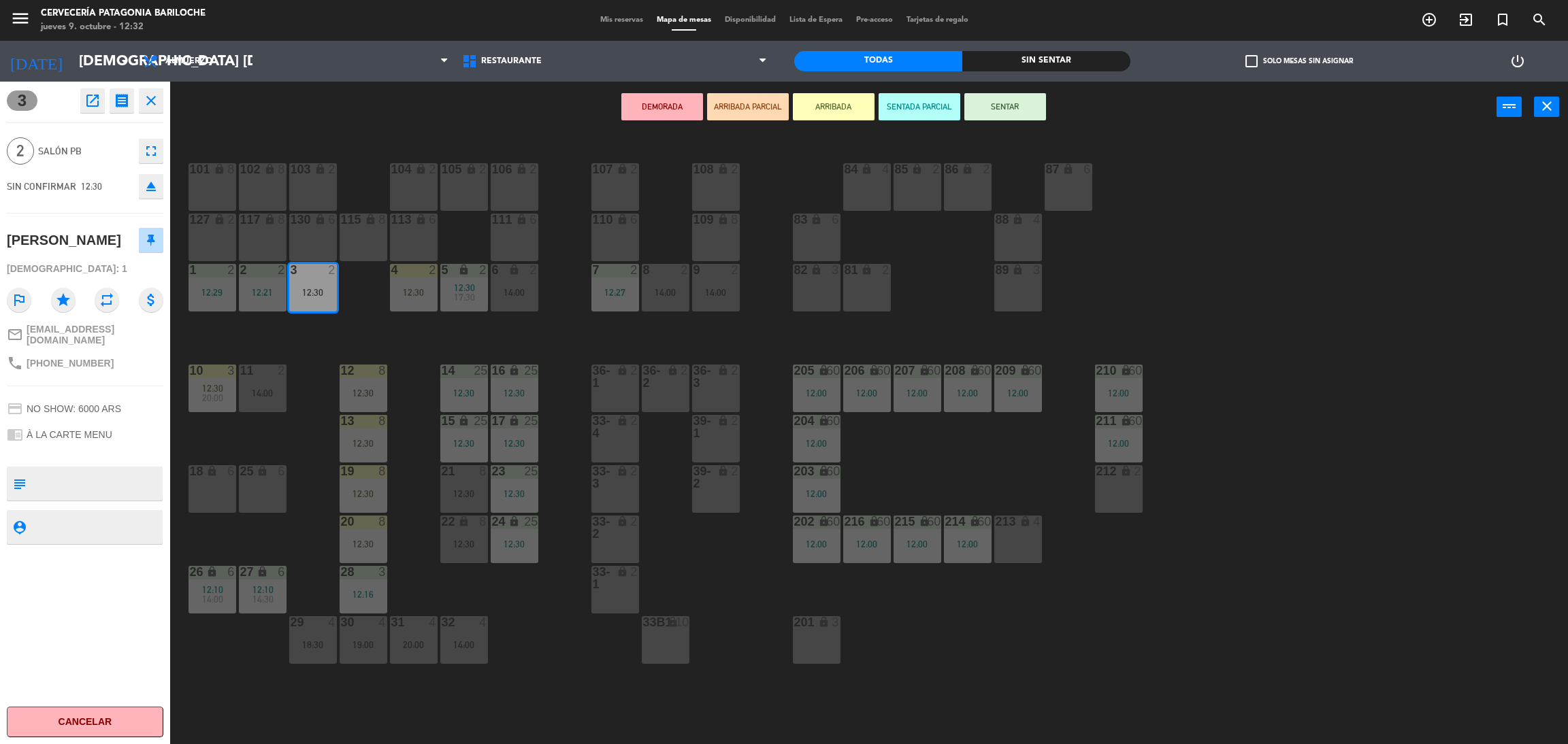
click at [830, 115] on button "ARRIBADA" at bounding box center [833, 107] width 82 height 28
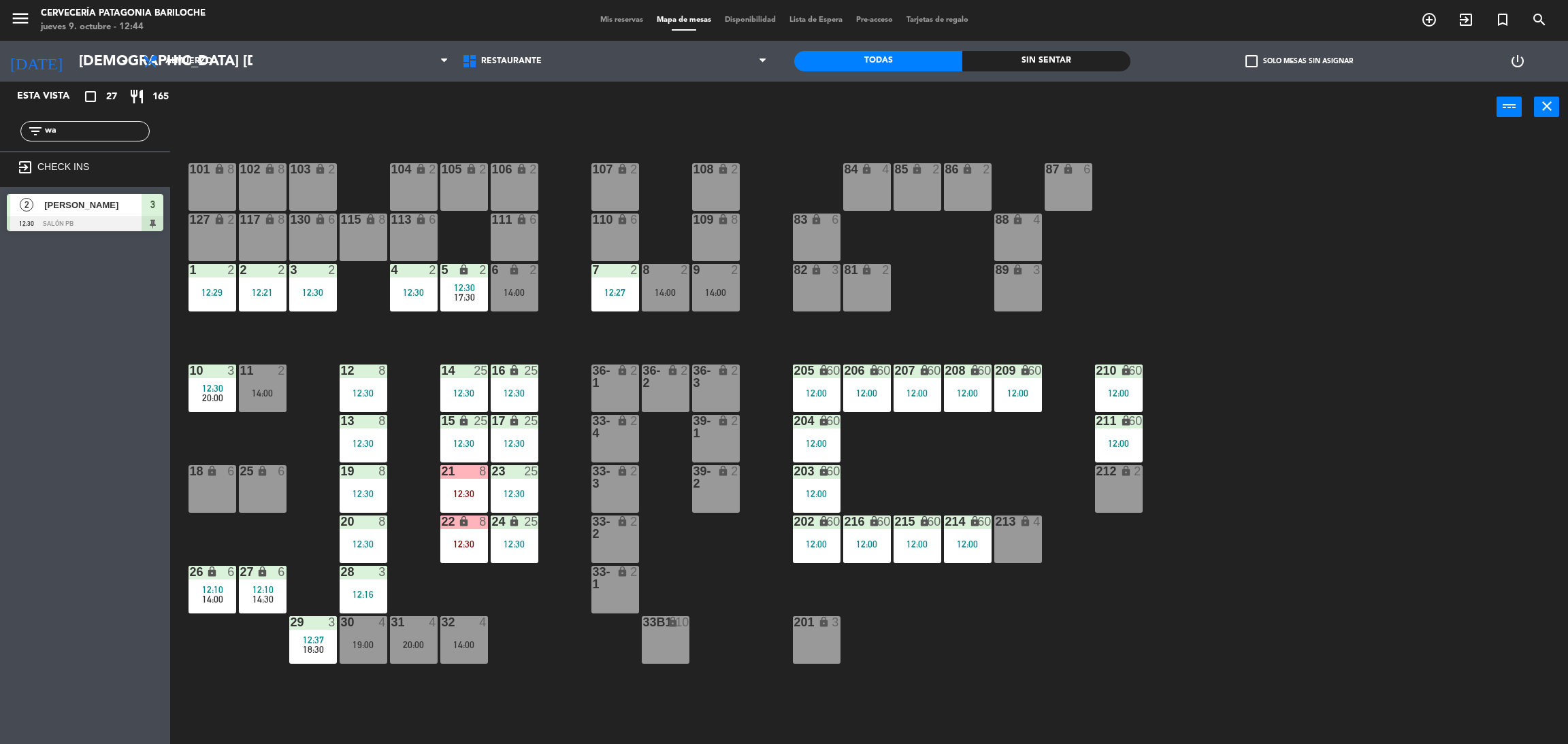
click at [102, 131] on input "wa" at bounding box center [95, 131] width 105 height 15
type input "w"
type input "[PERSON_NAME]"
click at [94, 213] on div "[PERSON_NAME]" at bounding box center [93, 205] width 98 height 23
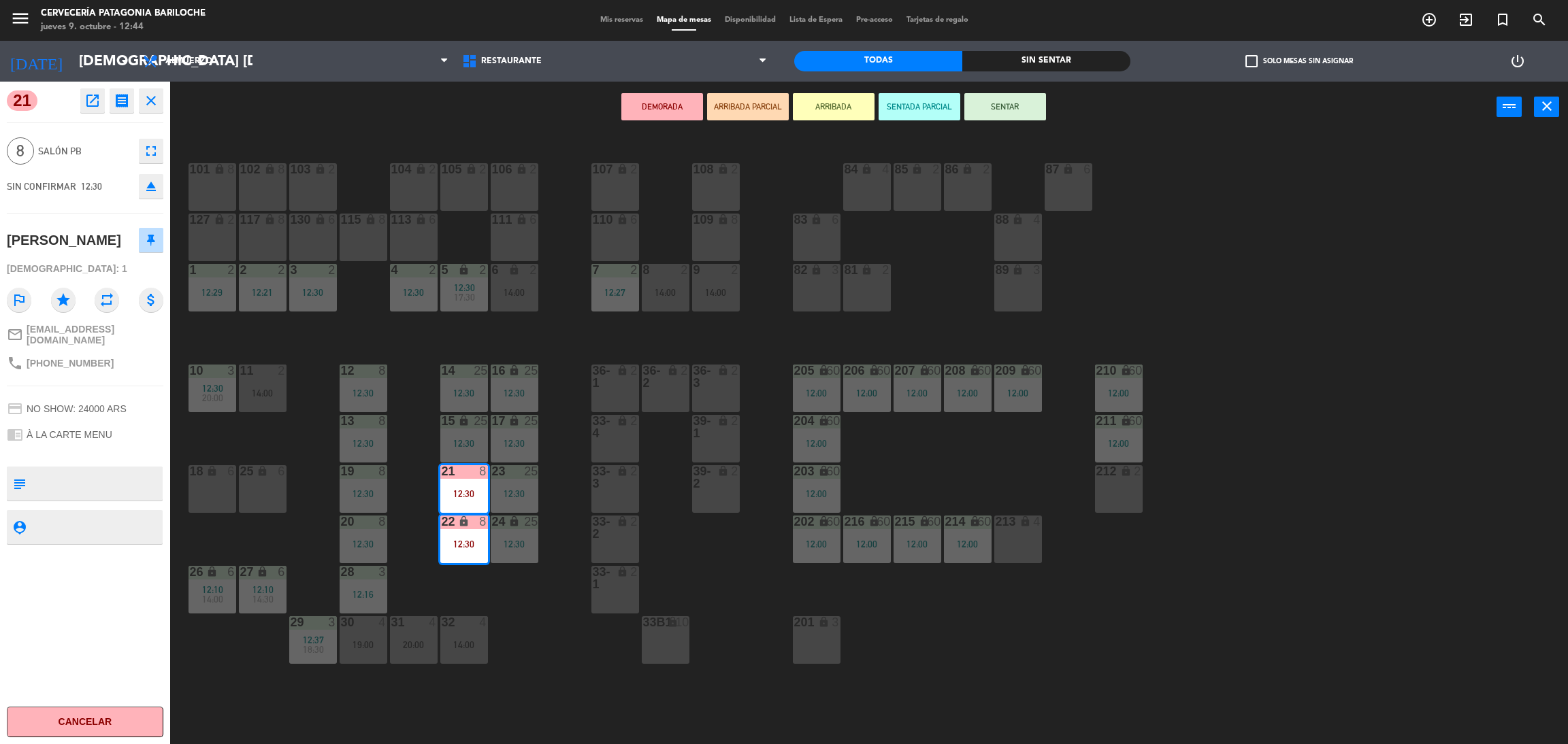
click at [824, 105] on button "ARRIBADA" at bounding box center [833, 107] width 82 height 28
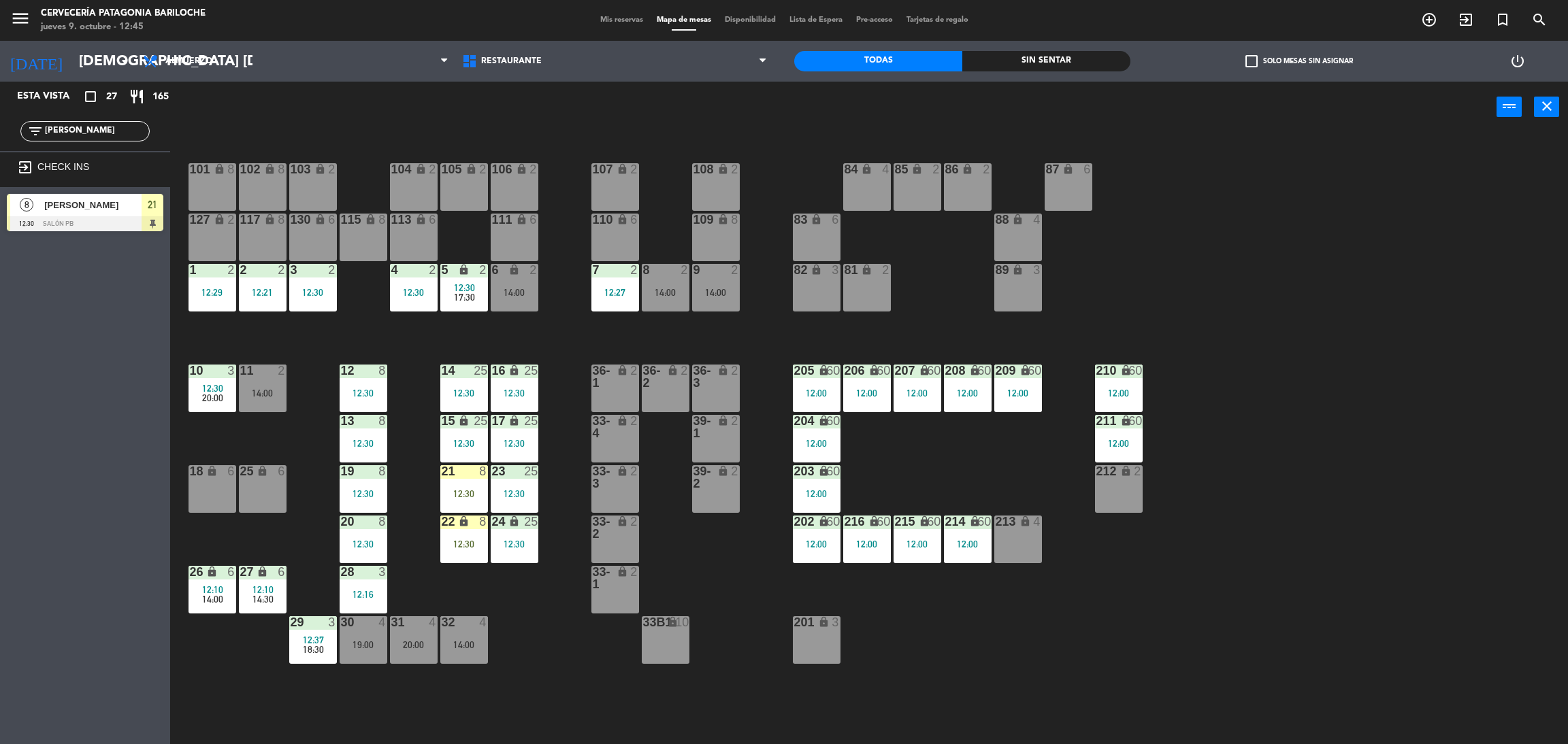
drag, startPoint x: 87, startPoint y: 127, endPoint x: 21, endPoint y: 103, distance: 70.2
click at [23, 106] on div "Esta vista crop_square 27 restaurant 165 filter_list nadia exit_to_app CHECK IN…" at bounding box center [85, 159] width 170 height 156
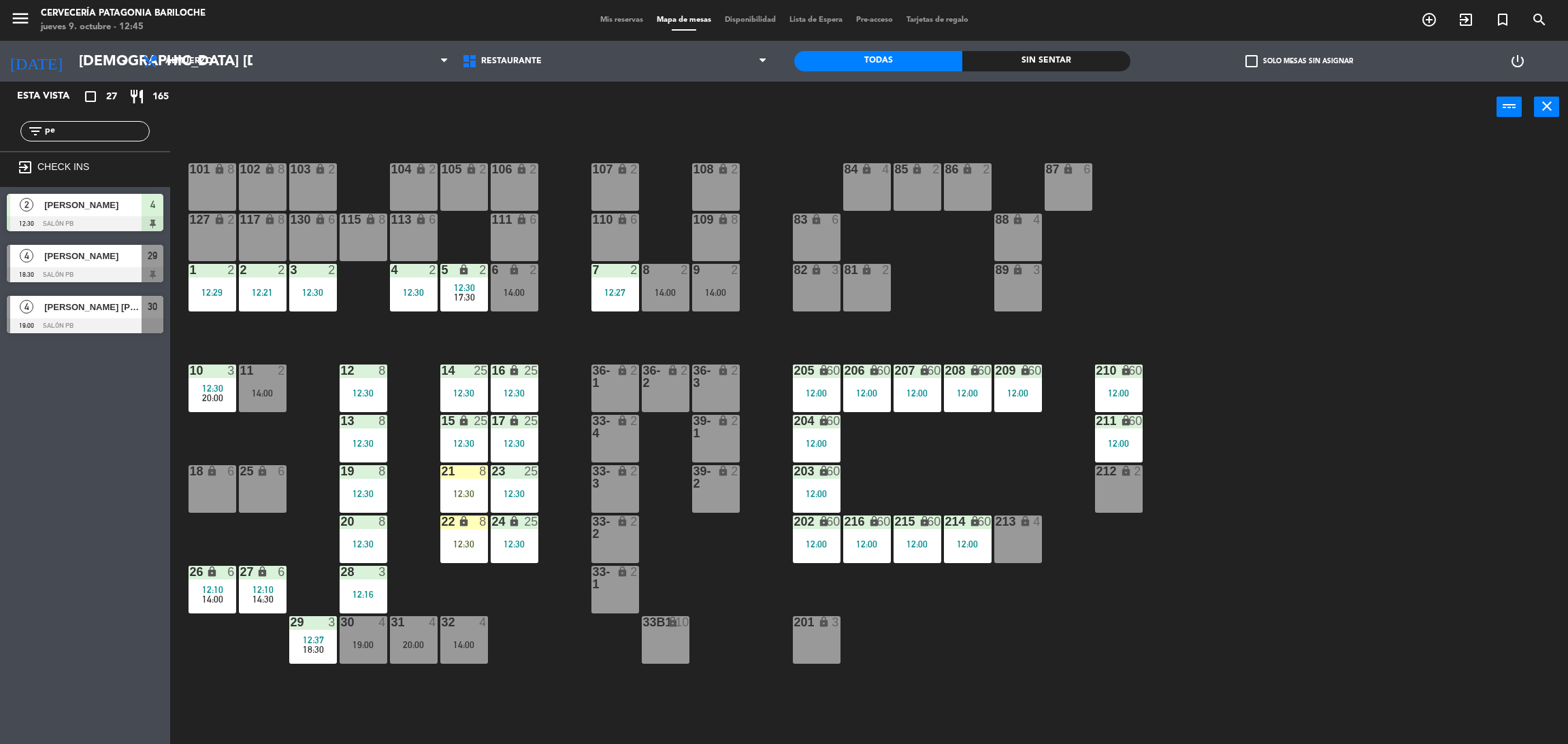
type input "p"
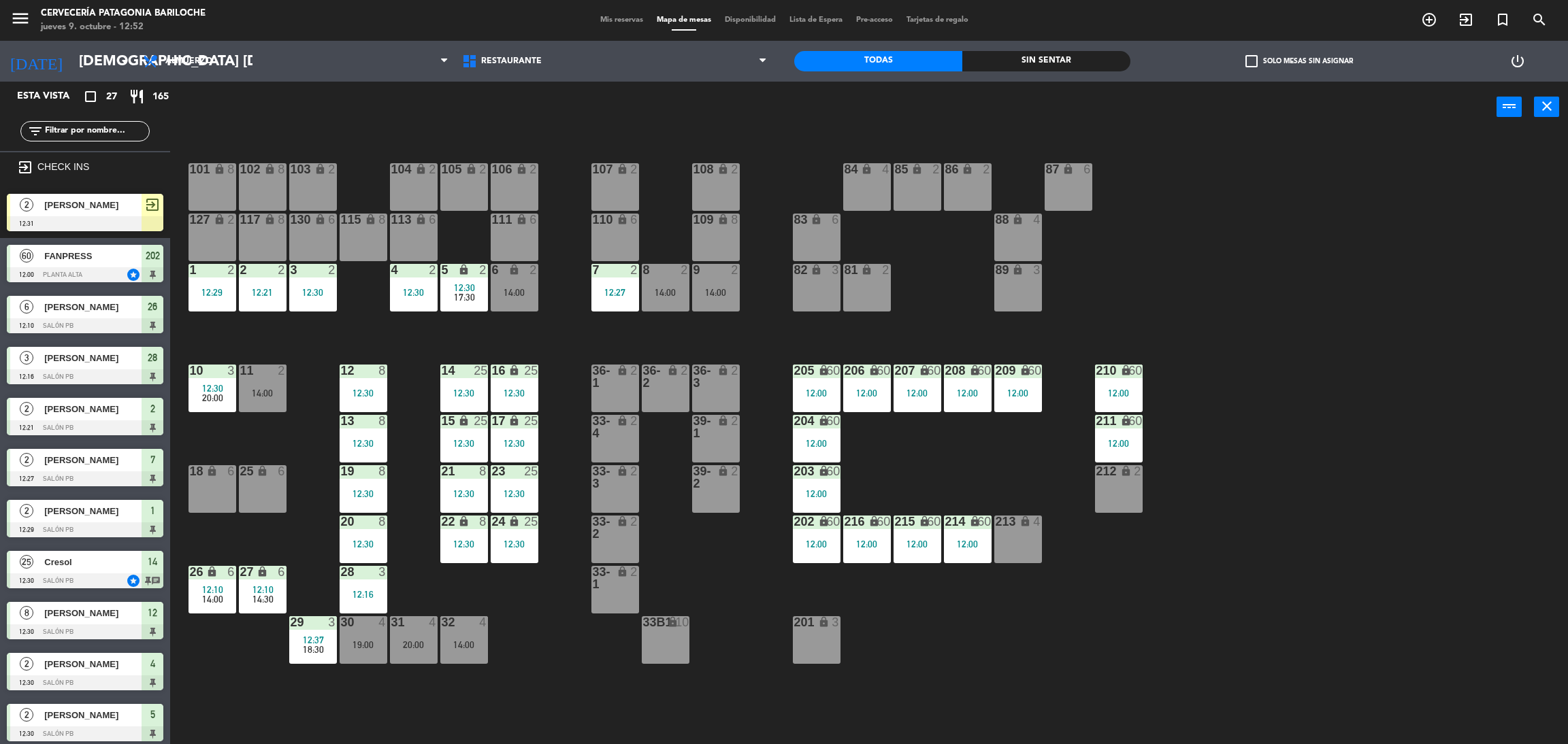
click at [603, 337] on div "101 lock 8 102 lock 8 104 lock 2 105 lock 2 106 lock 2 103 lock 2 107 lock 2 10…" at bounding box center [877, 445] width 1382 height 612
click at [579, 332] on div "101 lock 8 102 lock 8 104 lock 2 105 lock 2 106 lock 2 103 lock 2 107 lock 2 10…" at bounding box center [877, 445] width 1382 height 612
click at [577, 339] on div "101 lock 8 102 lock 8 104 lock 2 105 lock 2 106 lock 2 103 lock 2 107 lock 2 10…" at bounding box center [877, 445] width 1382 height 612
click at [560, 334] on div "101 lock 8 102 lock 8 104 lock 2 105 lock 2 106 lock 2 103 lock 2 107 lock 2 10…" at bounding box center [877, 445] width 1382 height 612
click at [100, 133] on input "text" at bounding box center [95, 131] width 105 height 15
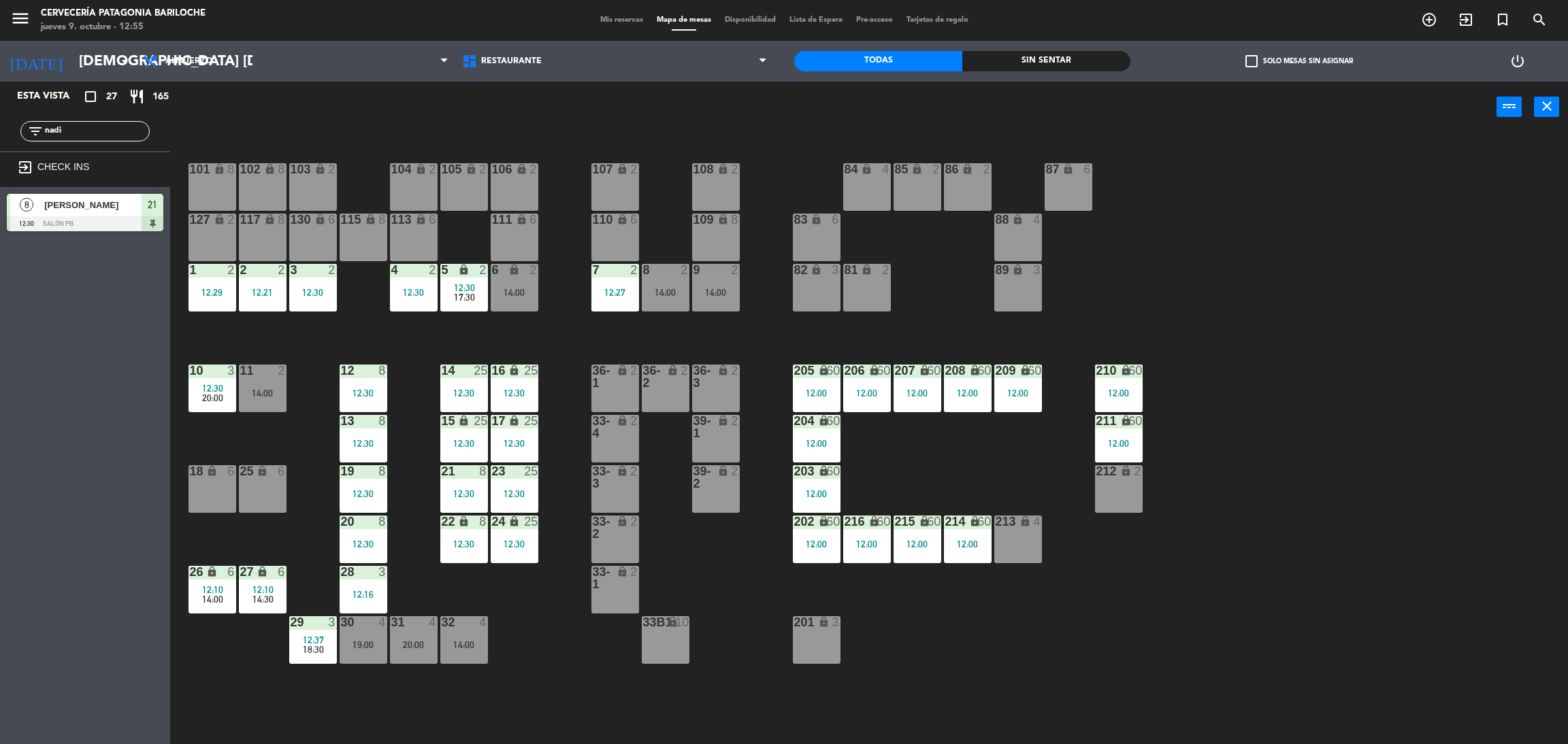
click at [31, 294] on div "Esta vista crop_square 27 restaurant 165 filter_list nadi exit_to_app CHECK INS…" at bounding box center [85, 412] width 170 height 662
drag, startPoint x: 76, startPoint y: 136, endPoint x: 2, endPoint y: 131, distance: 74.2
click at [3, 131] on div "filter_list nadi" at bounding box center [85, 131] width 170 height 39
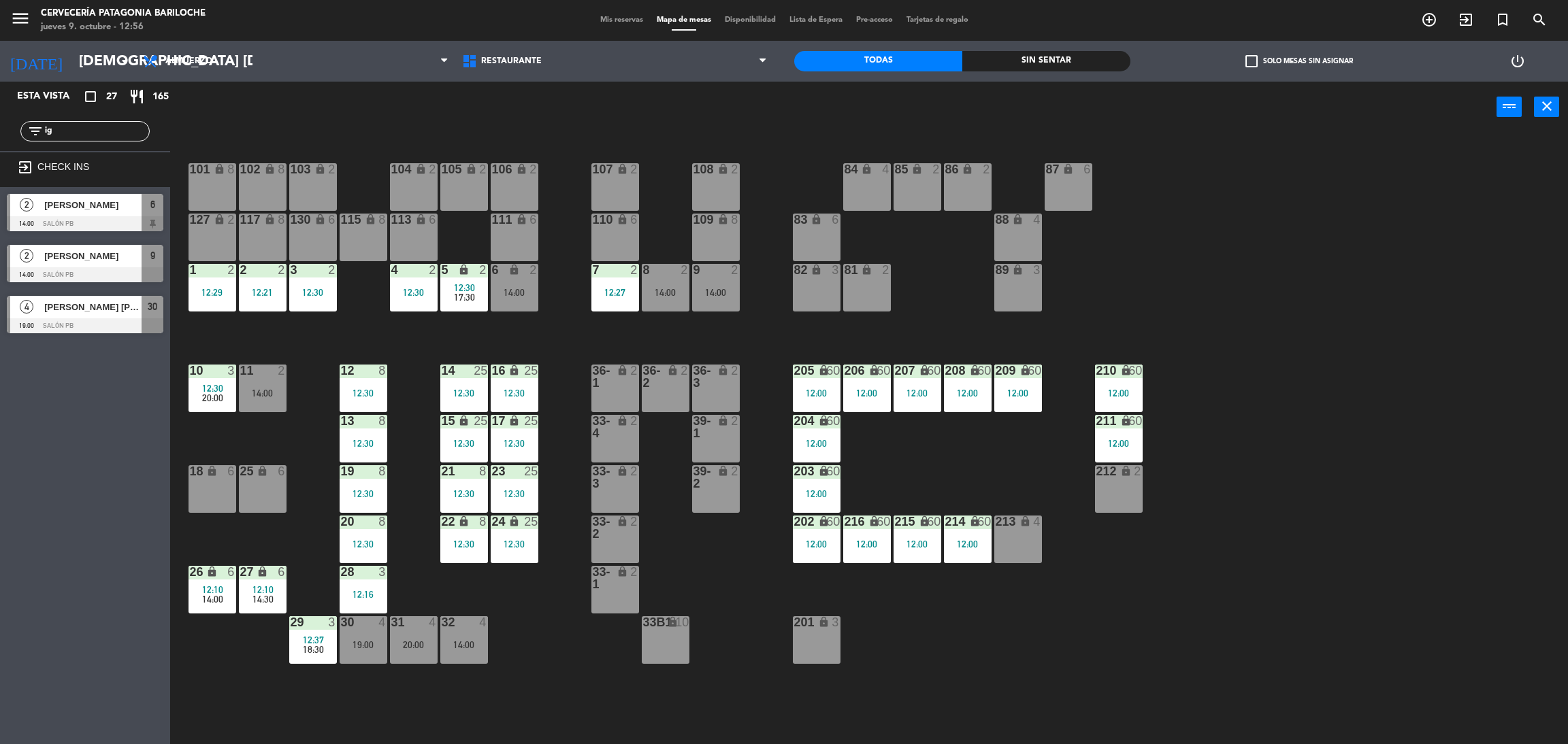
type input "ig"
click at [100, 451] on div "Esta vista crop_square 27 restaurant 165 filter_list ig exit_to_app CHECK INS 2…" at bounding box center [85, 412] width 170 height 662
click at [104, 217] on div at bounding box center [85, 223] width 157 height 15
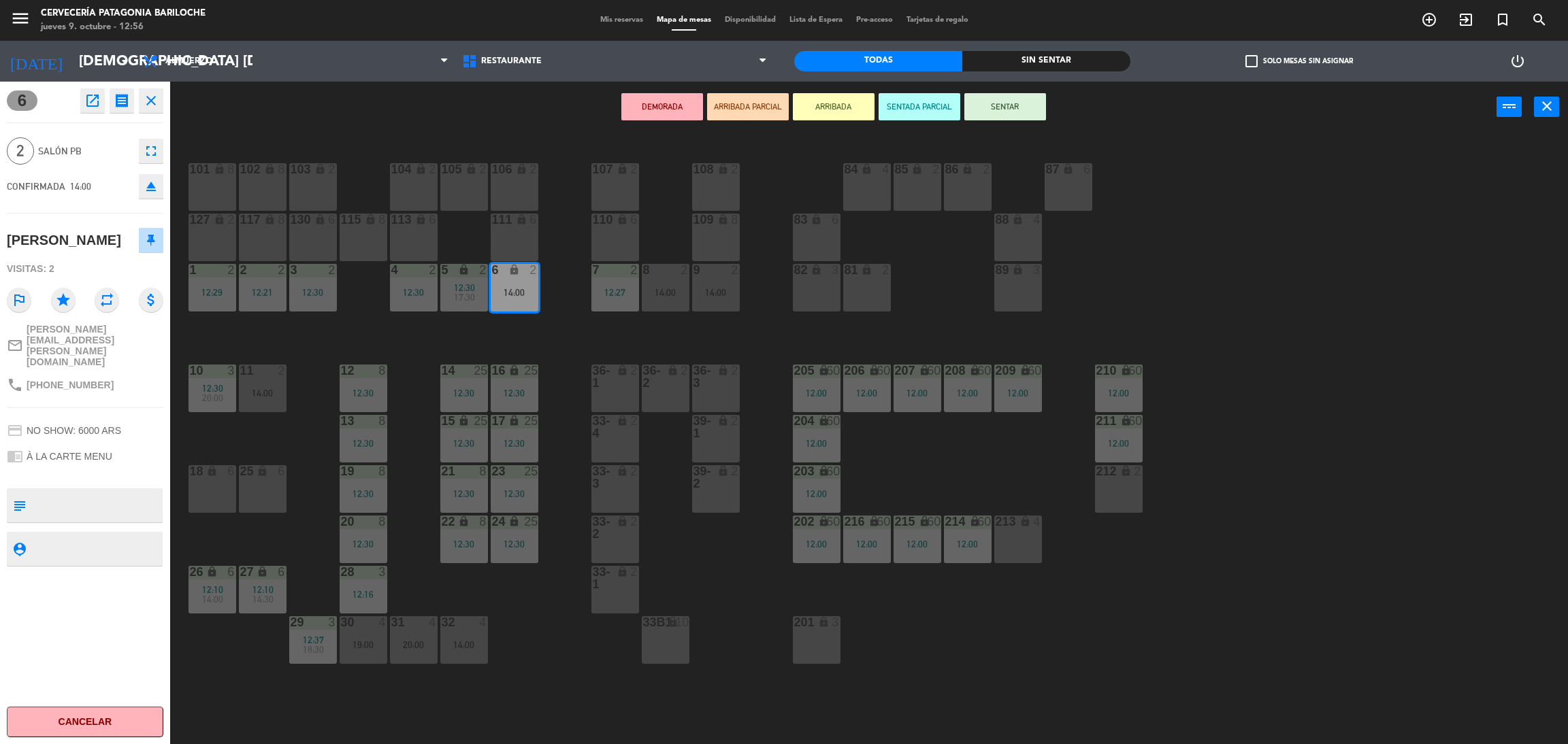
click at [841, 107] on button "ARRIBADA" at bounding box center [833, 107] width 82 height 28
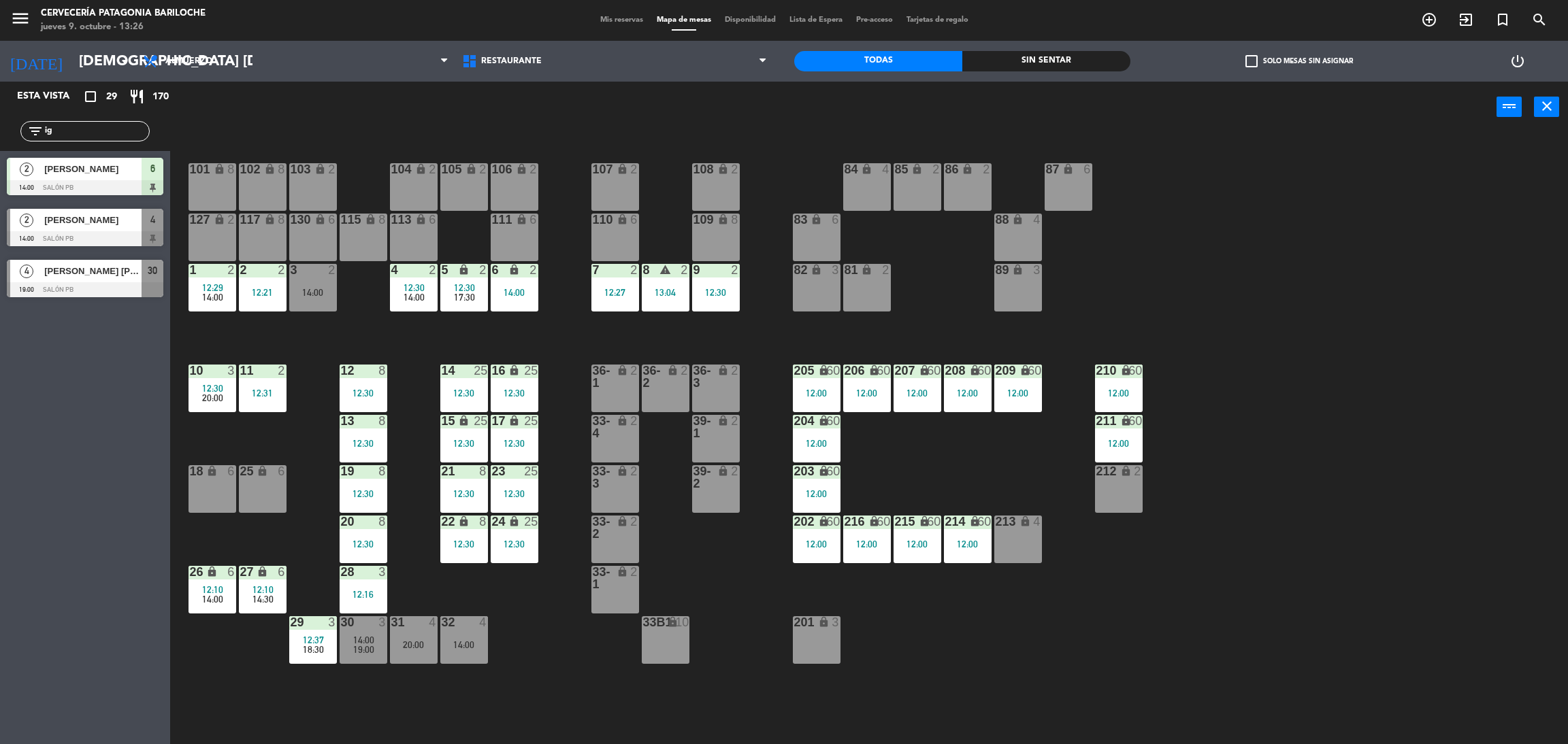
click at [100, 130] on input "ig" at bounding box center [95, 131] width 105 height 15
type input "i"
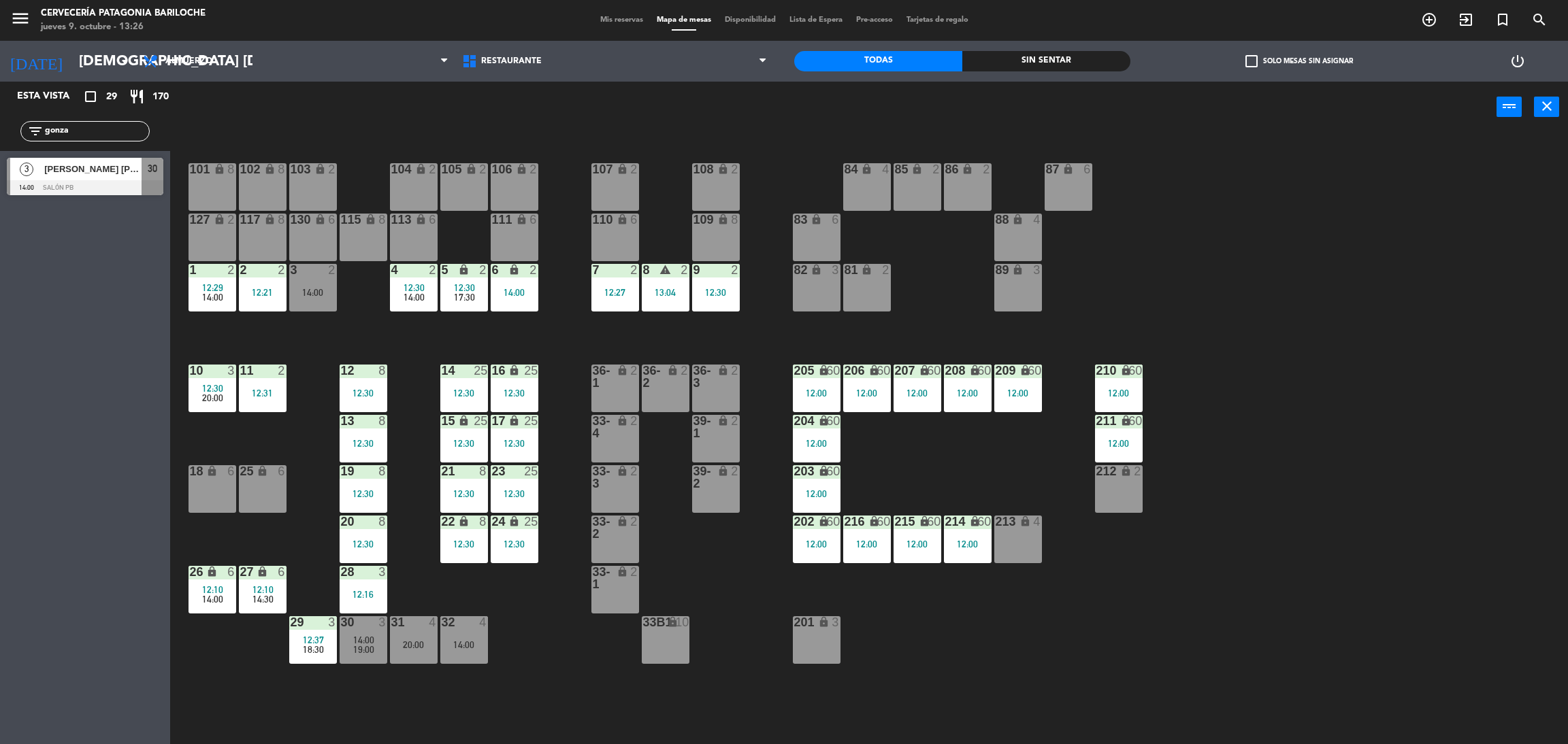
type input "gonza"
click at [87, 354] on div "Esta vista crop_square 29 restaurant 170 filter_list gonza 3 [PERSON_NAME] [PER…" at bounding box center [85, 412] width 170 height 662
click at [79, 131] on input "gonza" at bounding box center [95, 131] width 105 height 15
click at [50, 181] on div "3 [PERSON_NAME] [PERSON_NAME] 14:00 SALÓN PB 30" at bounding box center [85, 176] width 170 height 51
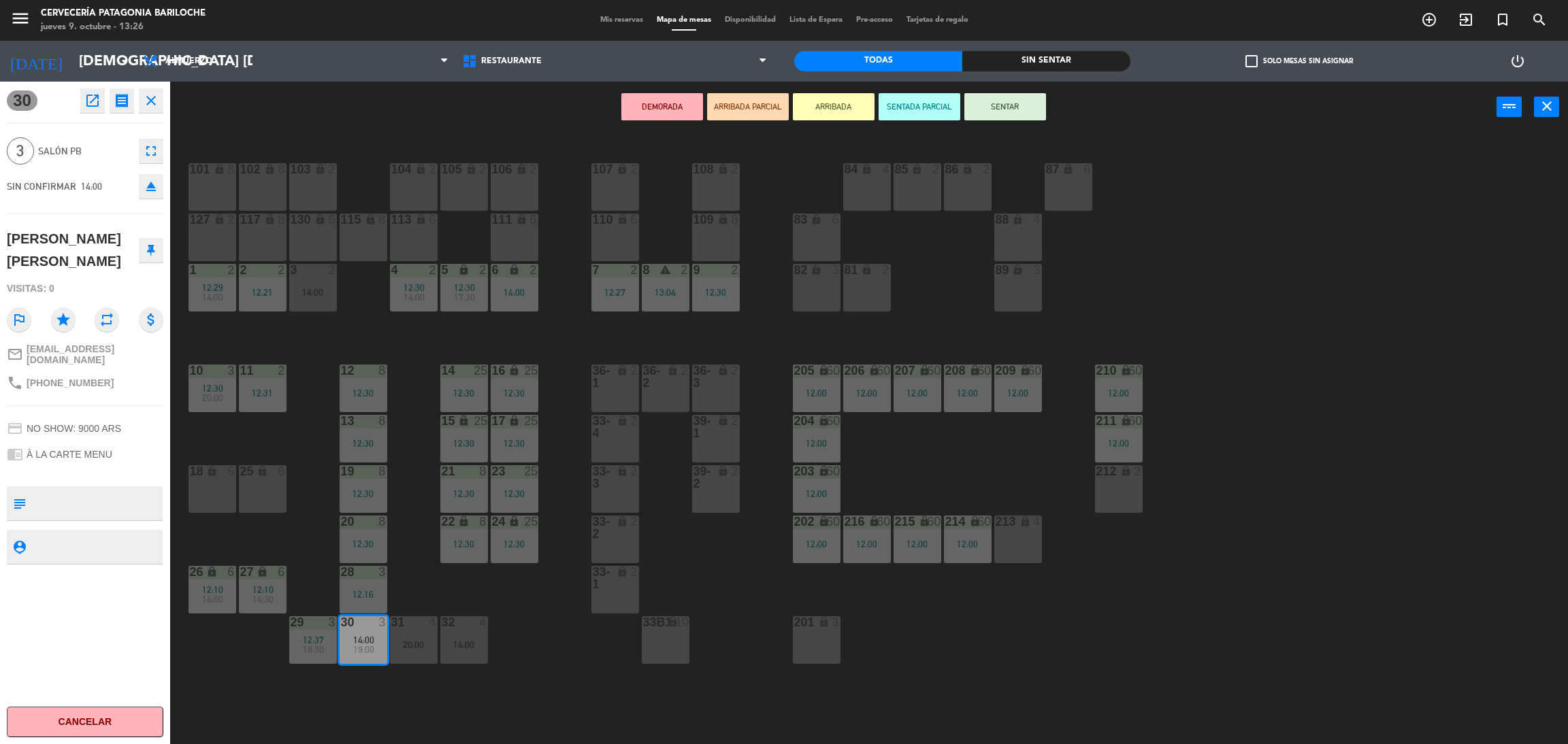
click at [826, 103] on button "ARRIBADA" at bounding box center [833, 107] width 82 height 28
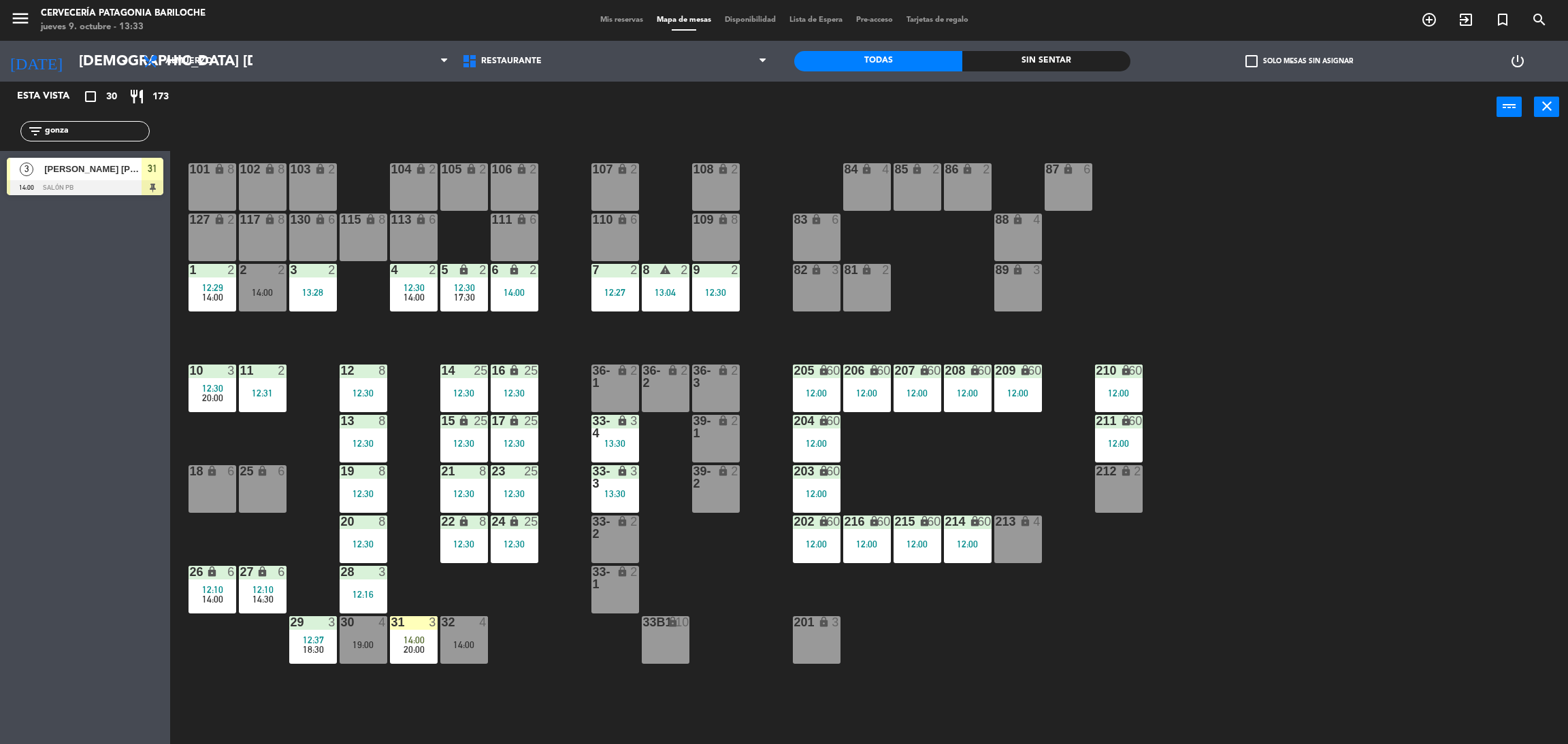
click at [111, 126] on input "gonza" at bounding box center [95, 131] width 105 height 15
type input "g"
type input "y"
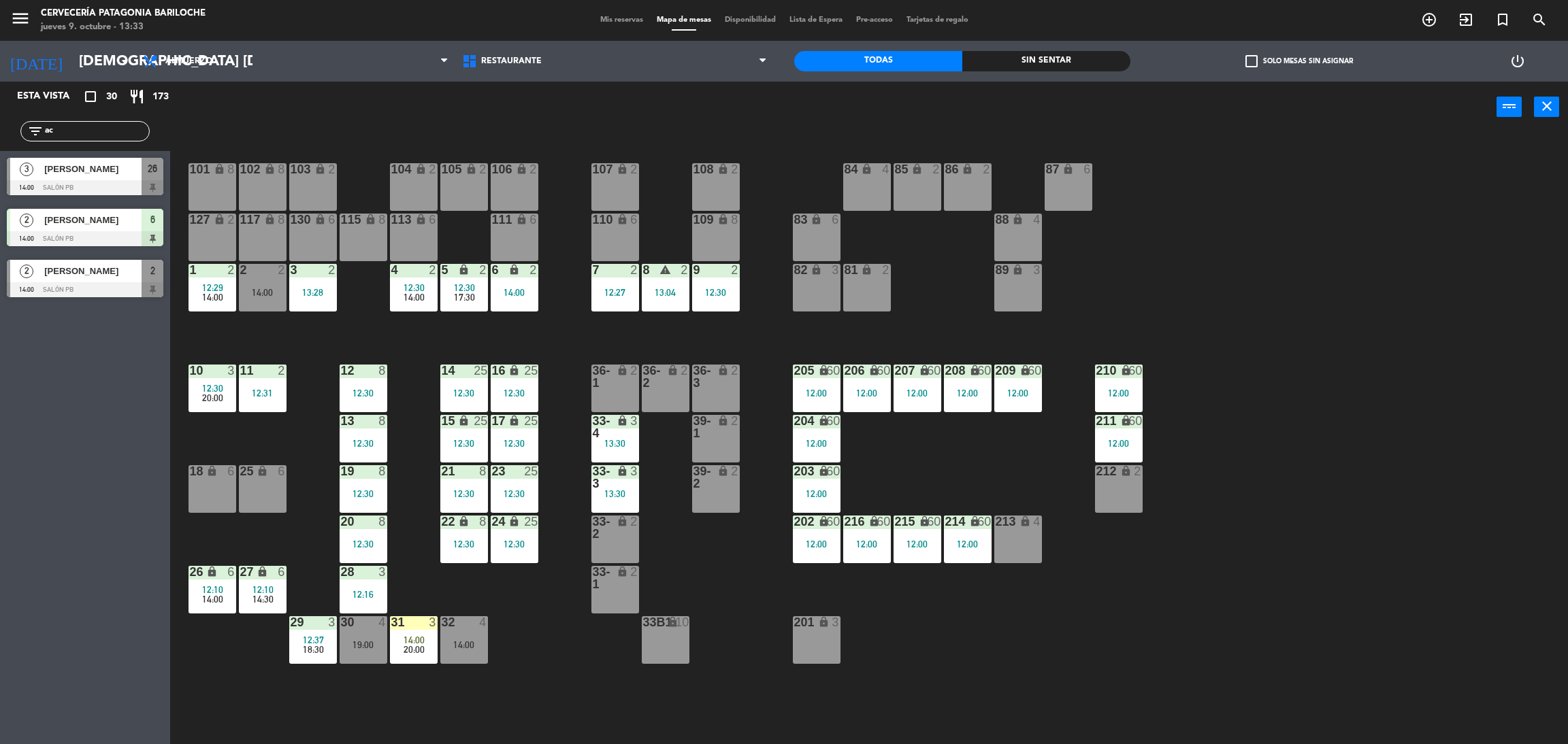
type input "ac"
click at [98, 396] on div "Esta vista crop_square 30 restaurant 173 filter_list ac 3 [PERSON_NAME] 14:00 S…" at bounding box center [85, 412] width 170 height 662
click at [89, 272] on span "[PERSON_NAME]" at bounding box center [93, 271] width 97 height 15
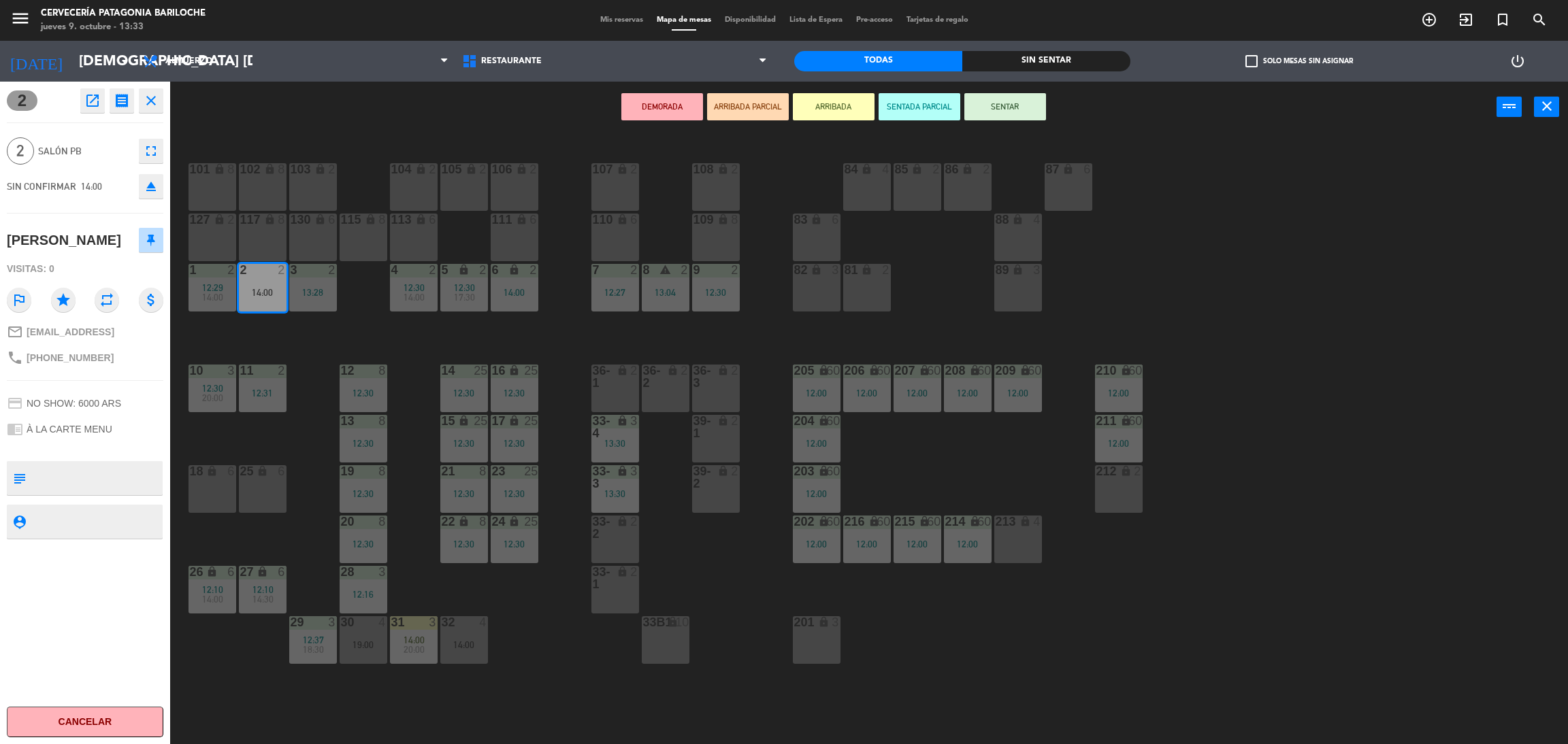
click at [820, 98] on button "ARRIBADA" at bounding box center [833, 107] width 82 height 28
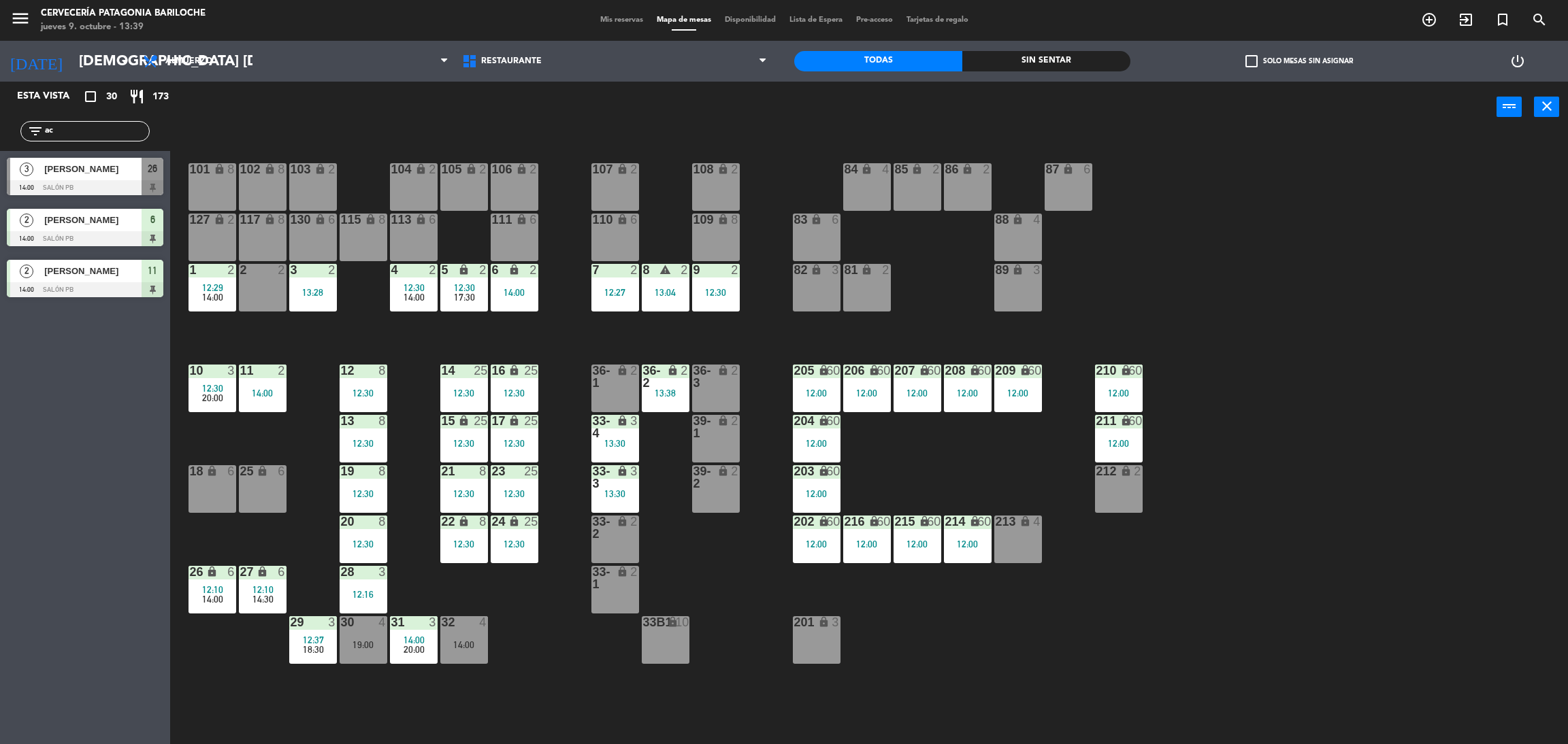
click at [83, 124] on input "ac" at bounding box center [95, 131] width 105 height 15
type input "a"
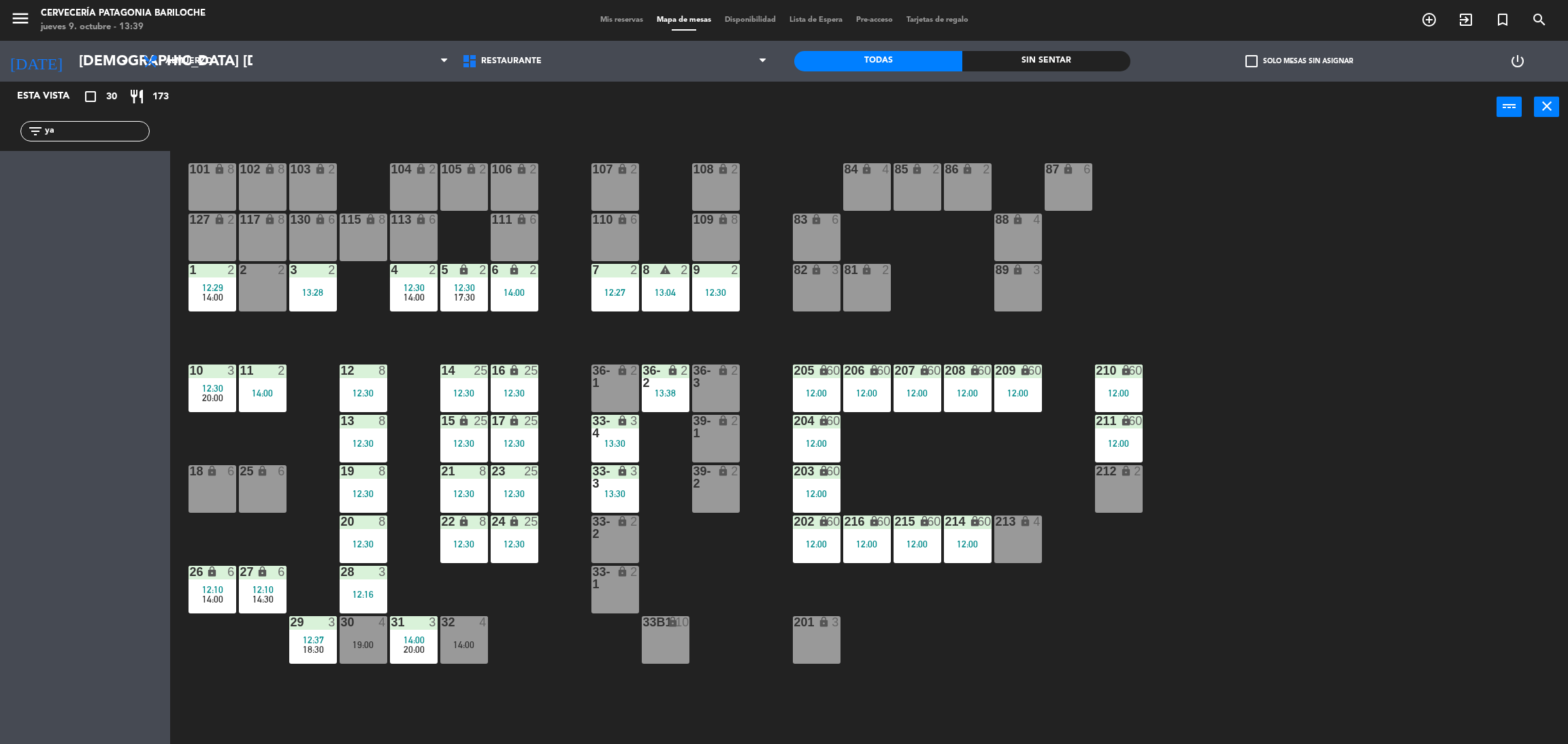
type input "y"
type input "s"
type input "mou"
click at [108, 122] on div "filter_list mou" at bounding box center [85, 131] width 129 height 21
click at [94, 171] on span "[PERSON_NAME]" at bounding box center [93, 169] width 97 height 15
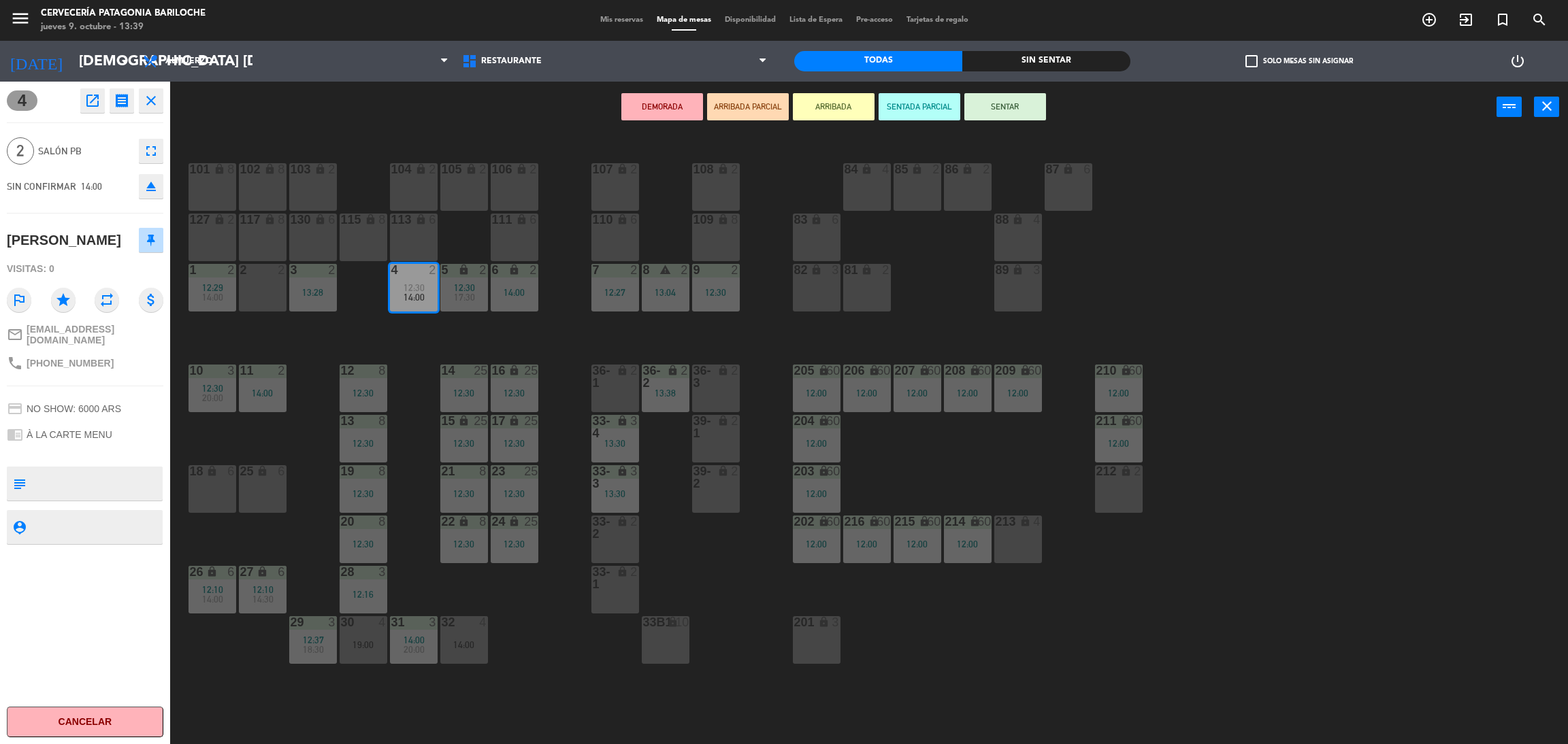
click at [848, 111] on button "ARRIBADA" at bounding box center [833, 107] width 82 height 28
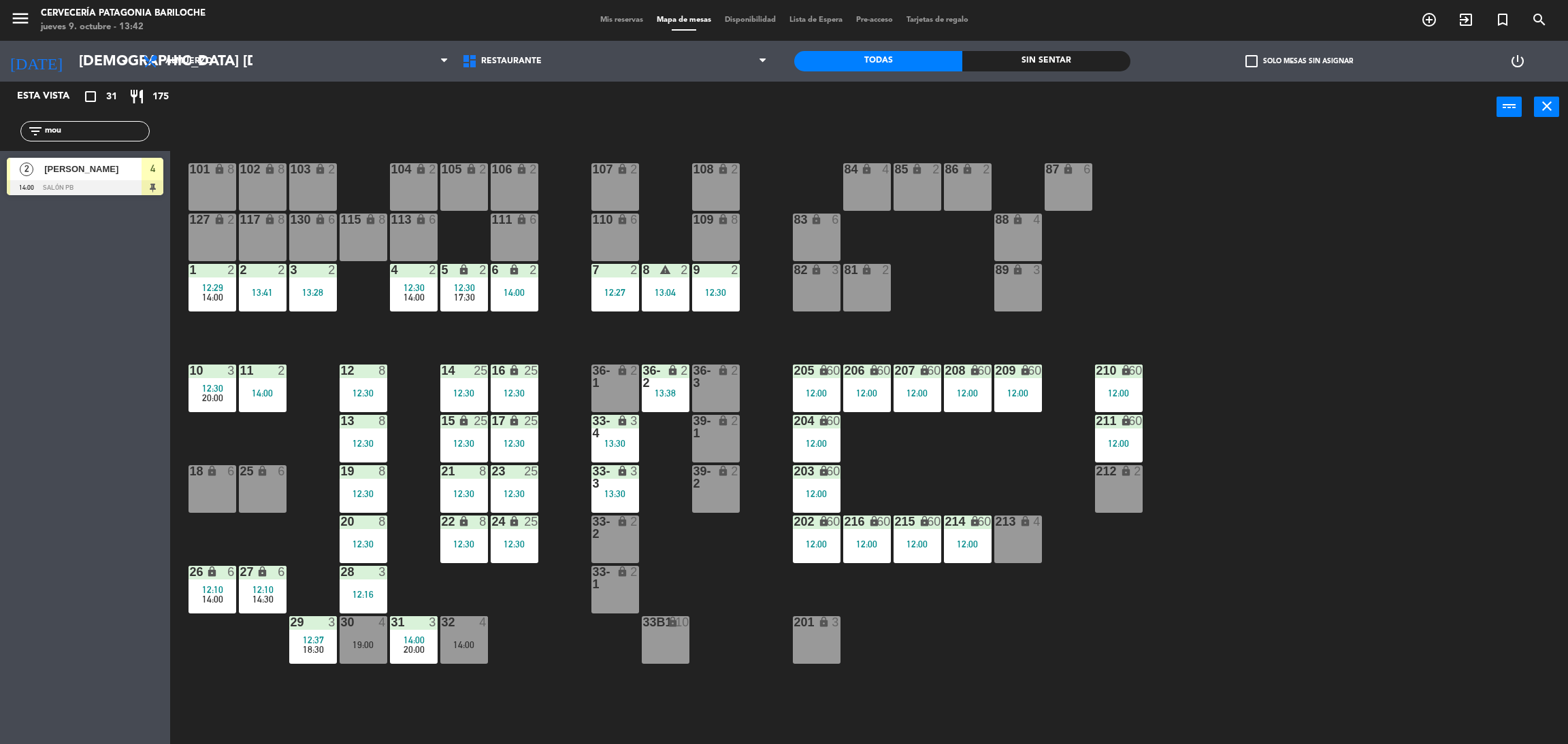
drag, startPoint x: 68, startPoint y: 128, endPoint x: 0, endPoint y: 133, distance: 68.2
click at [0, 133] on div "filter_list mou" at bounding box center [85, 131] width 170 height 39
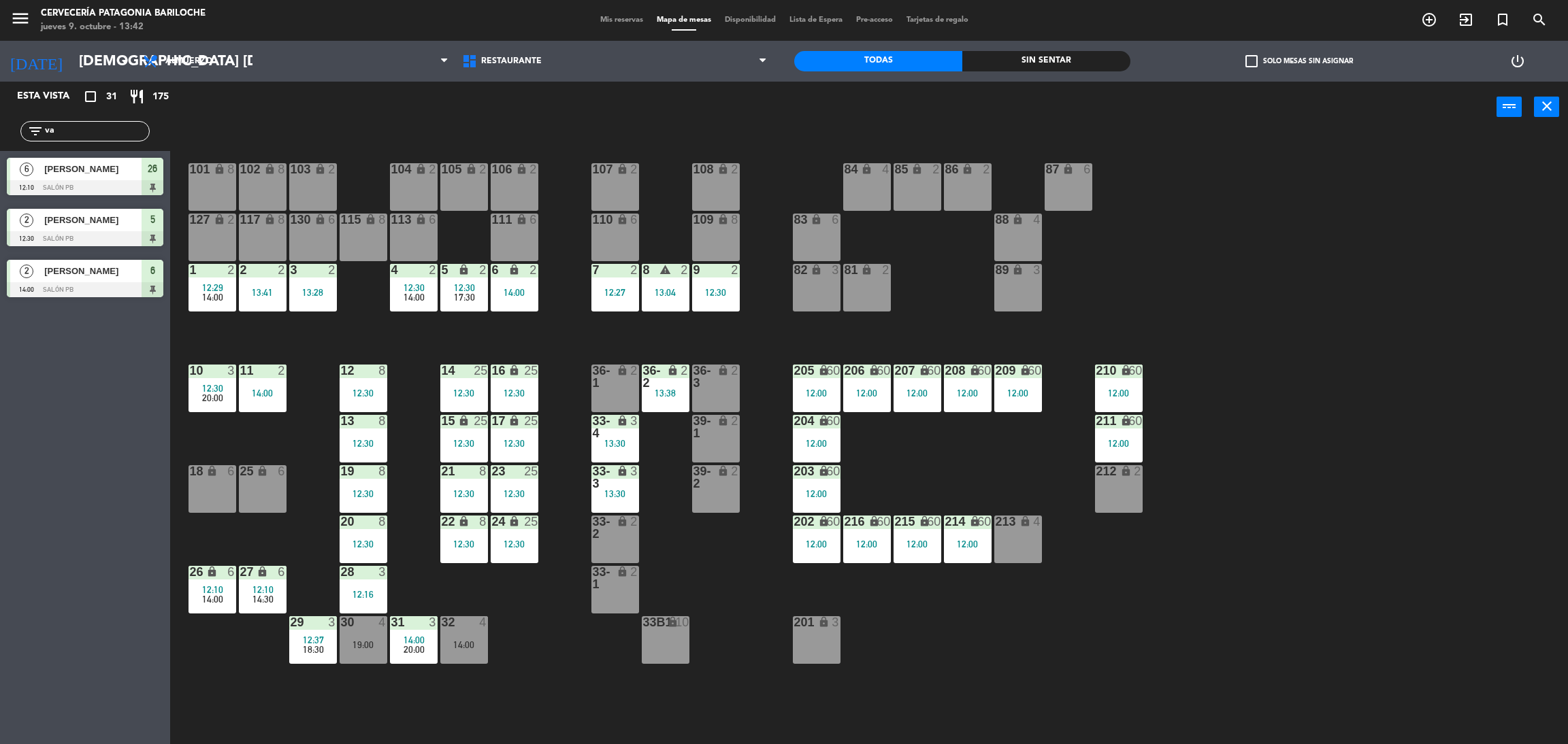
type input "v"
type input "mo"
click at [19, 483] on div "Esta vista crop_square 31 restaurant 175 filter_list mo 3 [PERSON_NAME] 14:00 S…" at bounding box center [85, 412] width 170 height 662
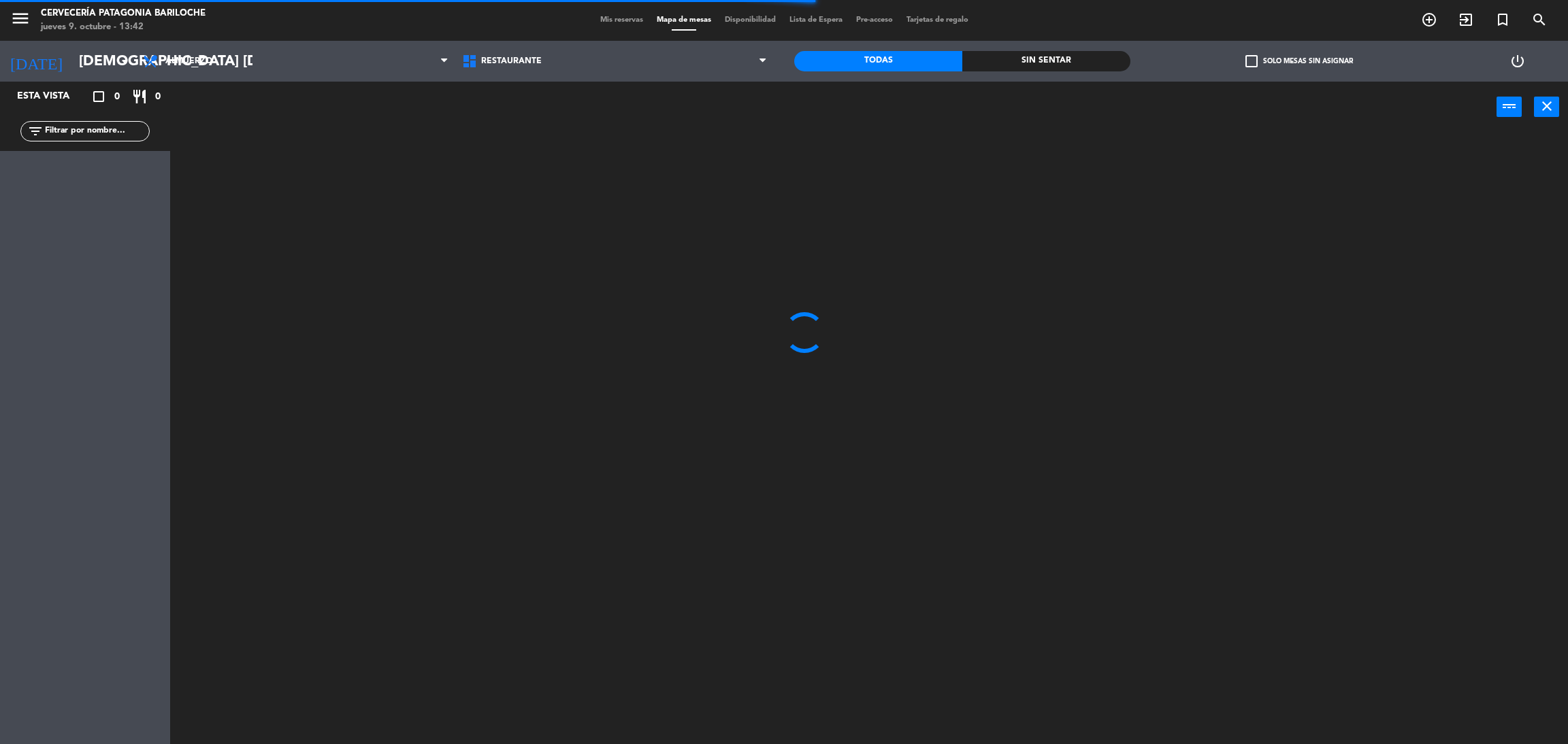
click at [112, 129] on input "text" at bounding box center [95, 131] width 105 height 15
type input "van"
click at [6, 124] on div "filter_list van" at bounding box center [85, 131] width 170 height 39
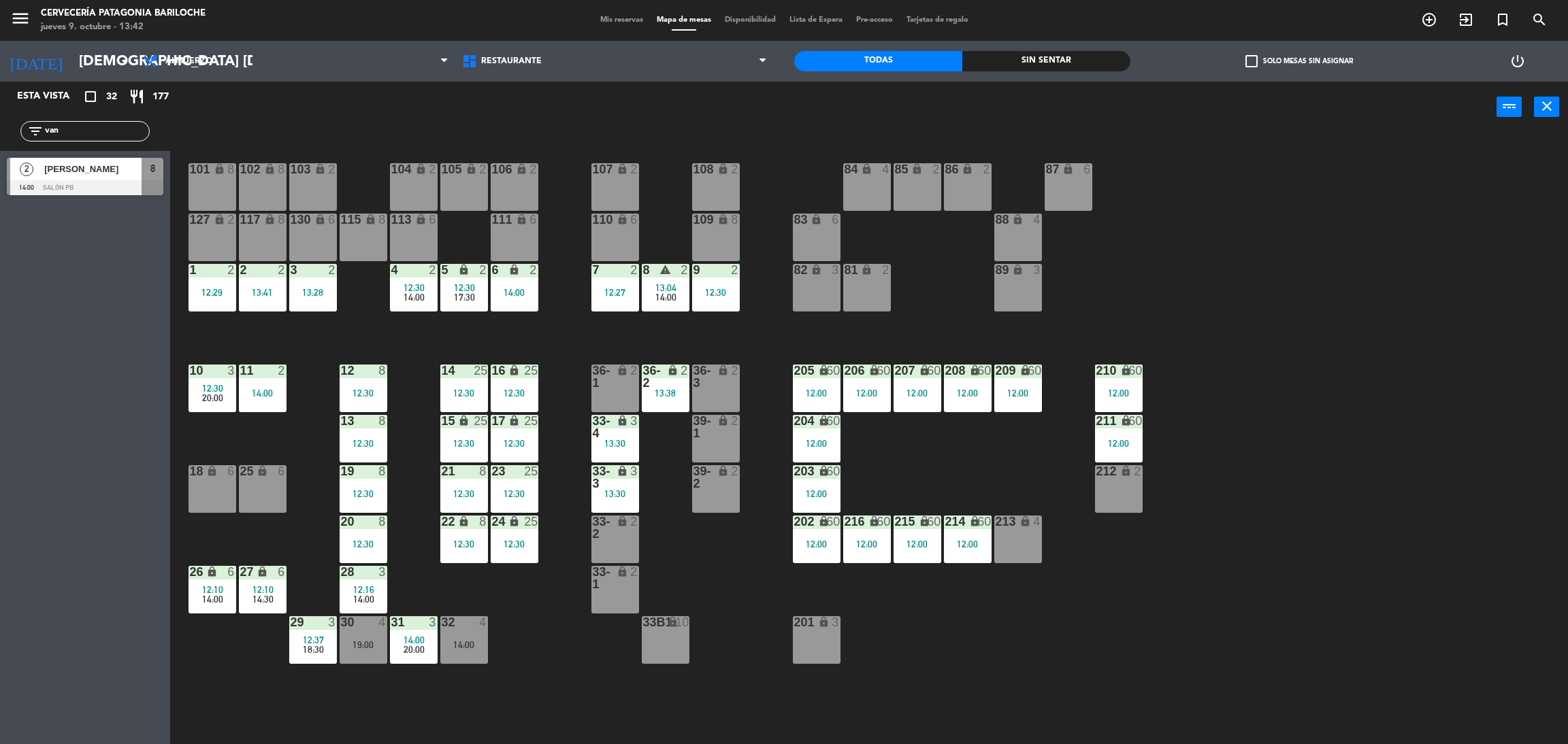
click at [67, 177] on div "Vanesa Morilla" at bounding box center [93, 168] width 98 height 23
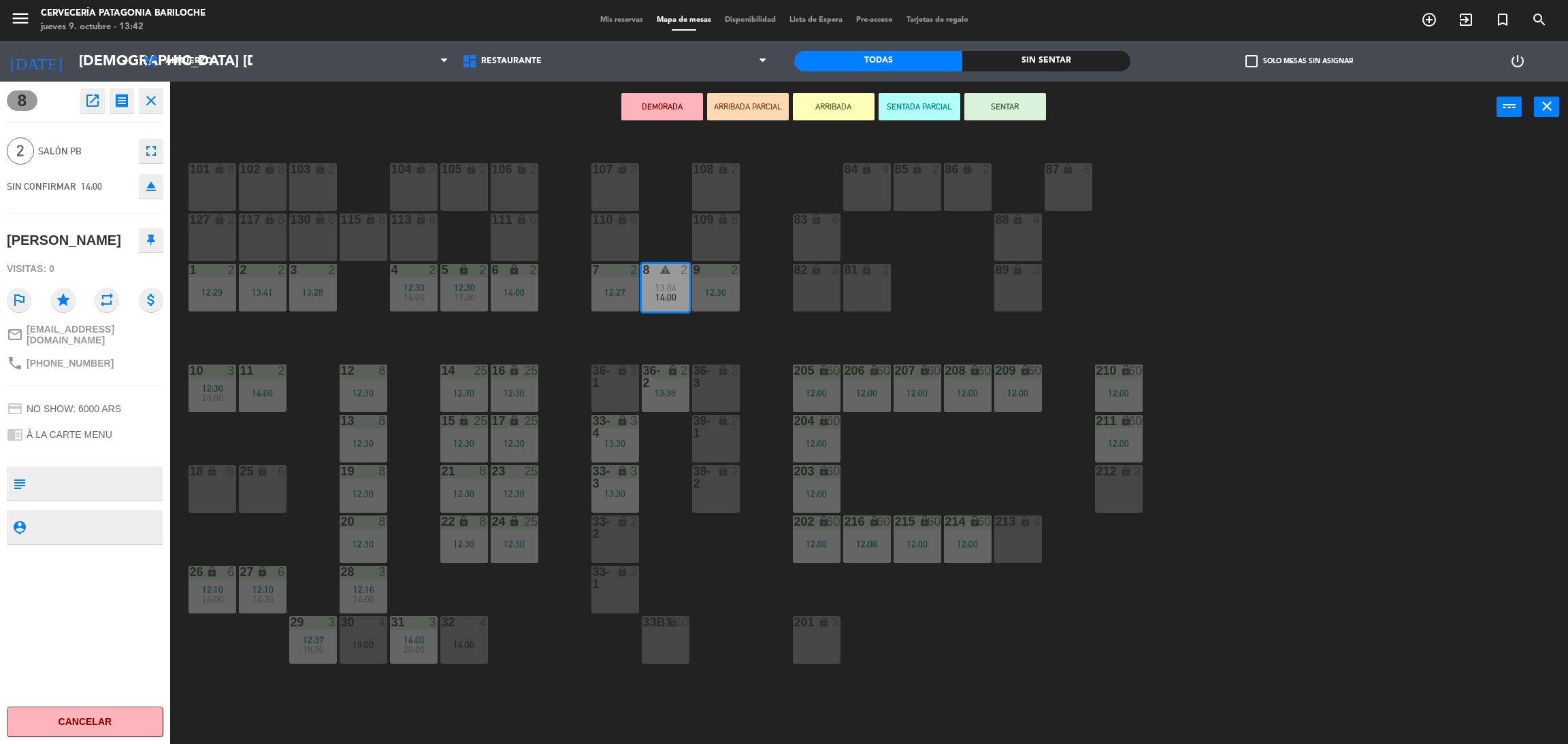
click at [837, 104] on button "ARRIBADA" at bounding box center [833, 107] width 82 height 28
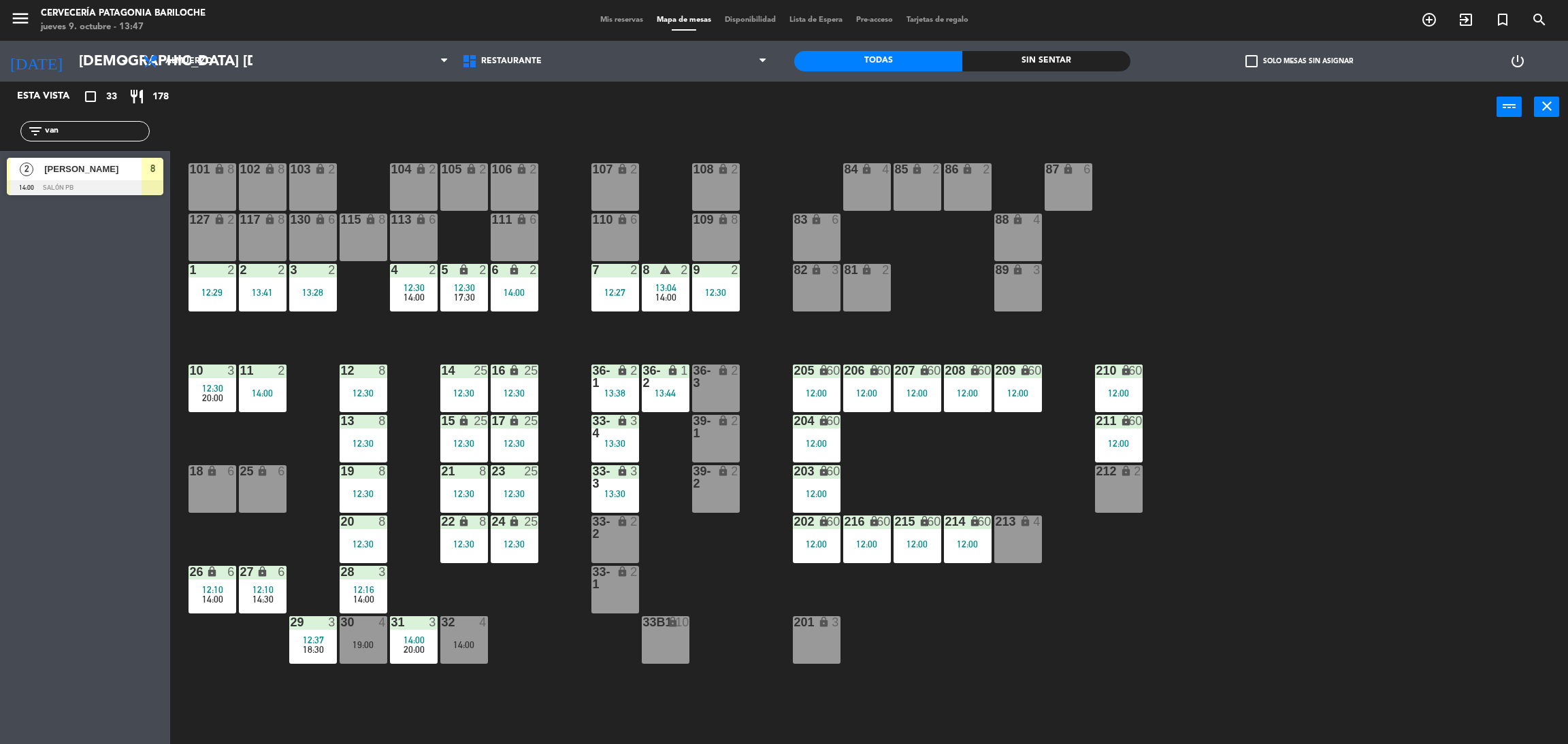
drag, startPoint x: 65, startPoint y: 132, endPoint x: 0, endPoint y: 124, distance: 65.5
click at [0, 124] on div "filter_list van" at bounding box center [85, 131] width 170 height 39
type input "fer"
click at [43, 261] on div "Esta vista crop_square 33 restaurant 178 filter_list fer 2 Fernando Caif 14:00 …" at bounding box center [85, 412] width 170 height 662
click at [54, 185] on div at bounding box center [85, 187] width 157 height 15
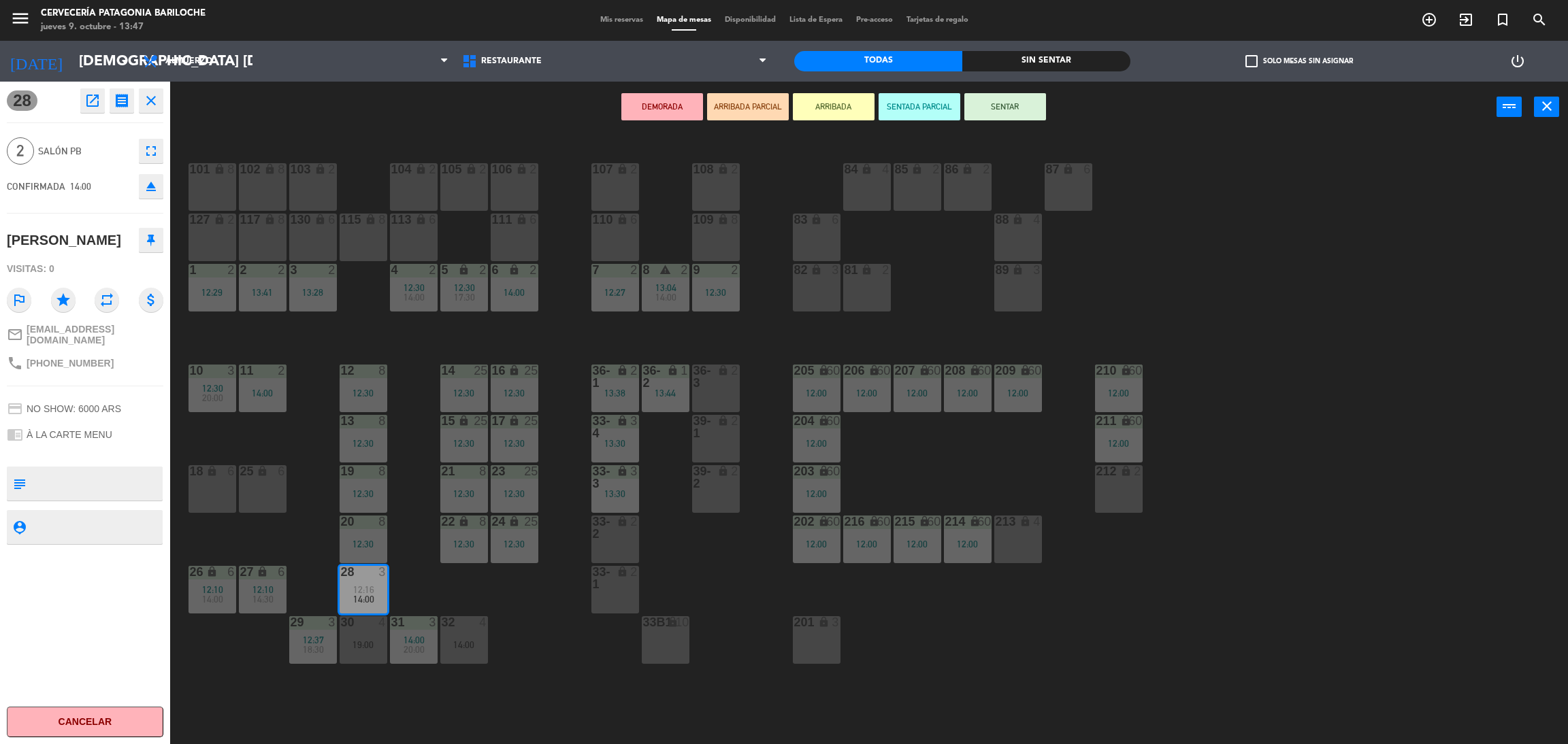
click at [828, 102] on button "ARRIBADA" at bounding box center [833, 107] width 82 height 28
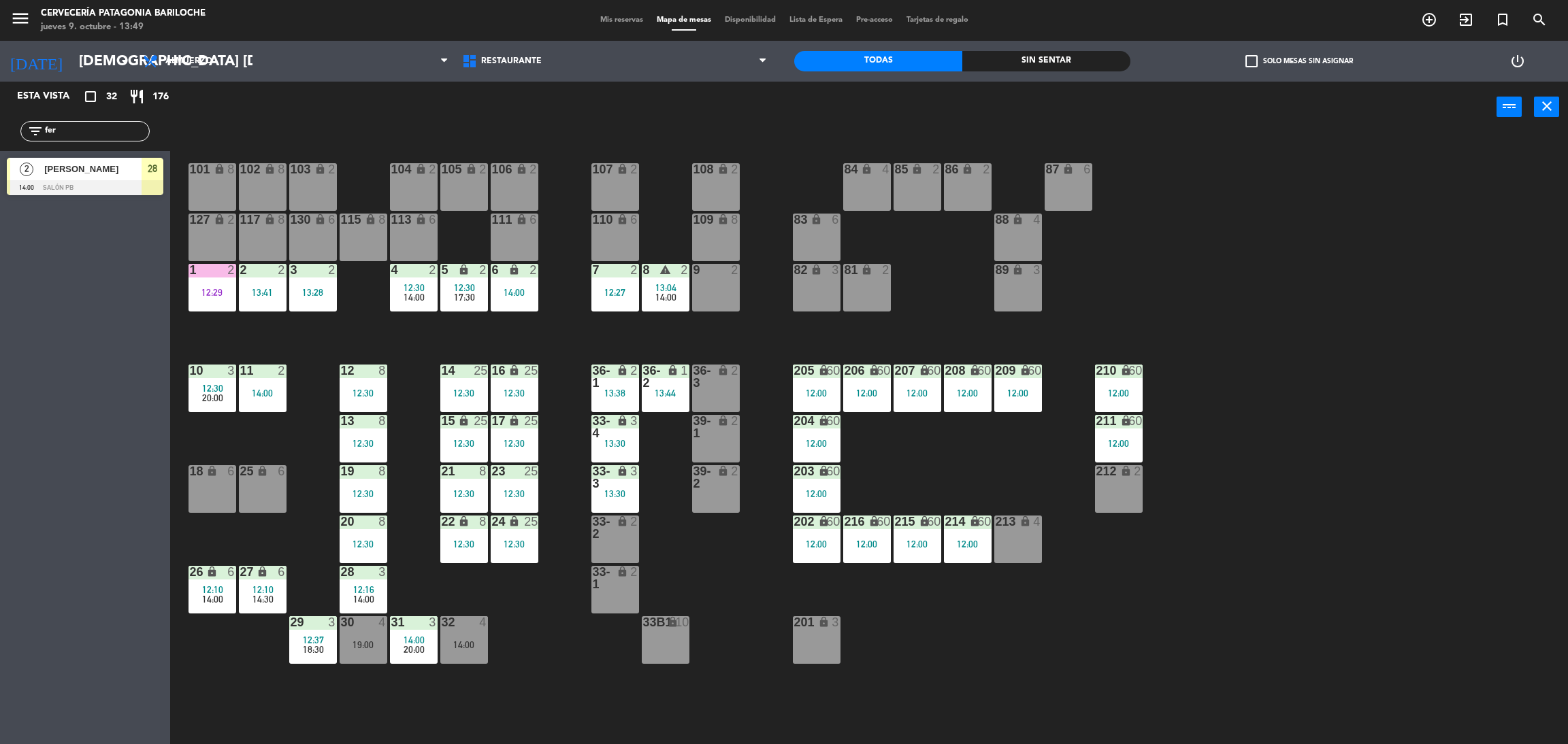
drag, startPoint x: 77, startPoint y: 129, endPoint x: 0, endPoint y: 128, distance: 77.0
click at [0, 128] on div "filter_list fer" at bounding box center [85, 131] width 170 height 39
type input "car"
click at [38, 249] on div "Esta vista crop_square 32 restaurant 176 filter_list car 4 Carla Bezerra 14:00 …" at bounding box center [85, 412] width 170 height 662
click at [104, 186] on div at bounding box center [85, 187] width 157 height 15
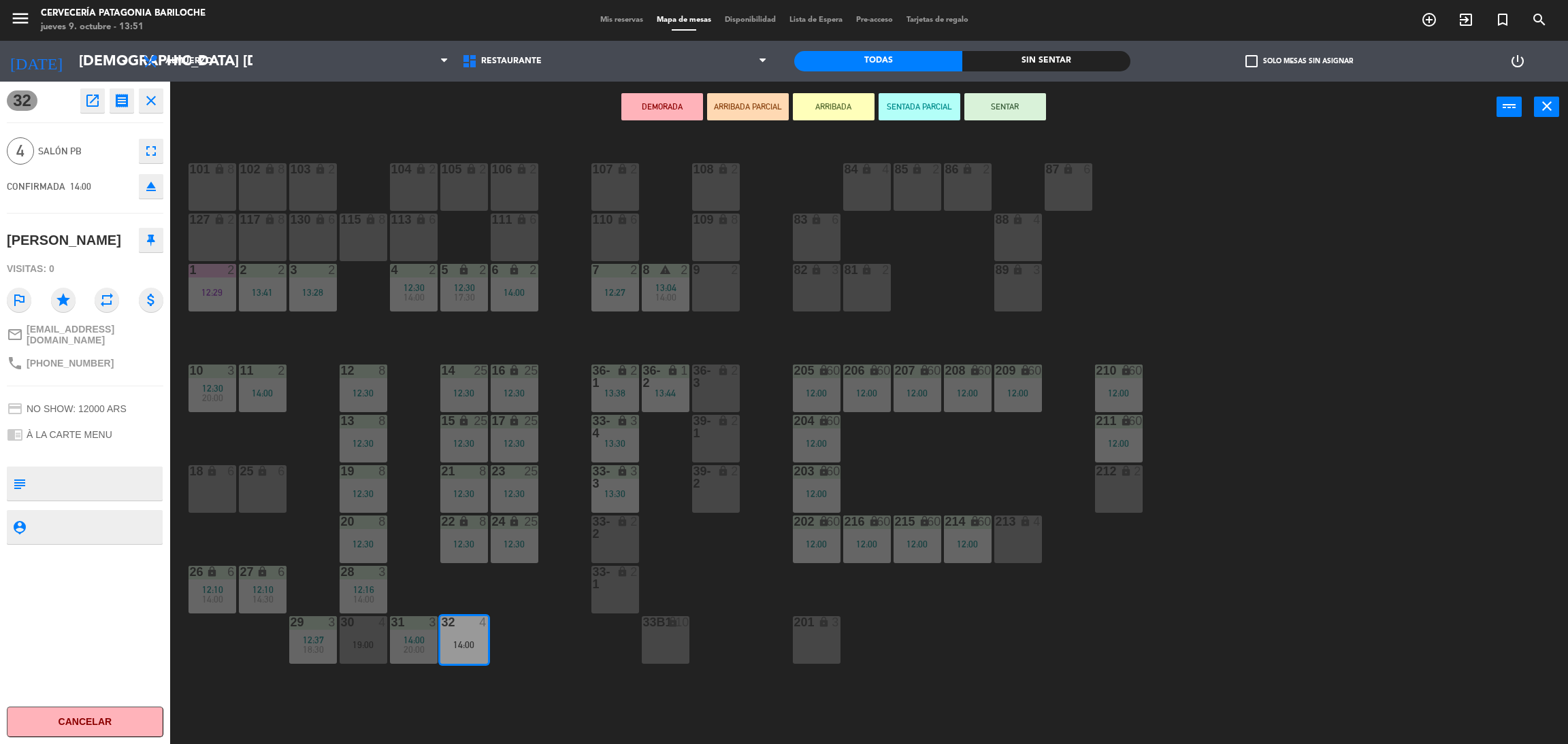
click at [836, 104] on button "ARRIBADA" at bounding box center [833, 107] width 82 height 28
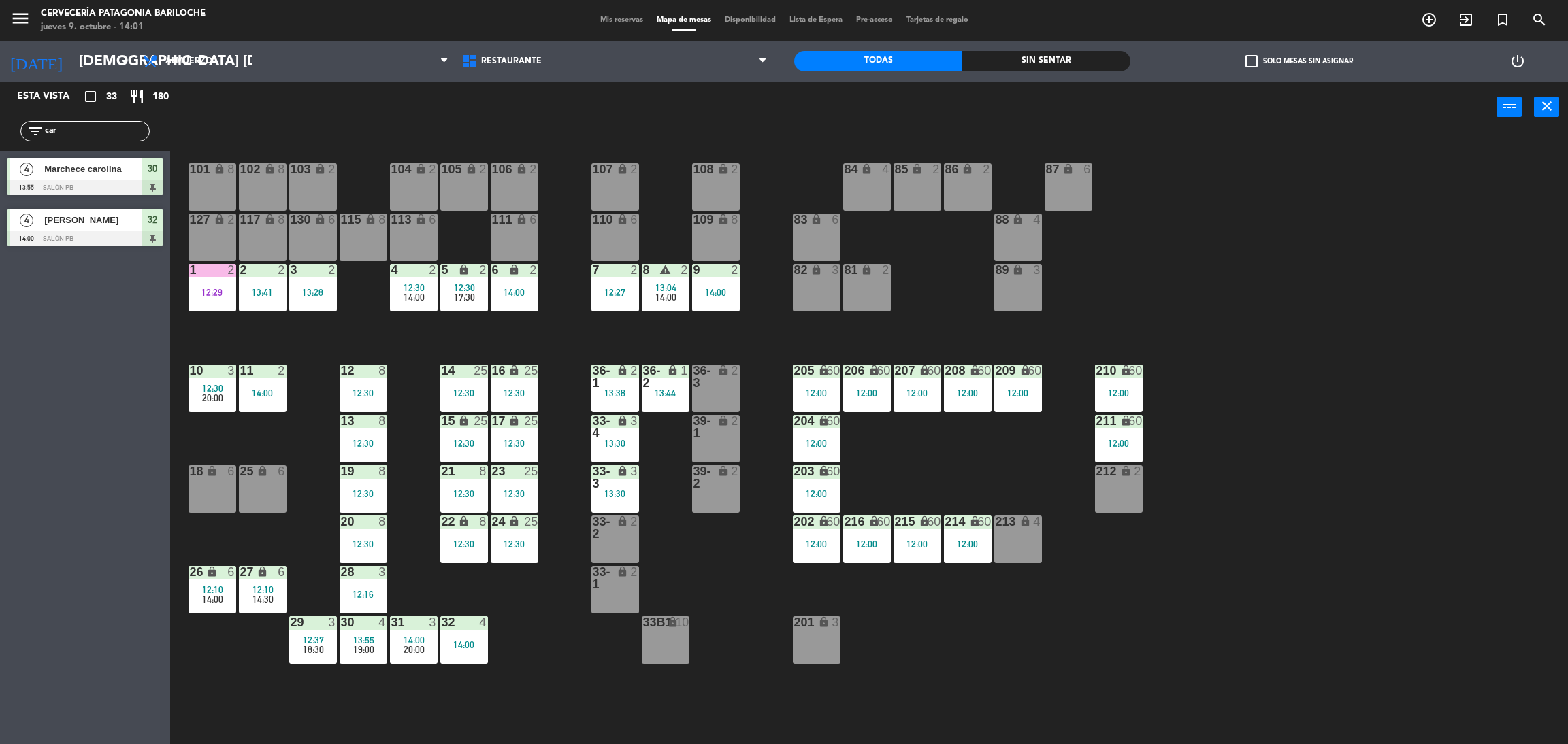
drag, startPoint x: 68, startPoint y: 130, endPoint x: 11, endPoint y: 122, distance: 57.6
click at [14, 123] on div "filter_list car" at bounding box center [85, 131] width 170 height 39
type input "gra"
click at [128, 354] on div "Esta vista crop_square 33 restaurant 180 filter_list gra 3 Graciela Klemonskis …" at bounding box center [85, 412] width 170 height 662
click at [98, 177] on div "[PERSON_NAME]" at bounding box center [93, 168] width 98 height 23
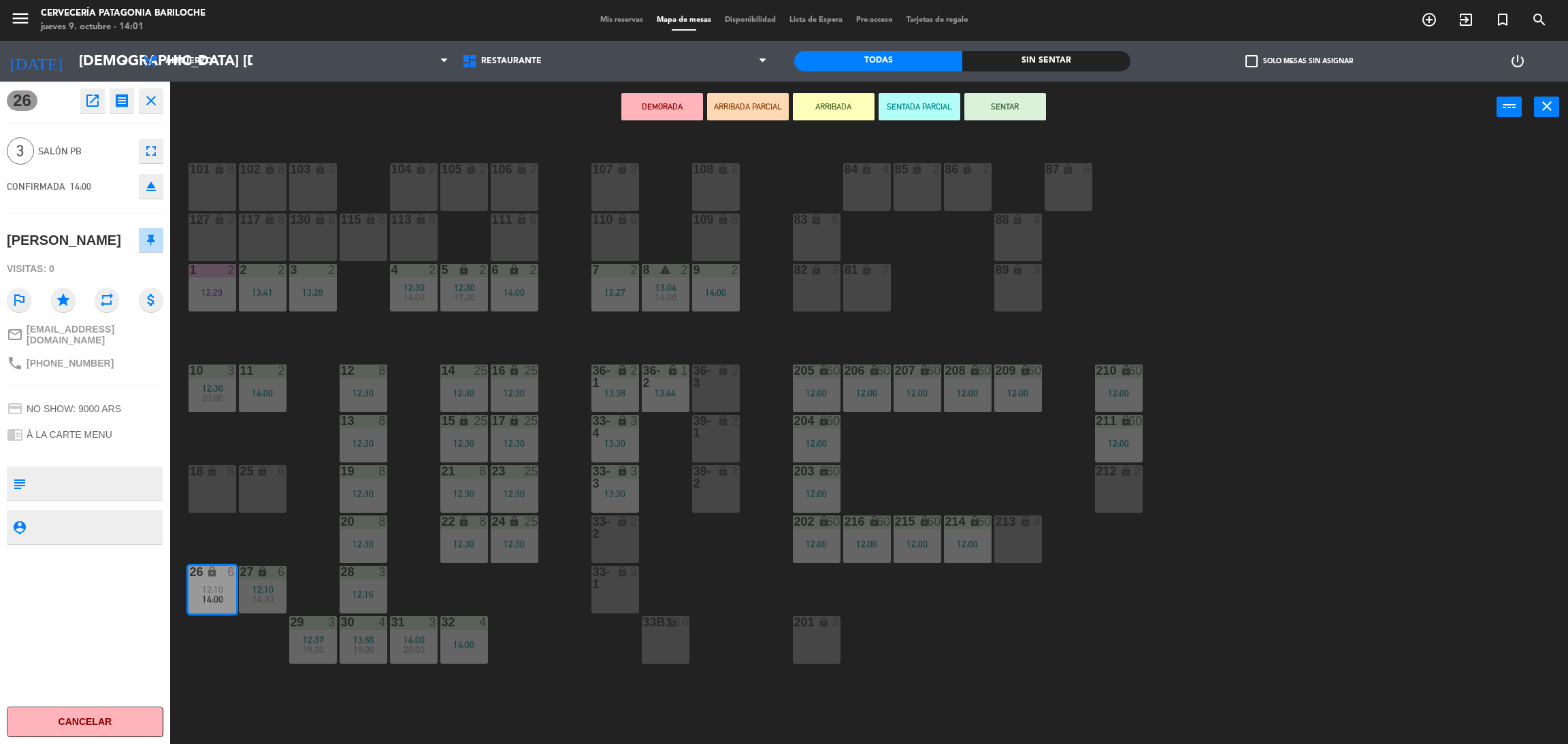
click at [813, 109] on button "ARRIBADA" at bounding box center [833, 107] width 82 height 28
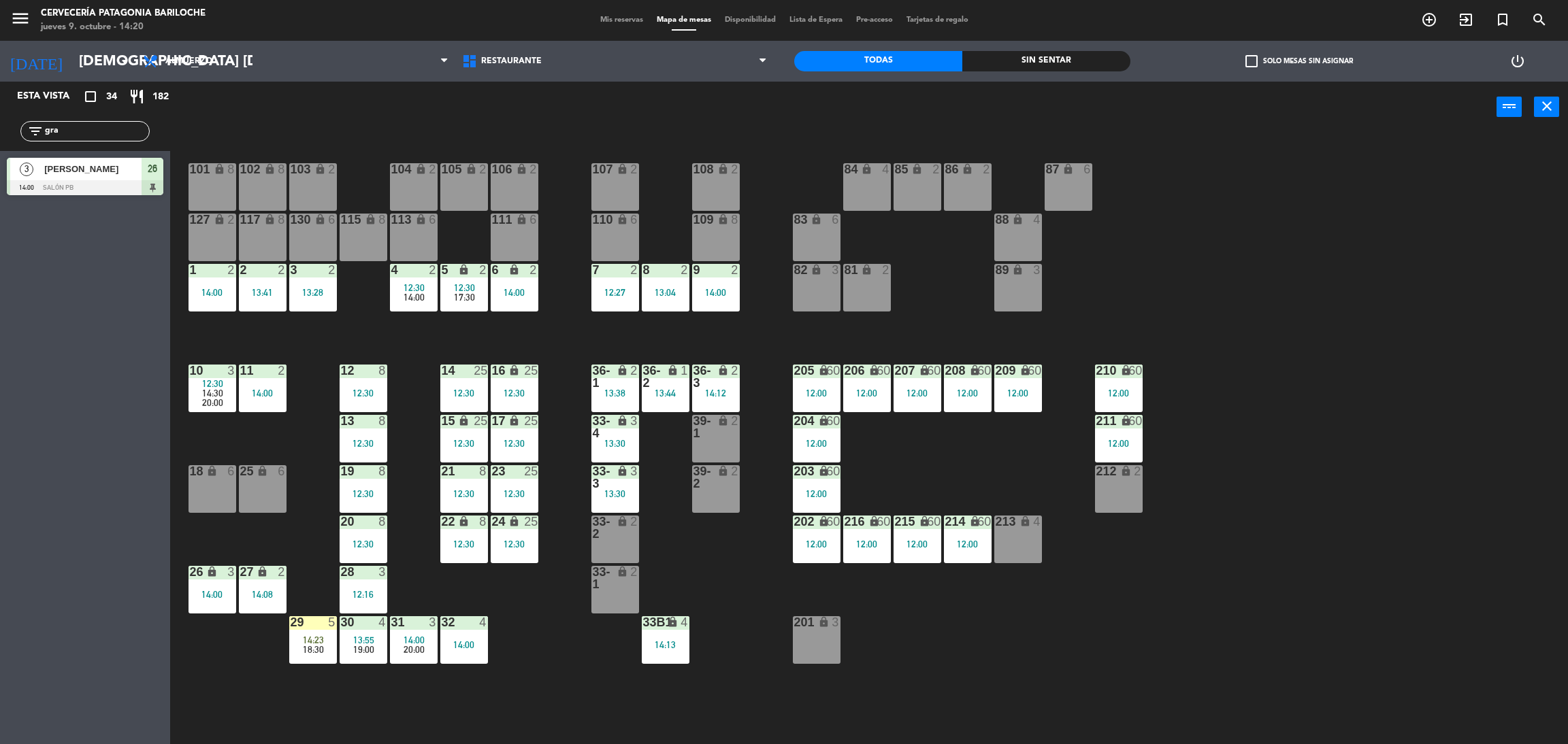
drag, startPoint x: 83, startPoint y: 127, endPoint x: 37, endPoint y: 130, distance: 46.1
click at [37, 130] on div "filter_list gra" at bounding box center [85, 131] width 129 height 21
type input "ade"
click at [95, 176] on div "[PERSON_NAME]" at bounding box center [93, 168] width 98 height 23
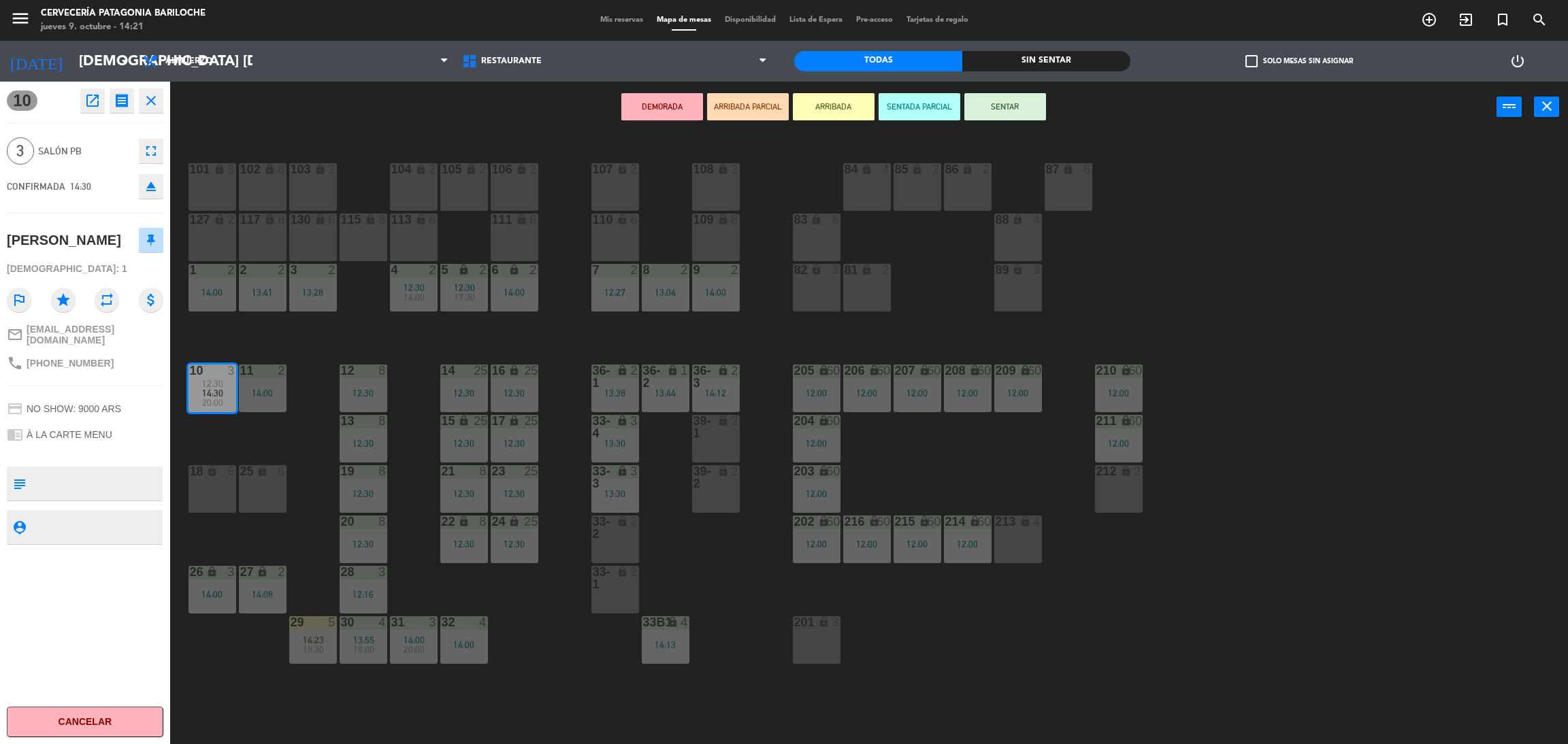
click at [820, 99] on button "ARRIBADA" at bounding box center [833, 107] width 82 height 28
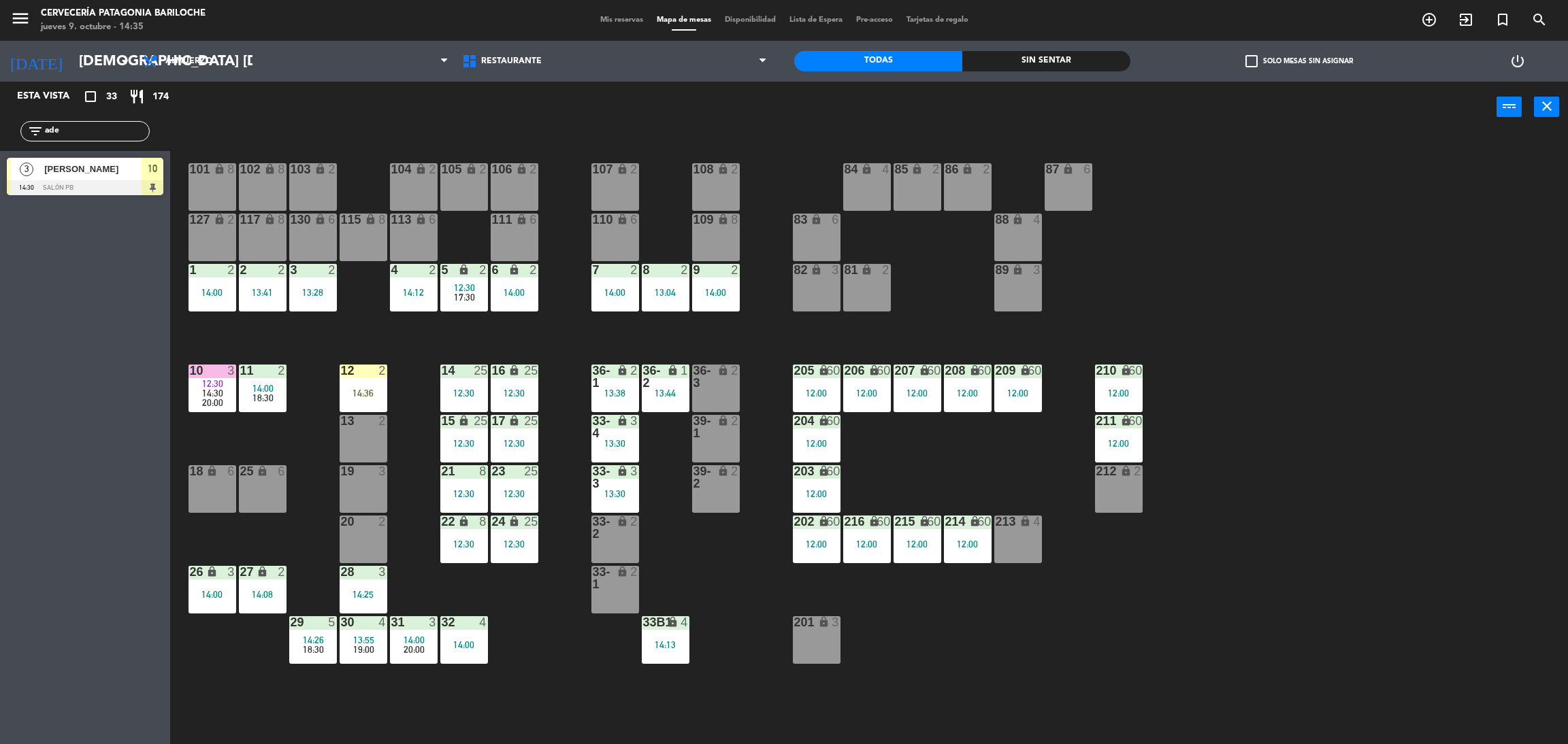
click at [426, 342] on div "101 lock 8 102 lock 8 104 lock 2 105 lock 2 106 lock 2 103 lock 2 107 lock 2 10…" at bounding box center [877, 445] width 1382 height 612
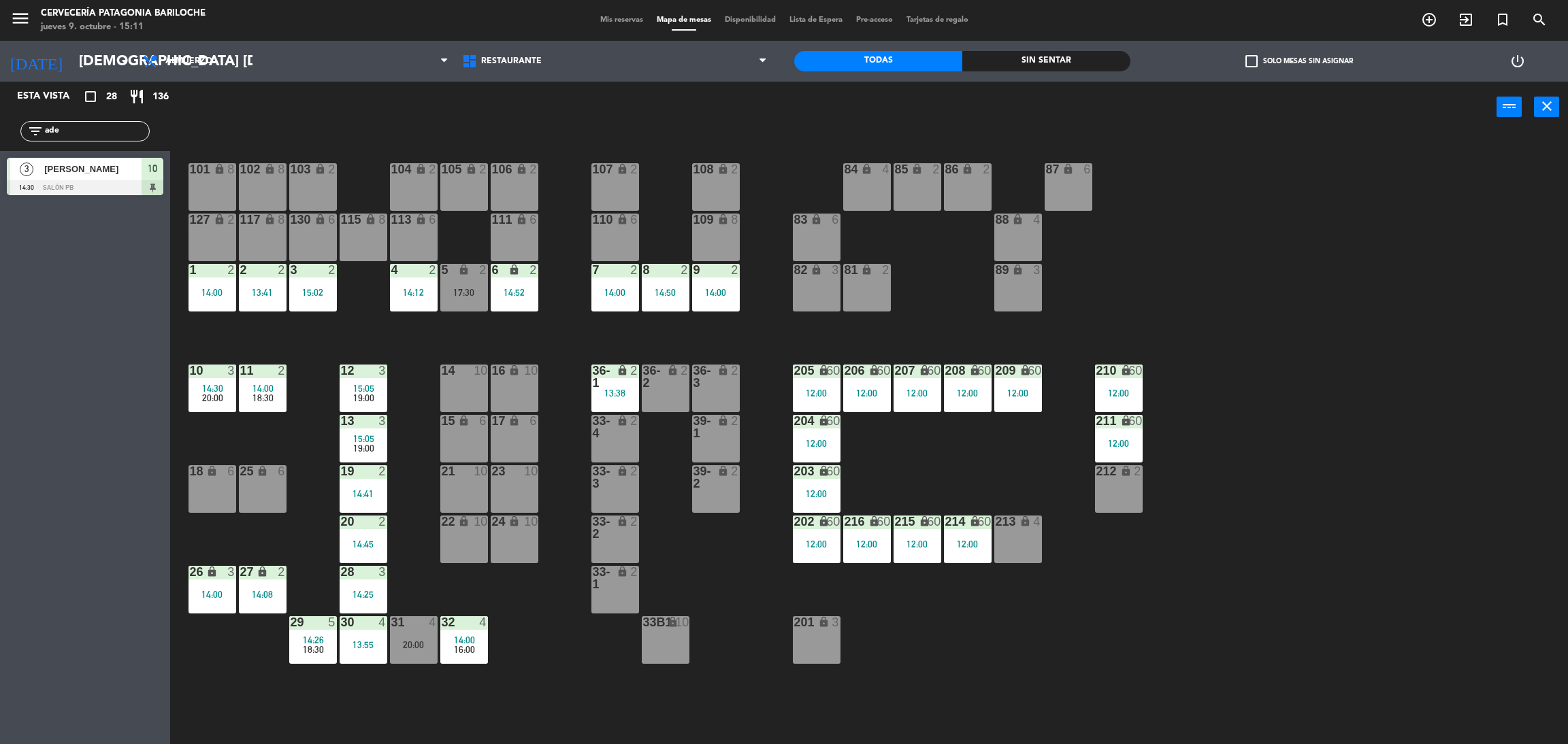
drag, startPoint x: 70, startPoint y: 135, endPoint x: 0, endPoint y: 130, distance: 70.2
click at [0, 130] on div "filter_list ade" at bounding box center [85, 131] width 170 height 39
type input "caro"
click at [47, 377] on div "Esta vista crop_square 28 restaurant 136 filter_list caro 4 Marchece carolina 1…" at bounding box center [85, 412] width 170 height 662
click at [92, 230] on div "Carolina RODRIGUEZ" at bounding box center [93, 219] width 98 height 23
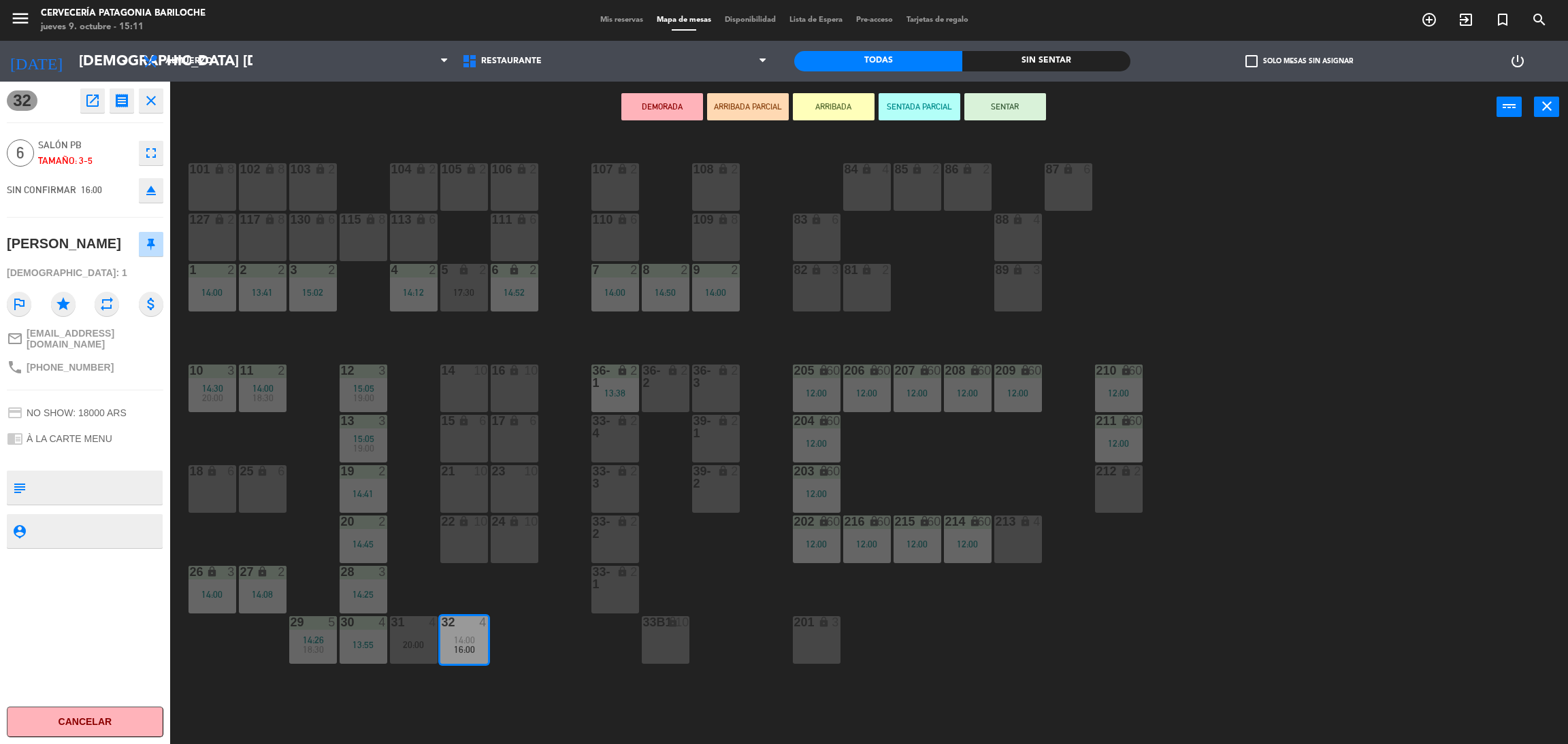
click at [818, 101] on button "ARRIBADA" at bounding box center [833, 107] width 82 height 28
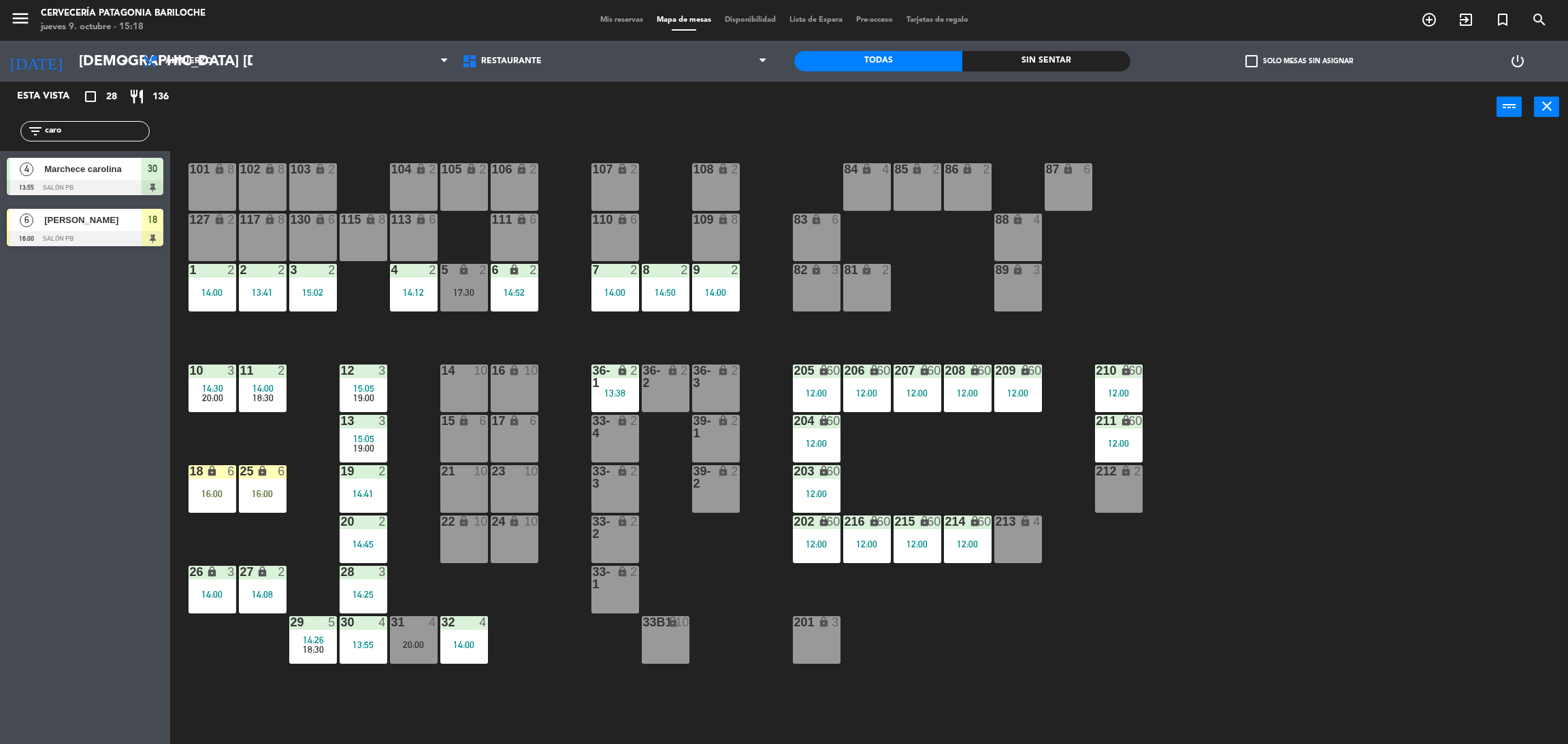
click at [588, 351] on div "101 lock 8 102 lock 8 104 lock 2 105 lock 2 106 lock 2 103 lock 2 107 lock 2 10…" at bounding box center [877, 445] width 1382 height 612
click at [585, 634] on div "101 lock 8 102 lock 8 104 lock 2 105 lock 2 106 lock 2 103 lock 2 107 lock 2 10…" at bounding box center [877, 445] width 1382 height 612
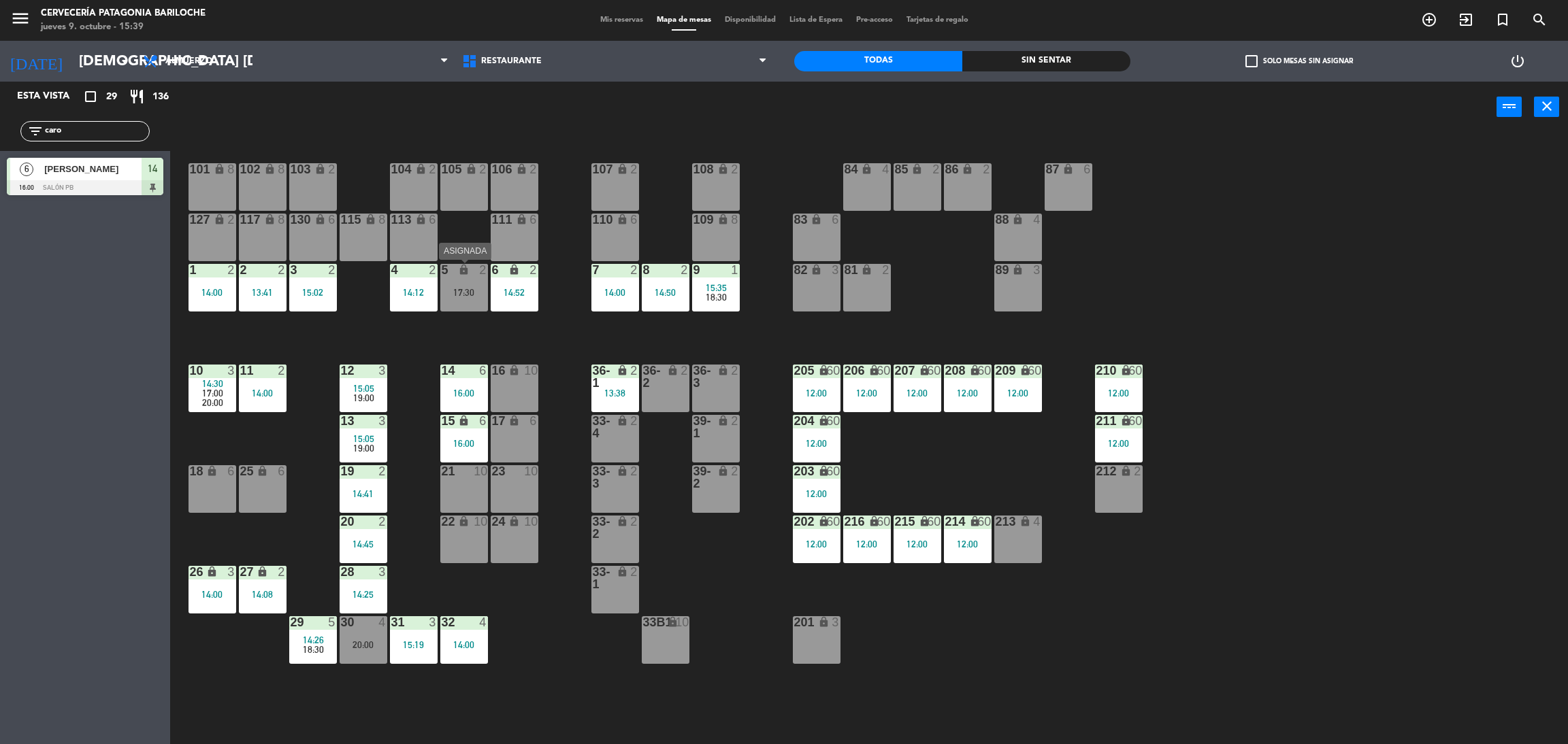
click at [459, 298] on div "5 lock 2 17:30" at bounding box center [464, 287] width 47 height 47
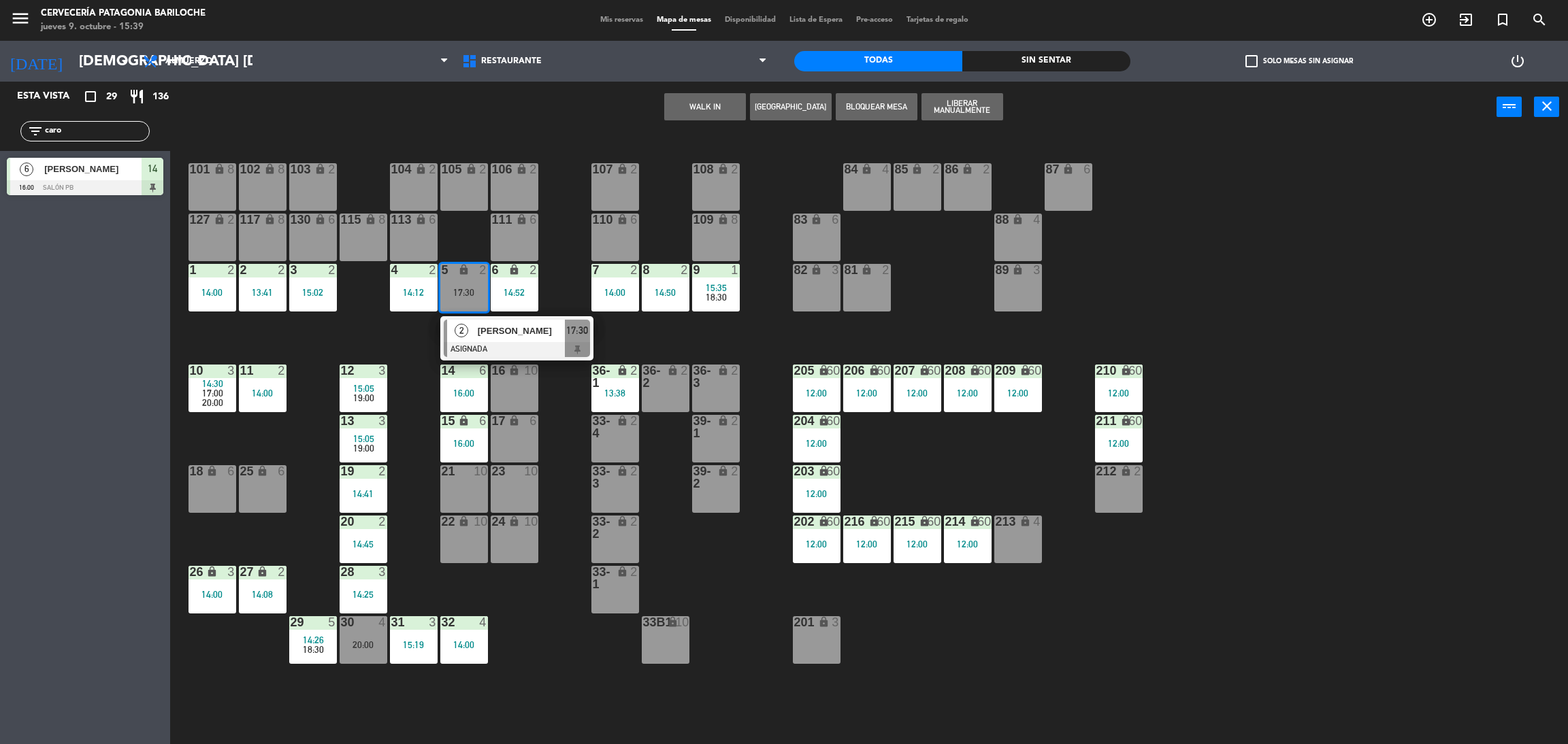
click at [397, 341] on div "101 lock 8 102 lock 8 104 lock 2 105 lock 2 106 lock 2 103 lock 2 107 lock 2 10…" at bounding box center [877, 445] width 1382 height 612
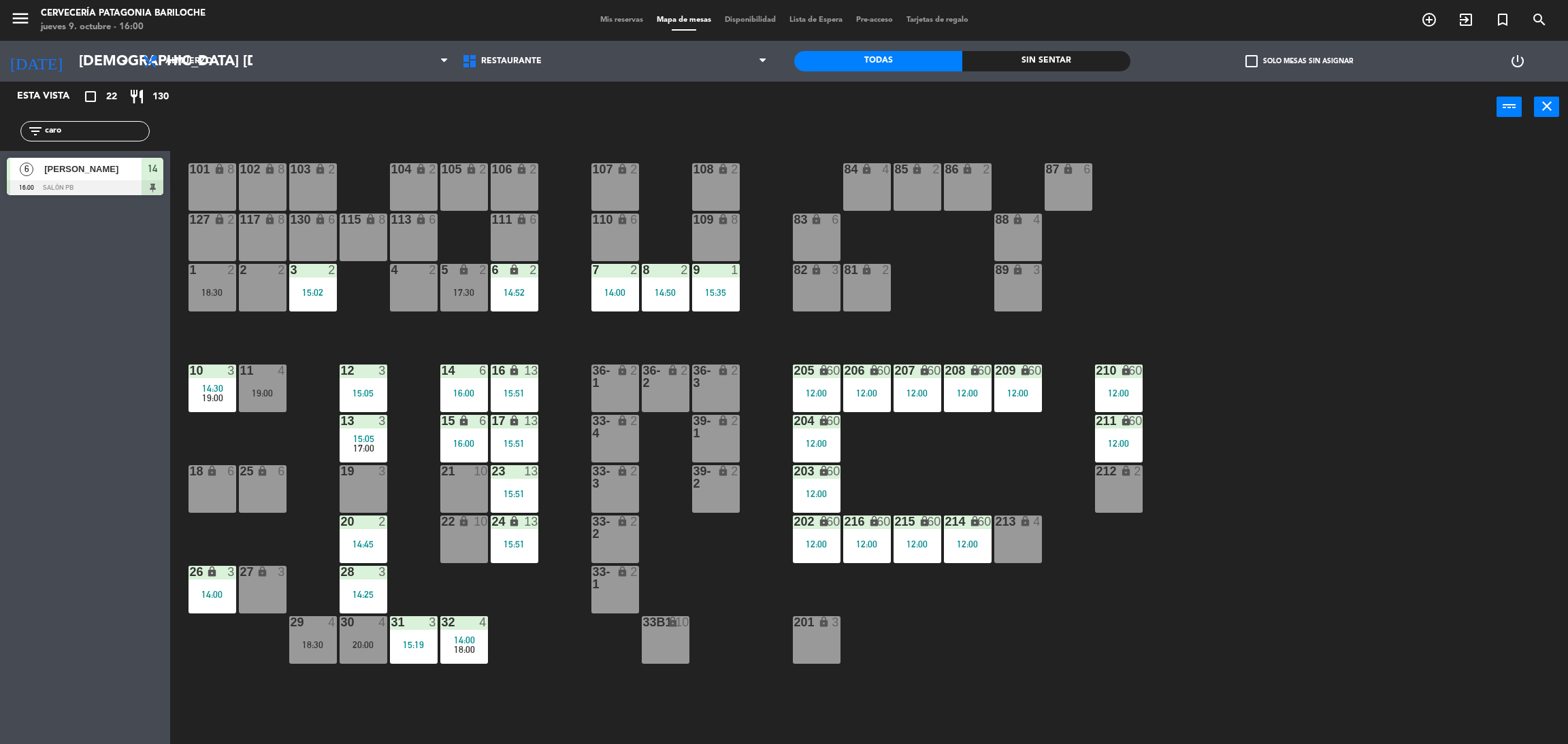
click at [100, 126] on input "caro" at bounding box center [95, 131] width 105 height 15
type input "anto"
click at [52, 354] on div "Esta vista crop_square 22 restaurant 130 filter_list anto 3 nardini antonella 1…" at bounding box center [85, 412] width 170 height 662
